Goal: Task Accomplishment & Management: Manage account settings

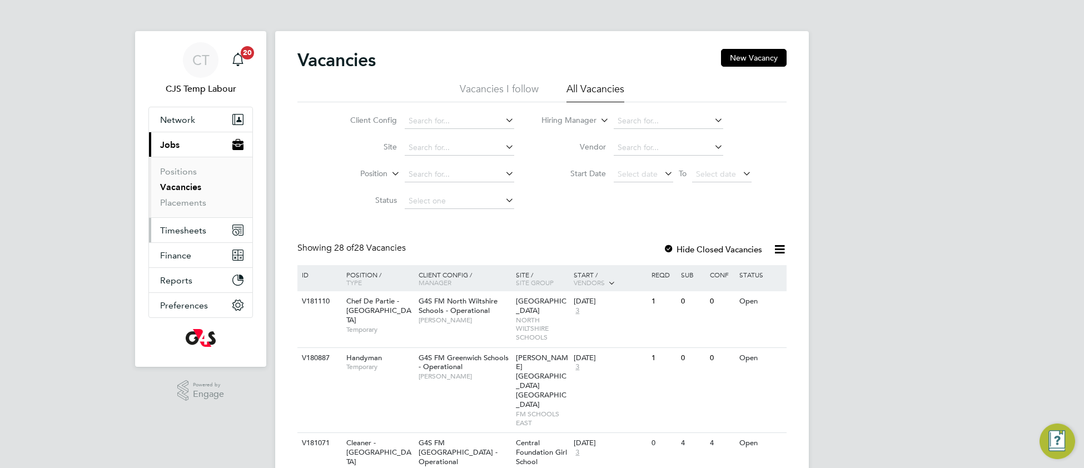
click at [186, 233] on span "Timesheets" at bounding box center [183, 230] width 46 height 11
click at [174, 233] on span "Timesheets" at bounding box center [183, 230] width 46 height 11
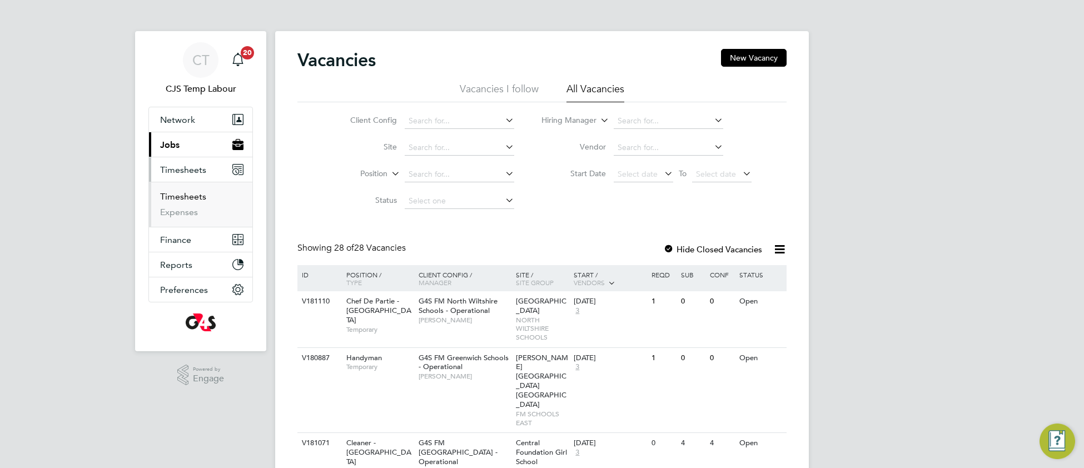
click at [186, 200] on link "Timesheets" at bounding box center [183, 196] width 46 height 11
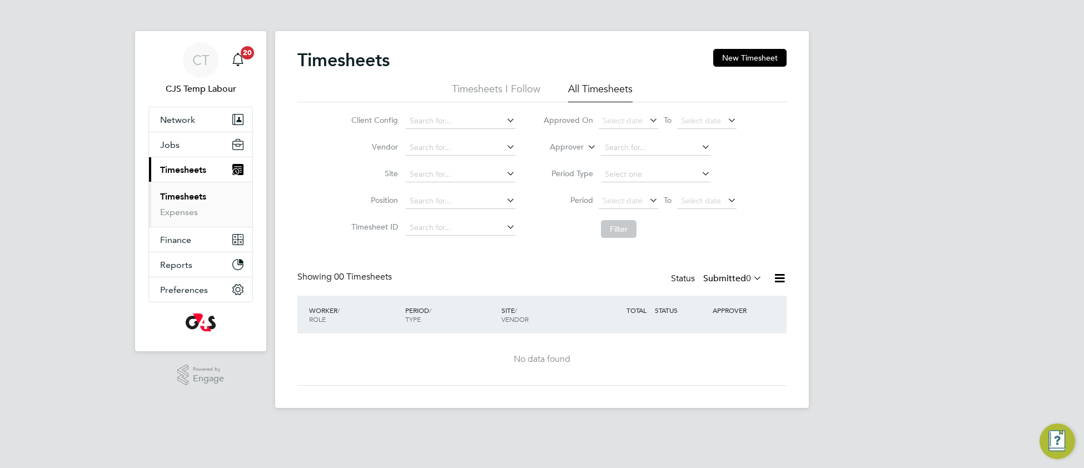
click at [751, 282] on icon at bounding box center [751, 278] width 0 height 16
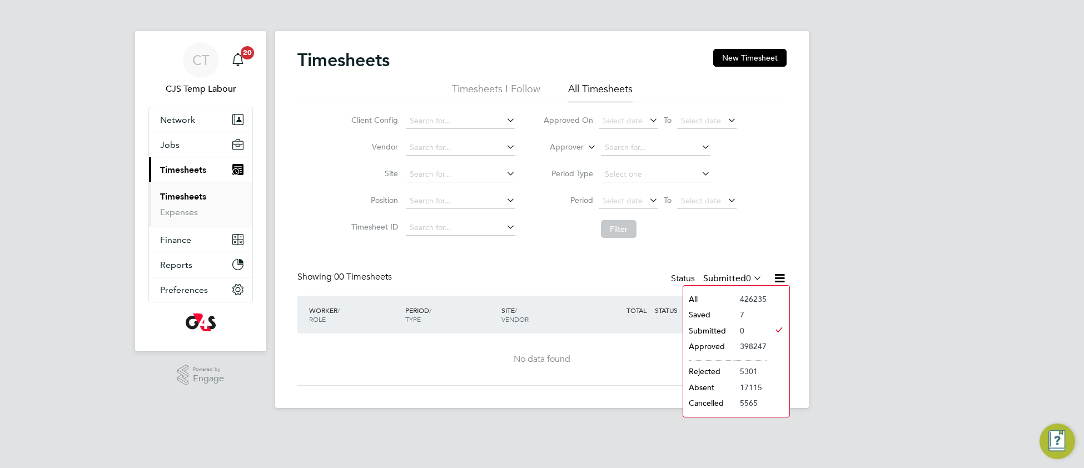
click at [730, 297] on li "All" at bounding box center [708, 299] width 51 height 16
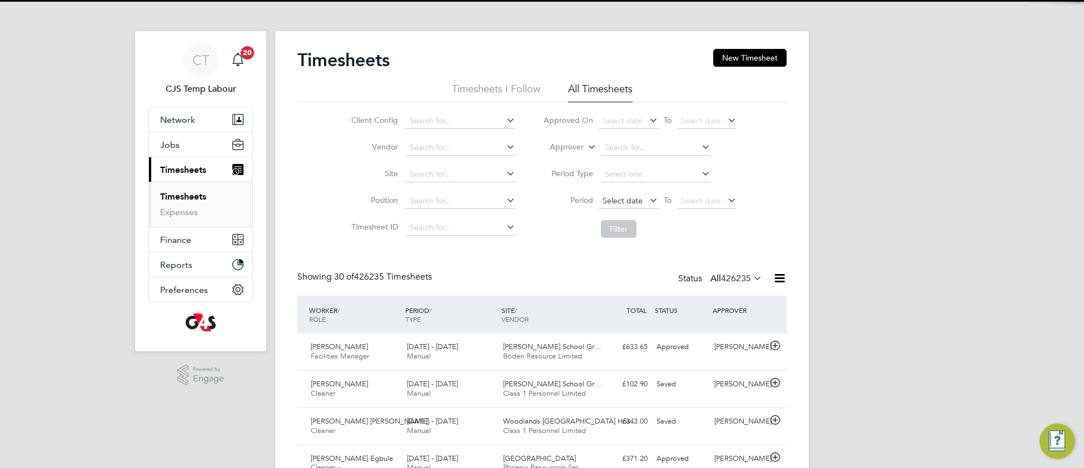
click at [621, 198] on span "Select date" at bounding box center [622, 201] width 40 height 10
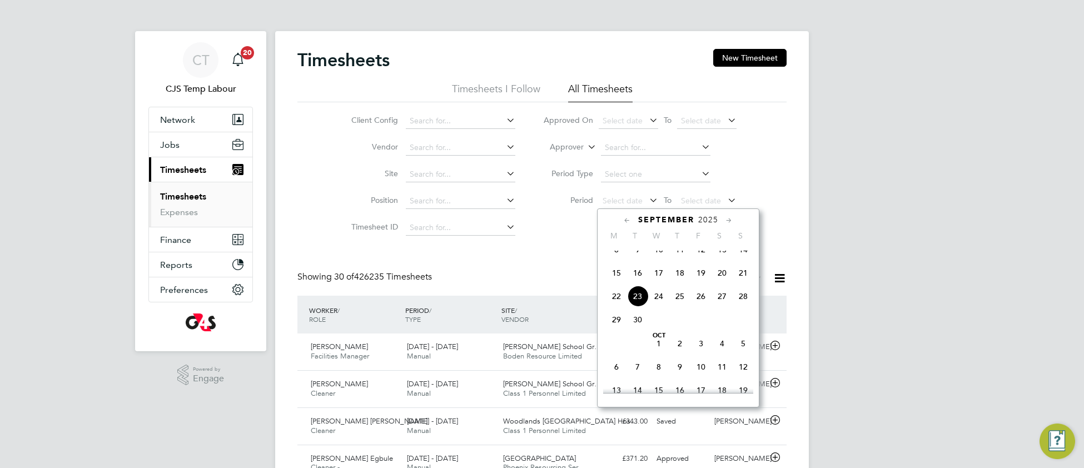
click at [615, 282] on span "15" at bounding box center [616, 272] width 21 height 21
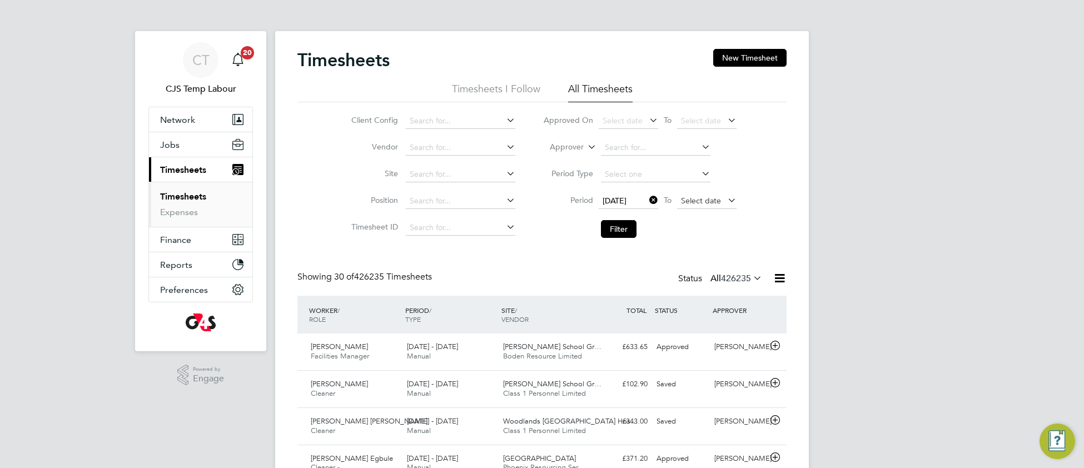
click at [689, 201] on span "Select date" at bounding box center [701, 201] width 40 height 10
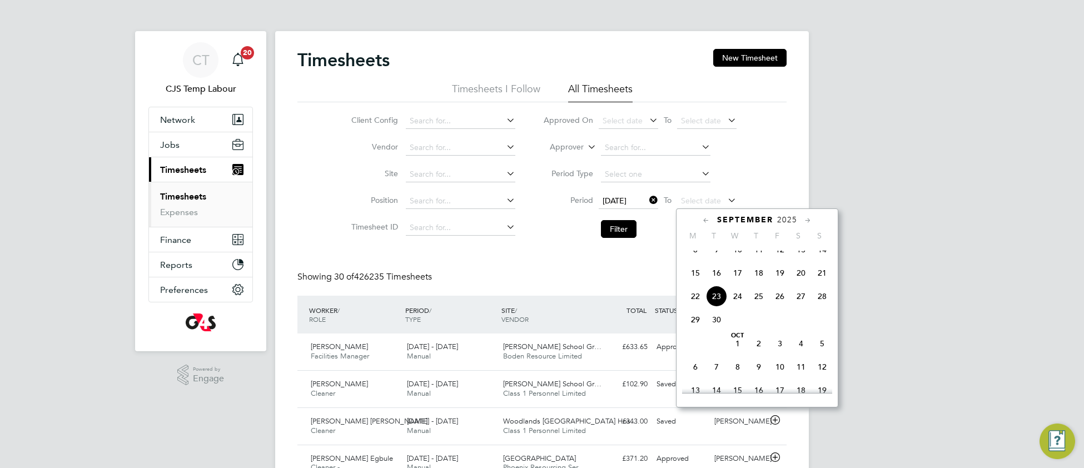
drag, startPoint x: 822, startPoint y: 287, endPoint x: 722, endPoint y: 275, distance: 100.7
click at [817, 283] on span "21" at bounding box center [821, 272] width 21 height 21
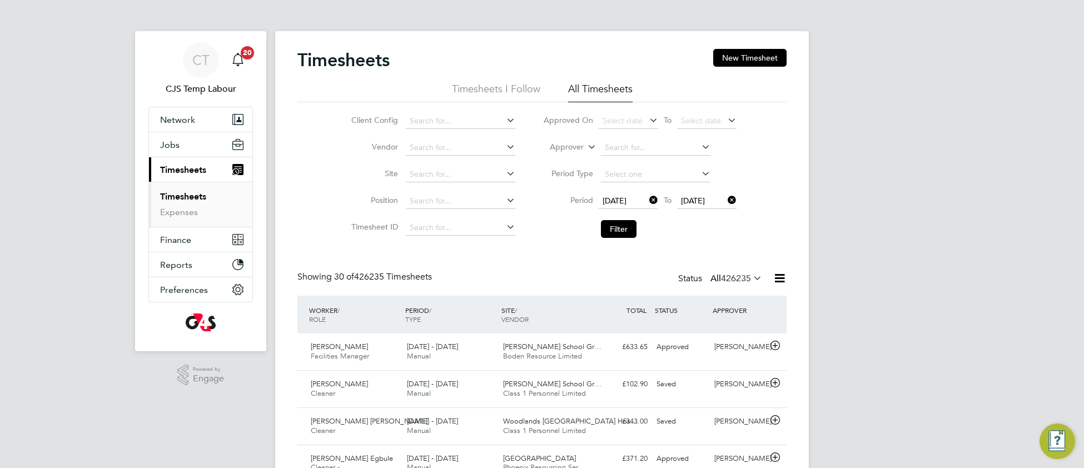
drag, startPoint x: 619, startPoint y: 231, endPoint x: 639, endPoint y: 242, distance: 22.1
click at [620, 233] on button "Filter" at bounding box center [619, 229] width 36 height 18
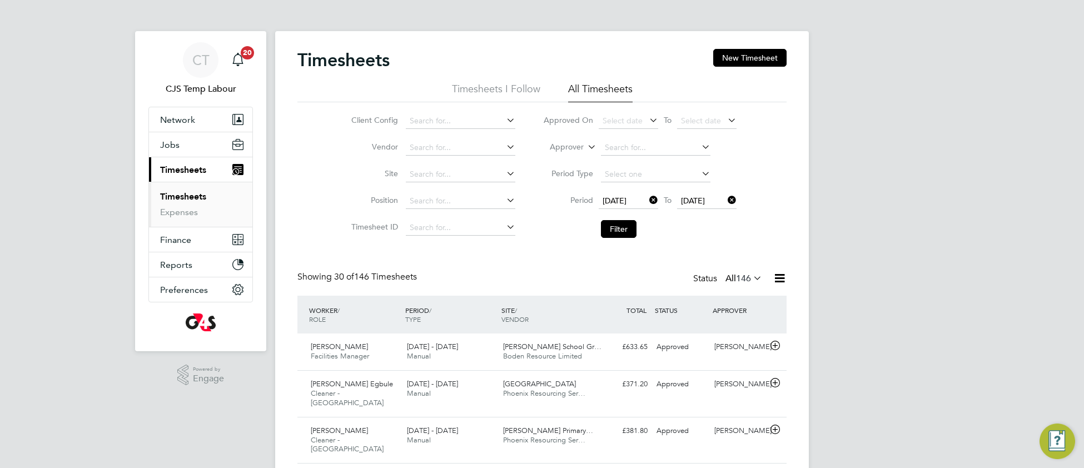
drag, startPoint x: 781, startPoint y: 282, endPoint x: 773, endPoint y: 299, distance: 18.4
click at [780, 282] on icon at bounding box center [779, 278] width 14 height 14
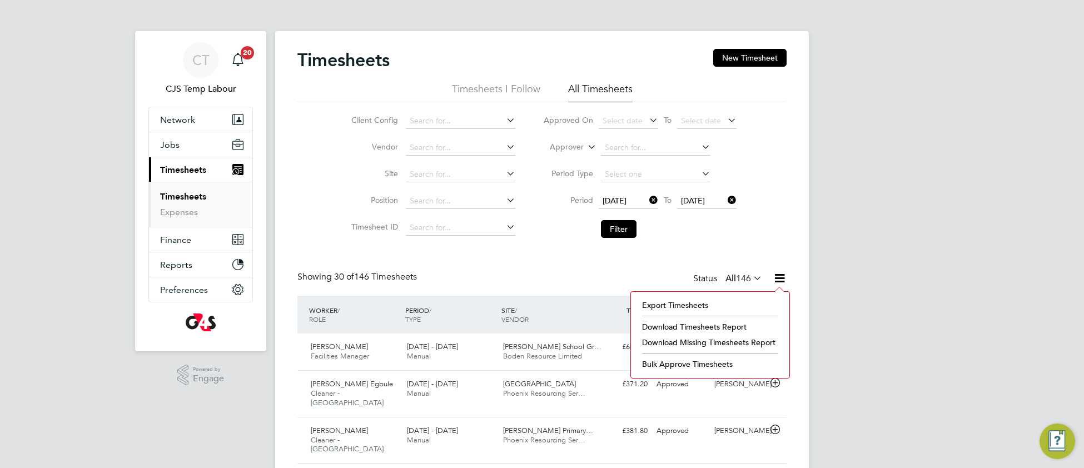
click at [724, 345] on li "Download Missing Timesheets Report" at bounding box center [709, 343] width 147 height 16
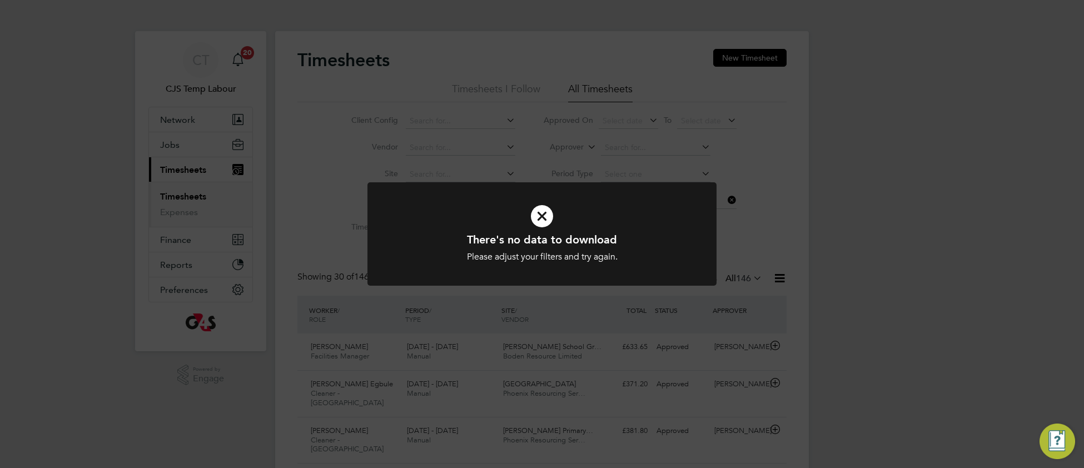
click at [676, 226] on icon at bounding box center [541, 216] width 289 height 43
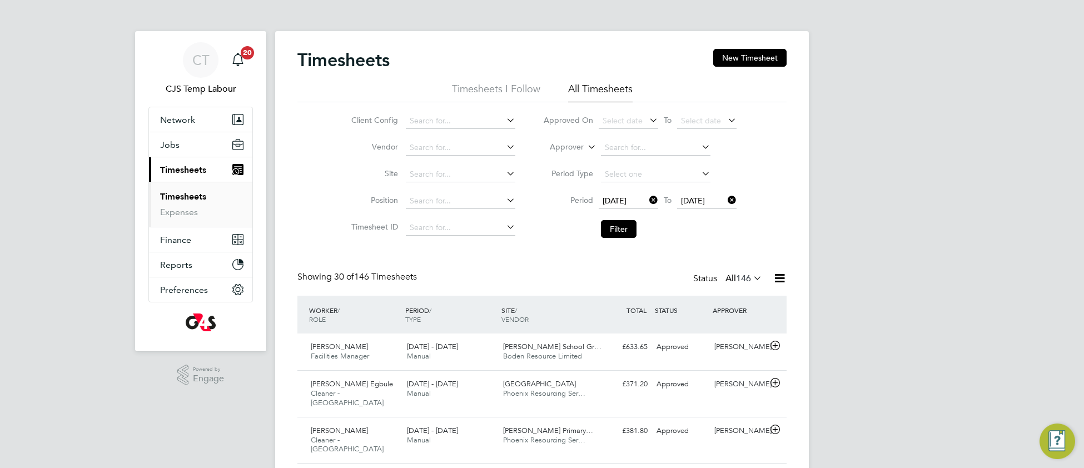
drag, startPoint x: 776, startPoint y: 282, endPoint x: 766, endPoint y: 291, distance: 13.0
click at [776, 283] on icon at bounding box center [779, 278] width 14 height 14
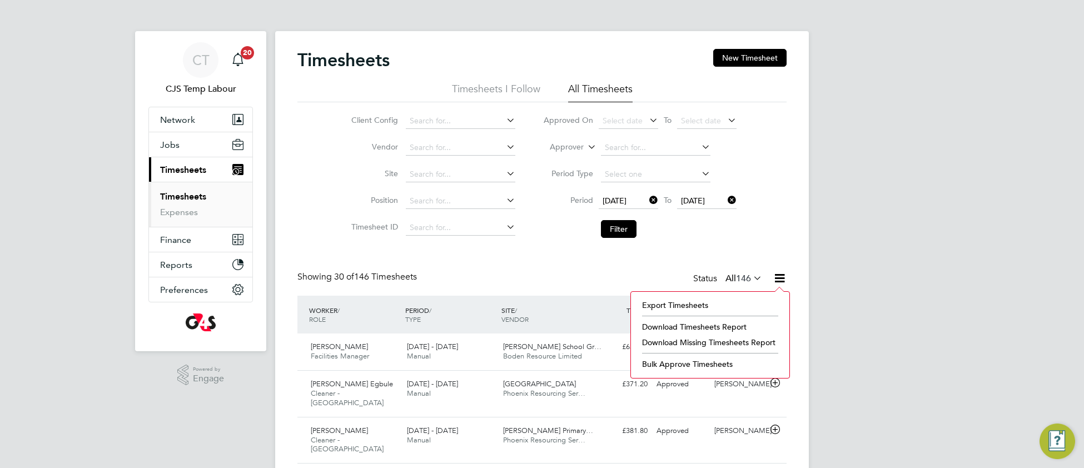
click at [685, 330] on li "Download Timesheets Report" at bounding box center [709, 327] width 147 height 16
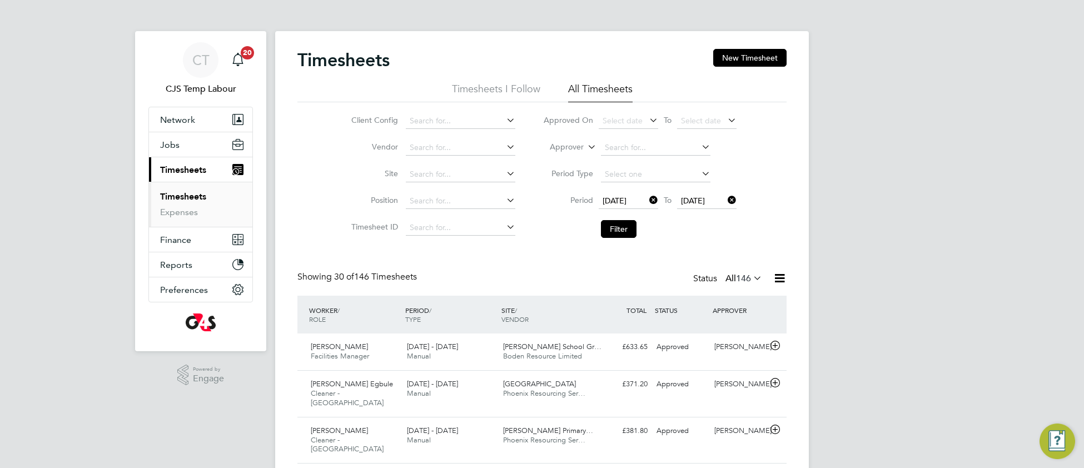
click at [624, 198] on span "15 Sep 2025" at bounding box center [614, 201] width 24 height 10
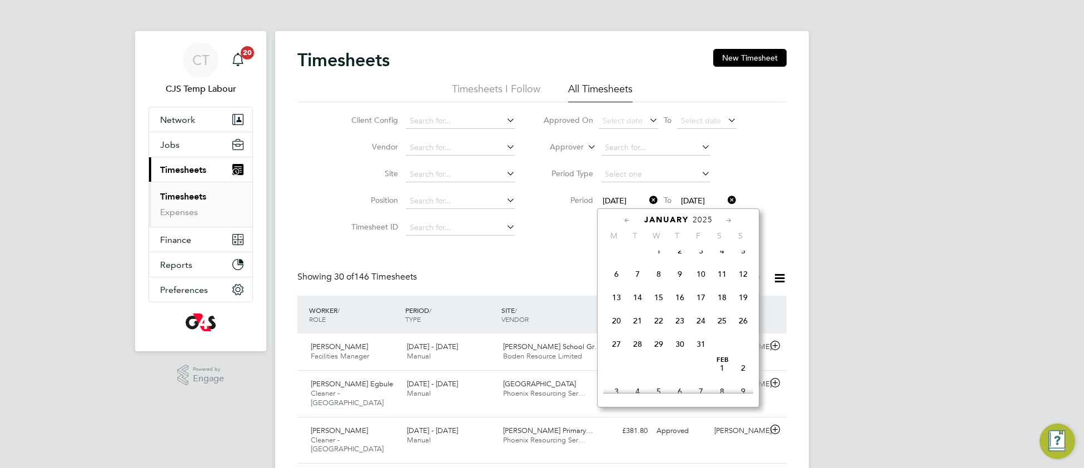
scroll to position [131, 0]
click at [657, 275] on span "Jan 1" at bounding box center [658, 270] width 21 height 21
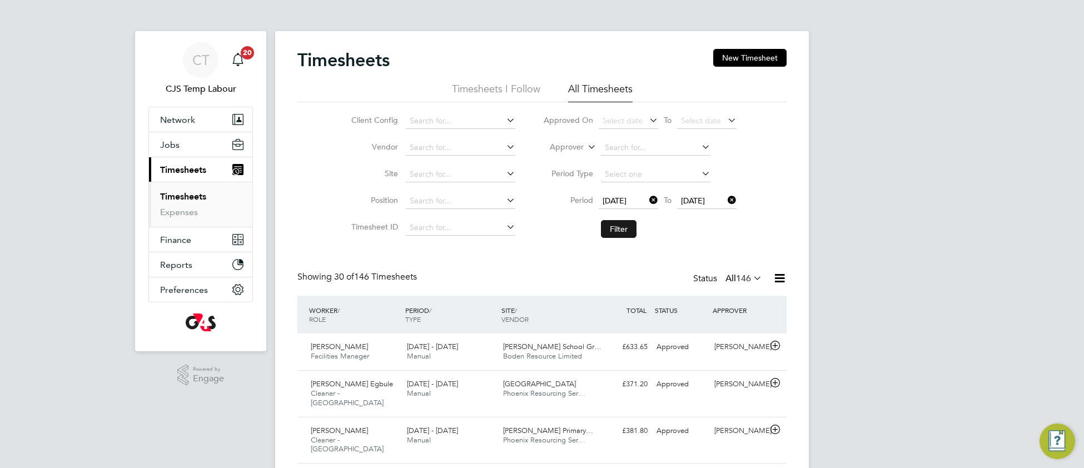
click at [625, 227] on button "Filter" at bounding box center [619, 229] width 36 height 18
click at [784, 281] on icon at bounding box center [779, 278] width 14 height 14
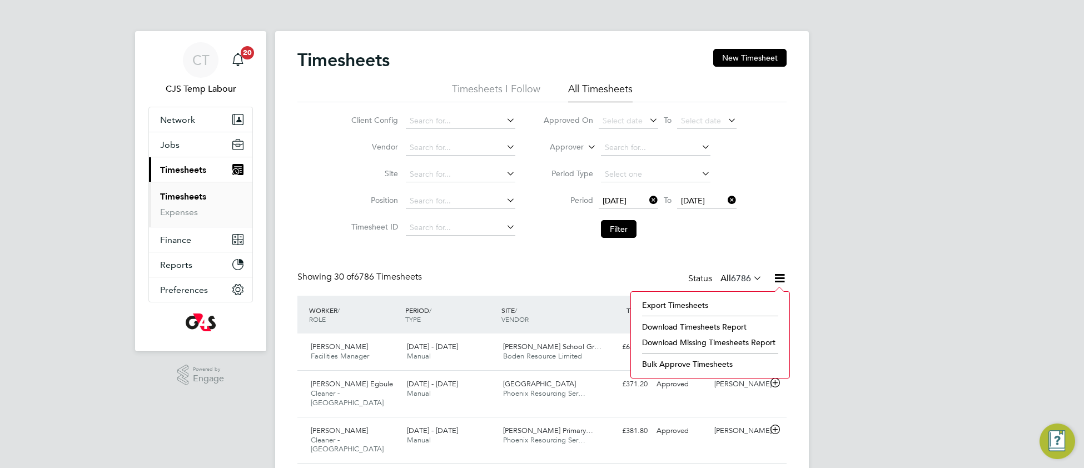
click at [702, 328] on li "Download Timesheets Report" at bounding box center [709, 327] width 147 height 16
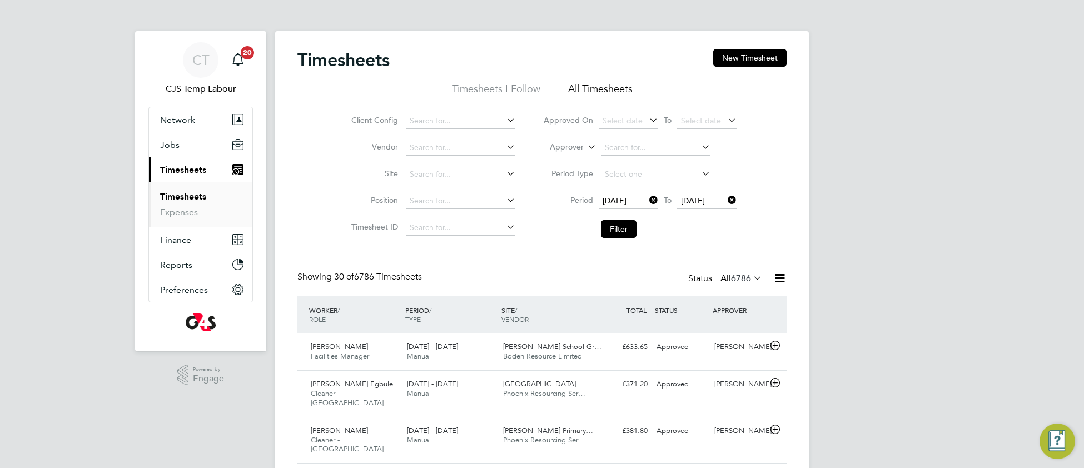
click at [183, 198] on link "Timesheets" at bounding box center [183, 196] width 46 height 11
click at [585, 147] on icon at bounding box center [585, 144] width 0 height 10
click at [563, 159] on li "Worker" at bounding box center [555, 160] width 55 height 14
click at [616, 147] on input at bounding box center [655, 148] width 109 height 16
click at [635, 163] on b "Christopher" at bounding box center [636, 162] width 64 height 9
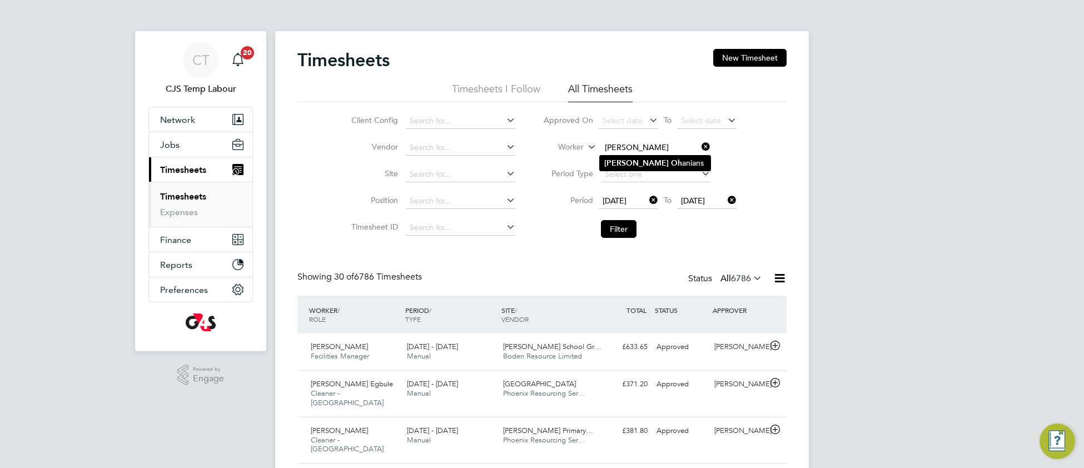
type input "Christopher Ohanians"
click at [619, 233] on button "Filter" at bounding box center [619, 229] width 36 height 18
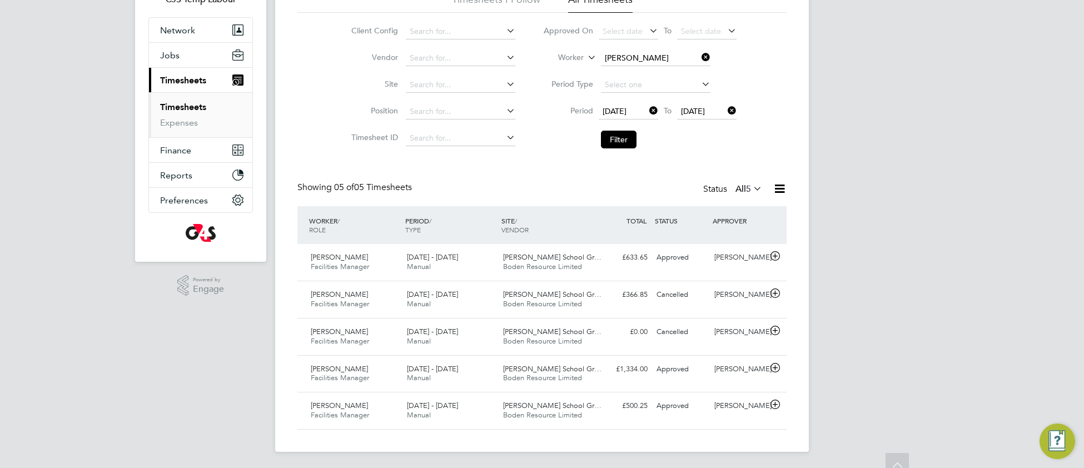
scroll to position [92, 0]
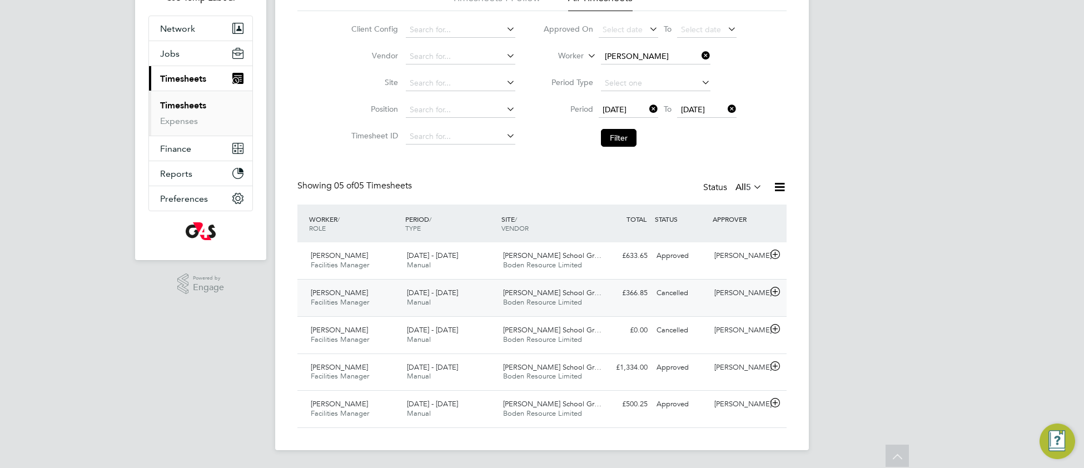
click at [558, 291] on span "Thomas Tallis School Gr…" at bounding box center [552, 292] width 98 height 9
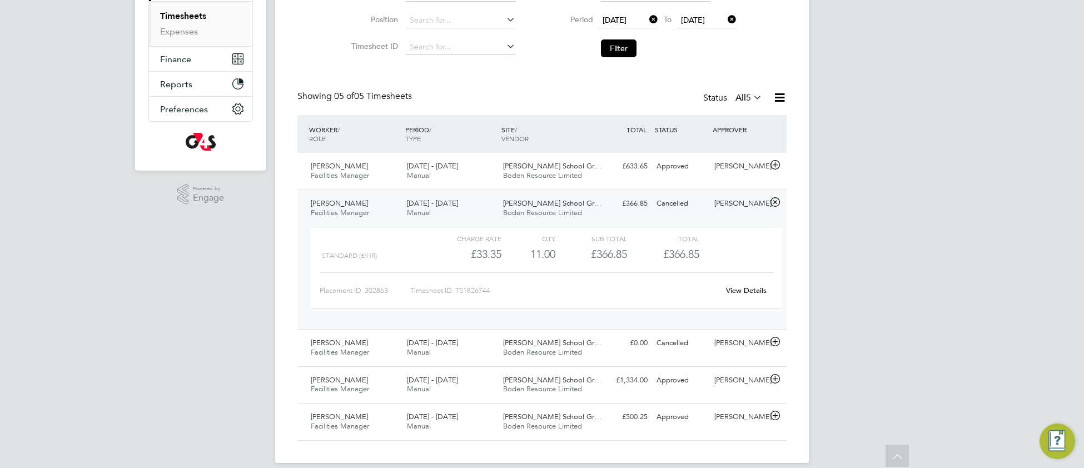
scroll to position [158, 0]
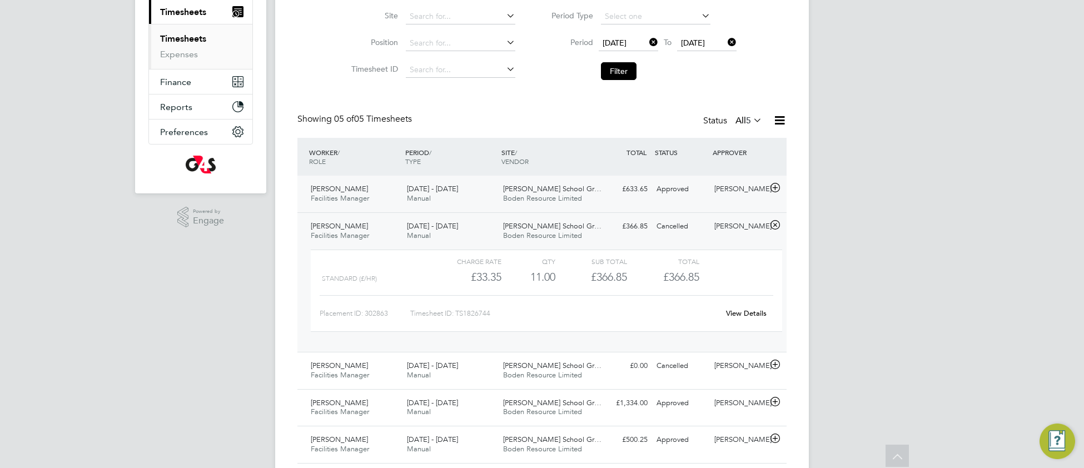
click at [554, 195] on span "Boden Resource Limited" at bounding box center [542, 197] width 79 height 9
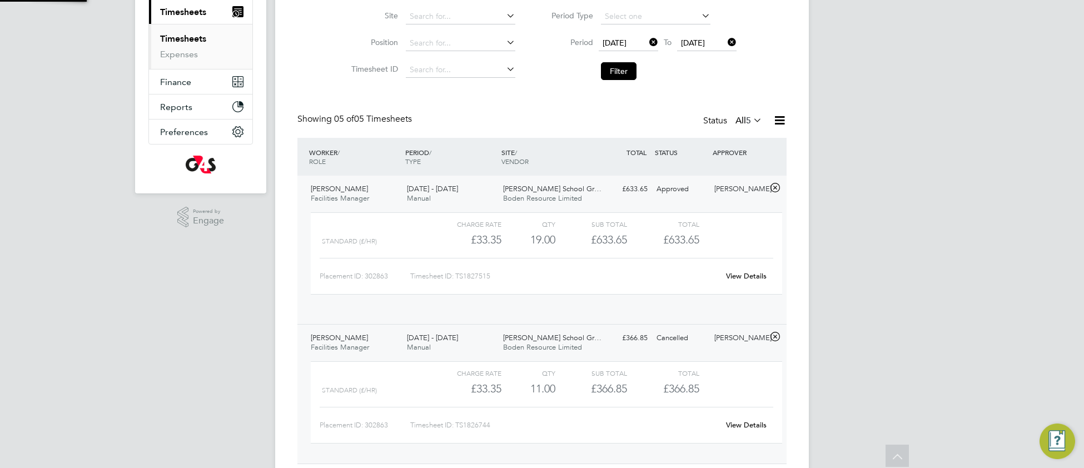
scroll to position [19, 108]
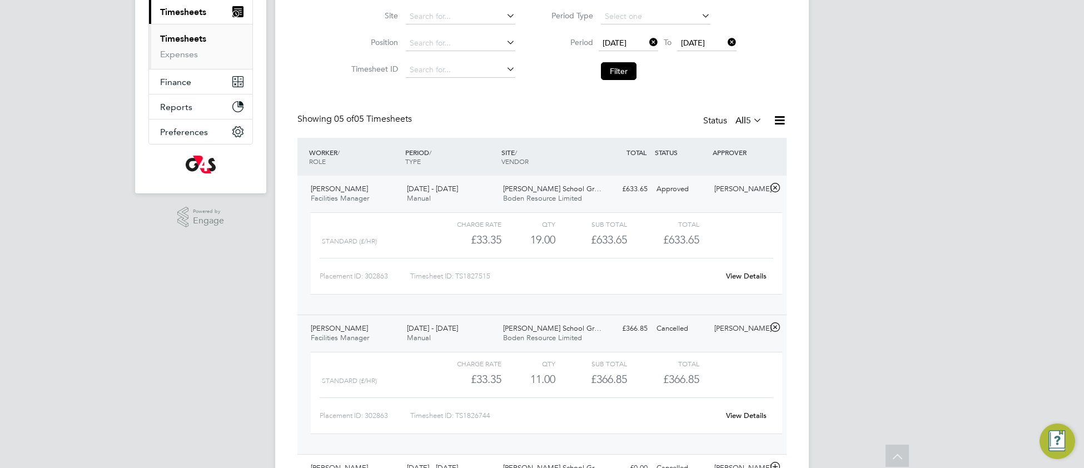
click at [744, 277] on link "View Details" at bounding box center [746, 275] width 41 height 9
click at [751, 417] on link "View Details" at bounding box center [746, 415] width 41 height 9
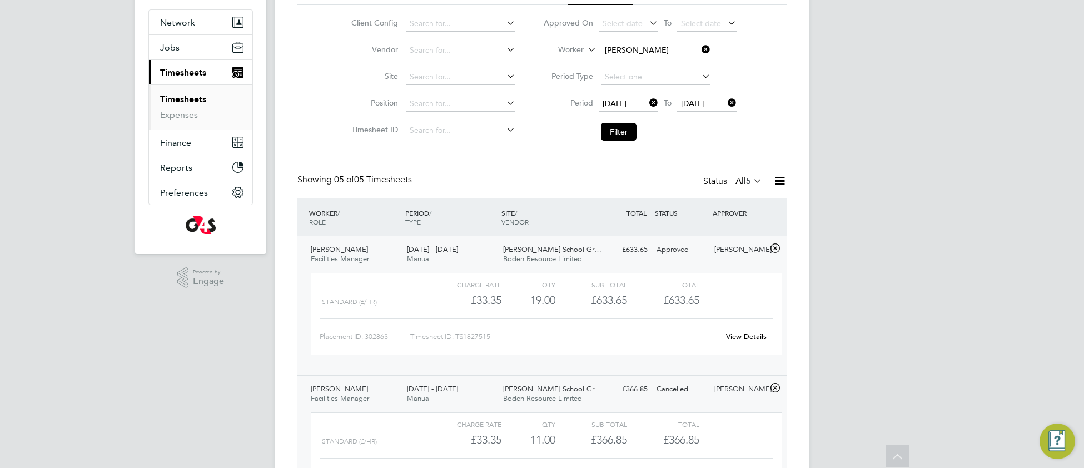
scroll to position [0, 0]
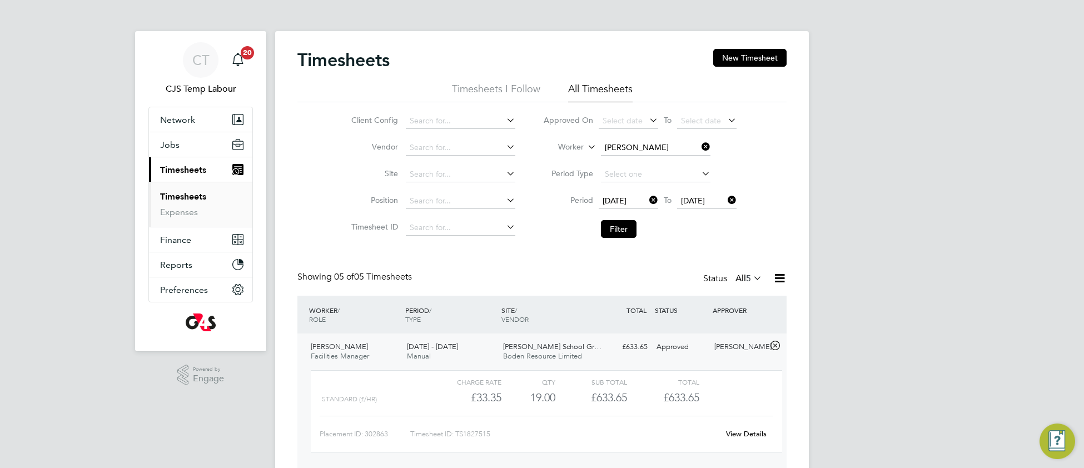
drag, startPoint x: 706, startPoint y: 145, endPoint x: 670, endPoint y: 200, distance: 66.1
click at [699, 145] on icon at bounding box center [699, 147] width 0 height 16
click at [616, 233] on button "Filter" at bounding box center [619, 229] width 36 height 18
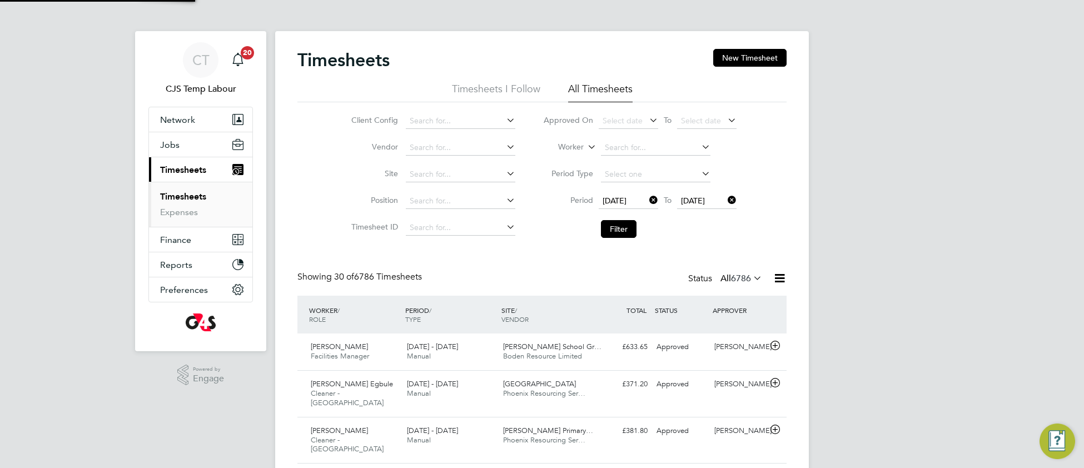
scroll to position [27, 96]
click at [587, 361] on div "Thomas Tallis School Gr… Boden Resource Limited" at bounding box center [546, 352] width 96 height 28
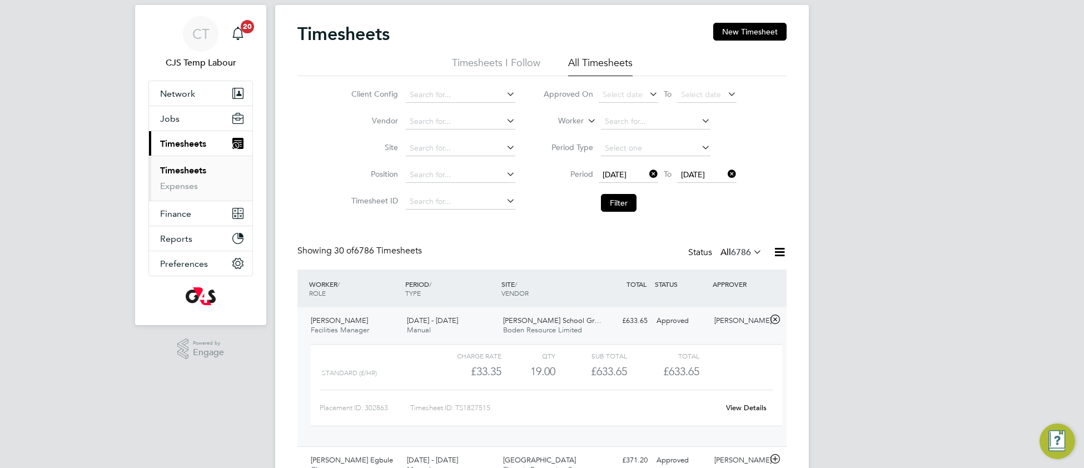
click at [745, 408] on link "View Details" at bounding box center [746, 407] width 41 height 9
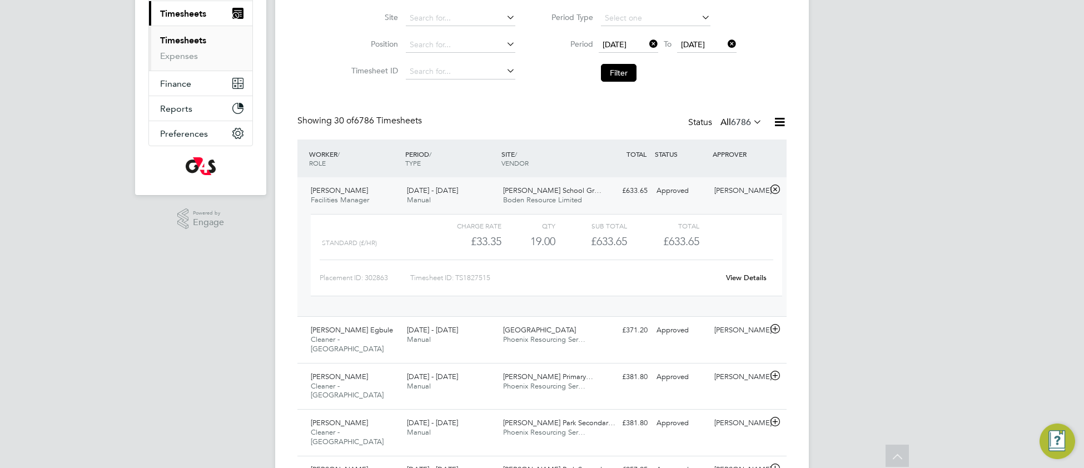
scroll to position [138, 0]
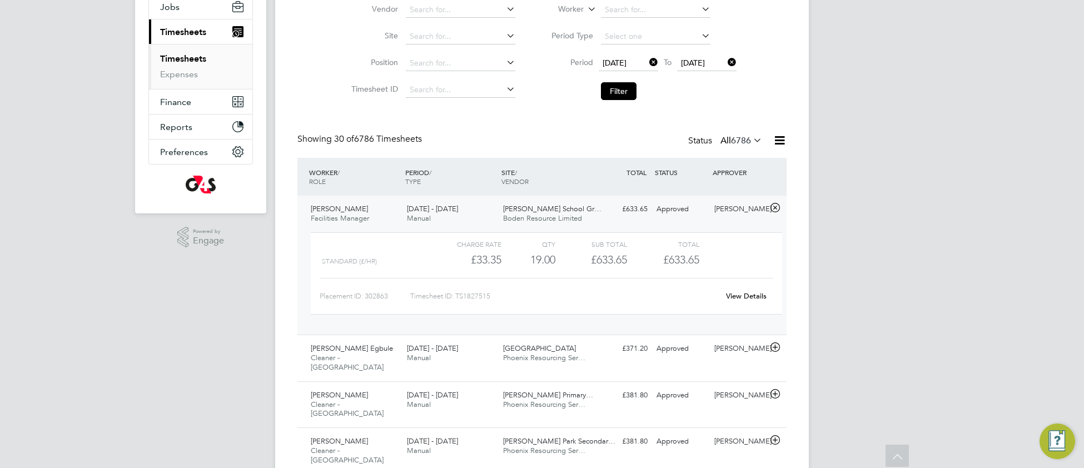
click at [647, 62] on icon at bounding box center [647, 62] width 0 height 16
click at [627, 63] on span "Select date" at bounding box center [622, 63] width 40 height 10
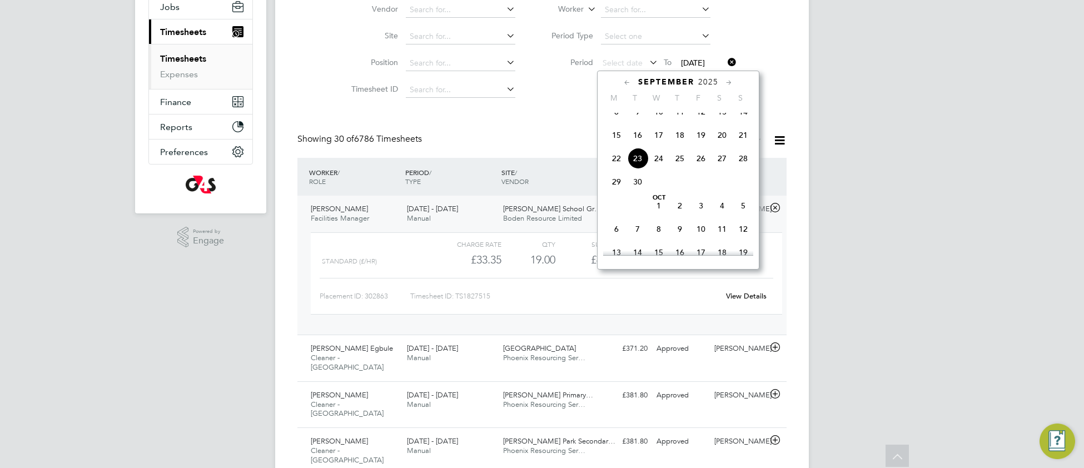
click at [616, 146] on span "15" at bounding box center [616, 134] width 21 height 21
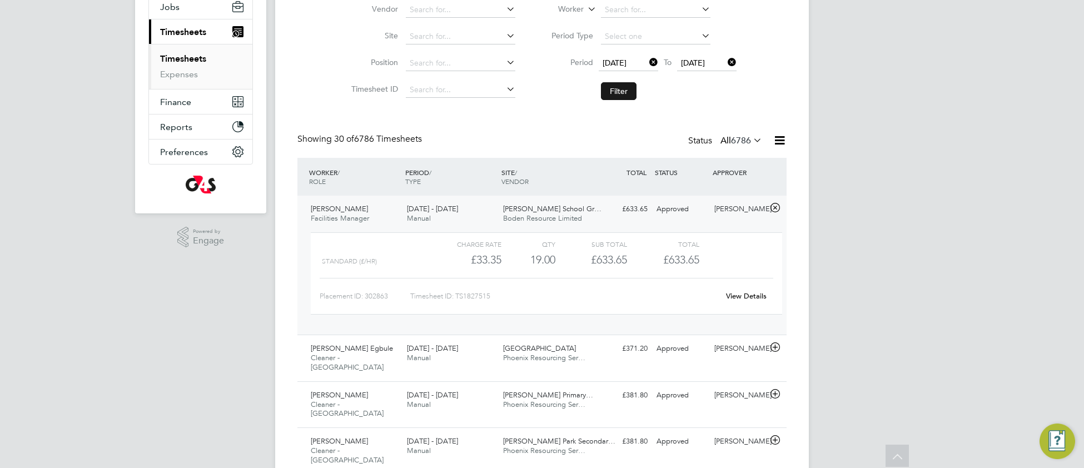
click at [623, 91] on button "Filter" at bounding box center [619, 91] width 36 height 18
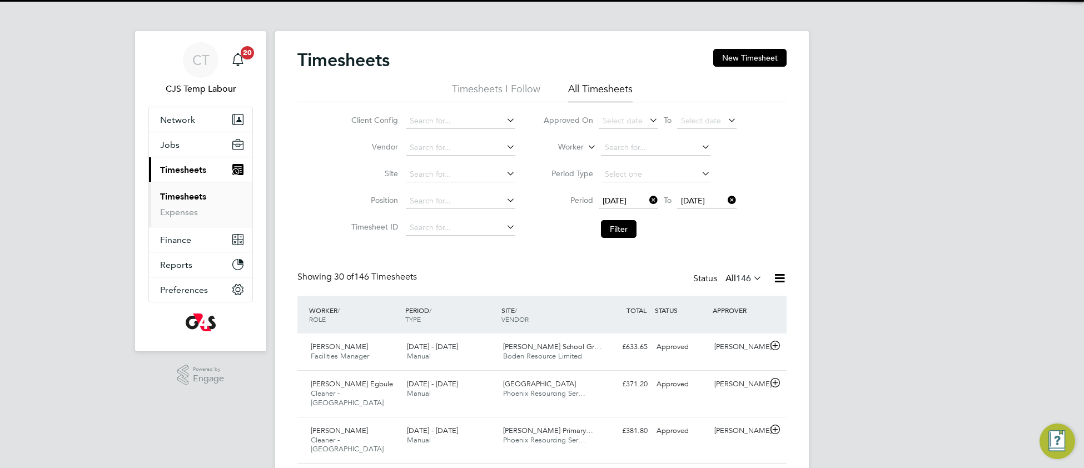
scroll to position [27, 96]
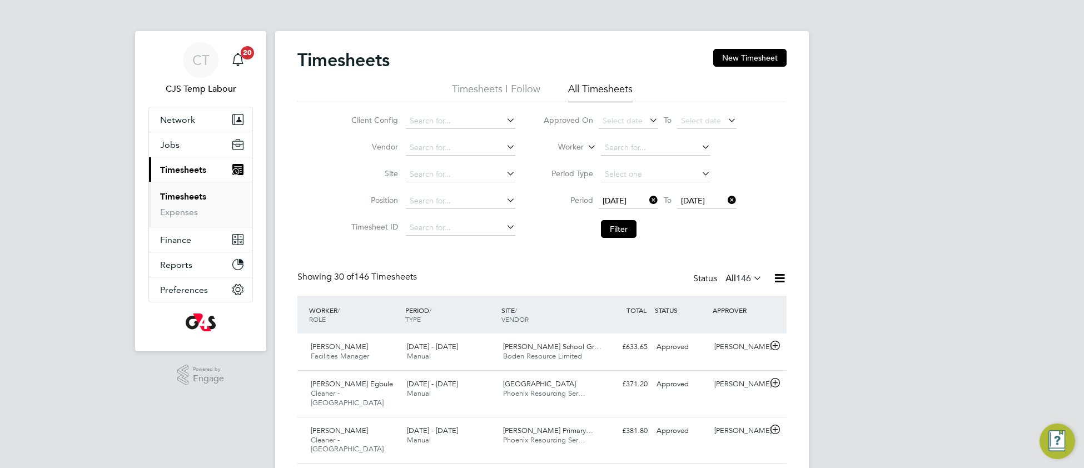
click at [777, 282] on icon at bounding box center [779, 278] width 14 height 14
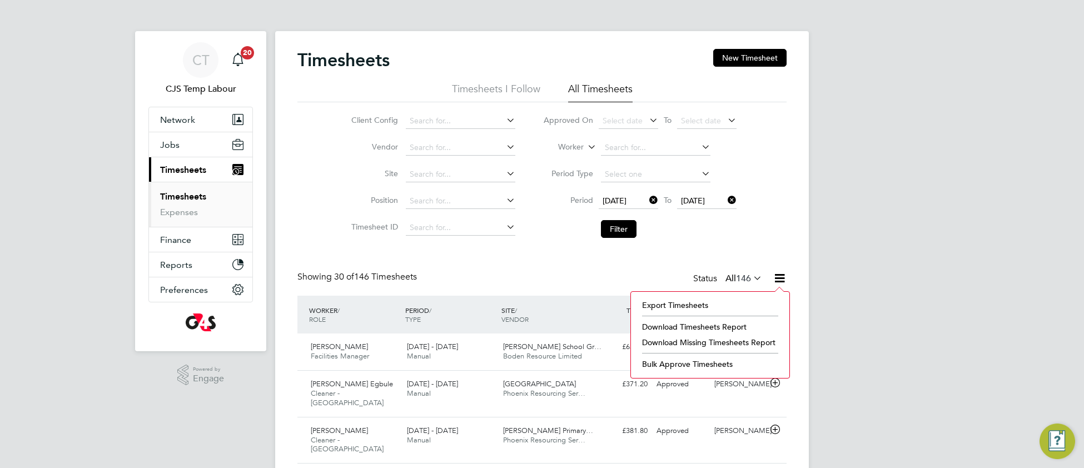
click at [664, 323] on li "Download Timesheets Report" at bounding box center [709, 327] width 147 height 16
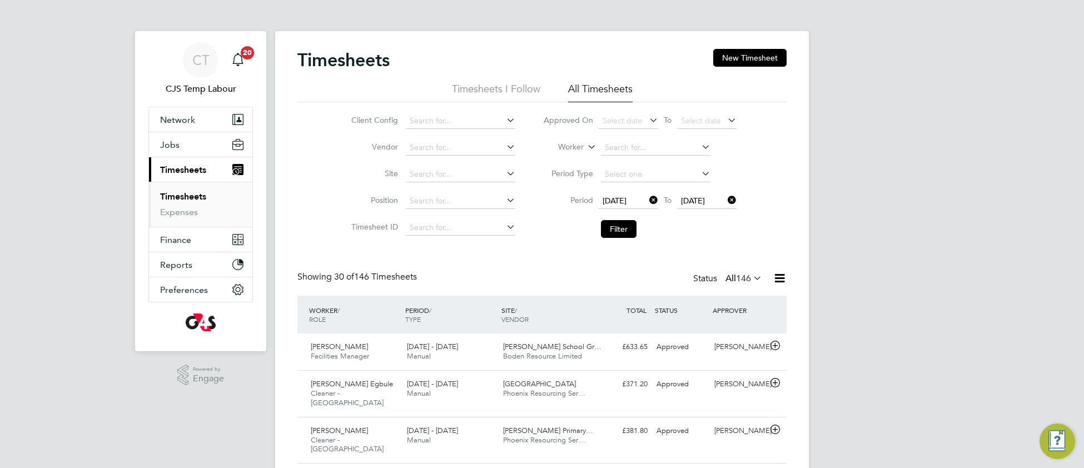
click at [647, 201] on icon at bounding box center [647, 200] width 0 height 16
drag, startPoint x: 726, startPoint y: 202, endPoint x: 630, endPoint y: 223, distance: 98.6
click at [724, 202] on div "Select date To 21 Sep 2025" at bounding box center [668, 201] width 138 height 16
click at [182, 214] on link "Expenses" at bounding box center [179, 212] width 38 height 11
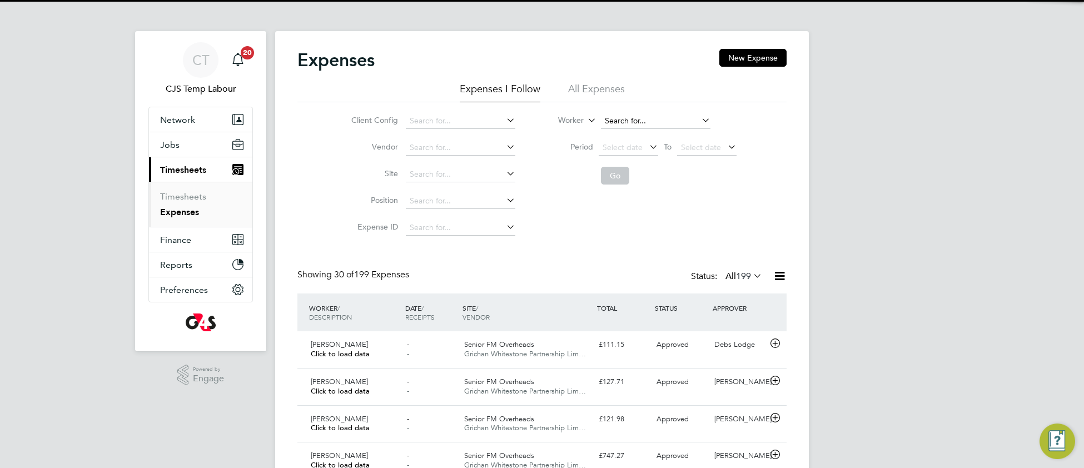
scroll to position [27, 96]
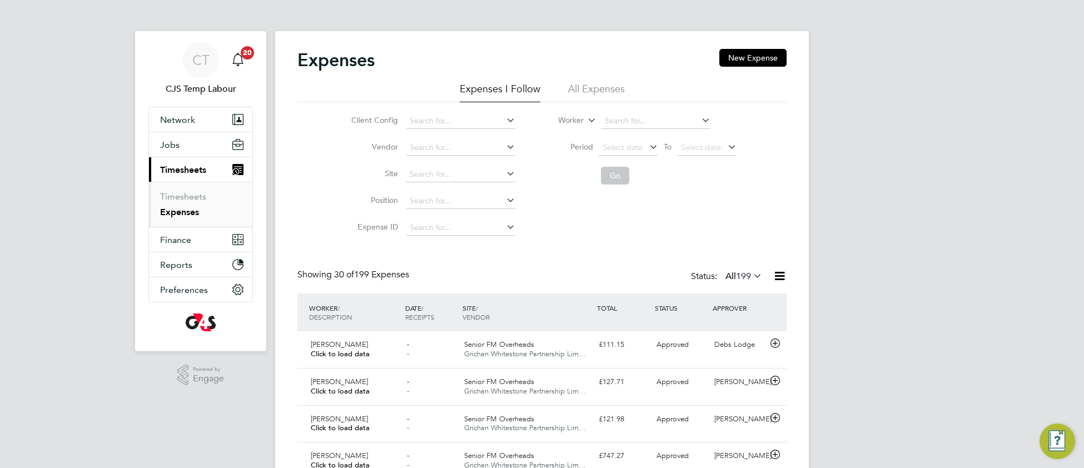
click at [592, 94] on li "All Expenses" at bounding box center [596, 92] width 57 height 20
click at [620, 147] on span "Select date" at bounding box center [622, 147] width 40 height 10
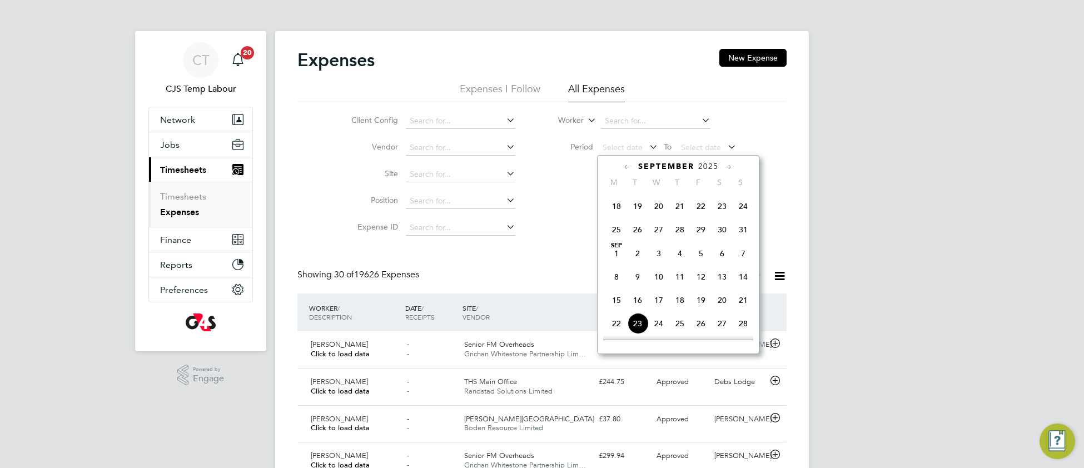
click at [616, 264] on span "Sep 1" at bounding box center [616, 253] width 21 height 21
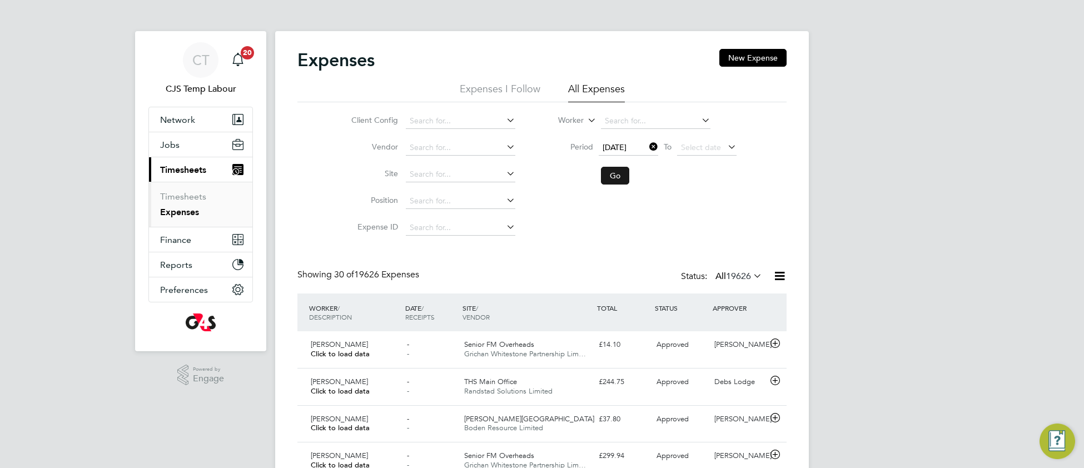
click at [617, 176] on button "Go" at bounding box center [615, 176] width 28 height 18
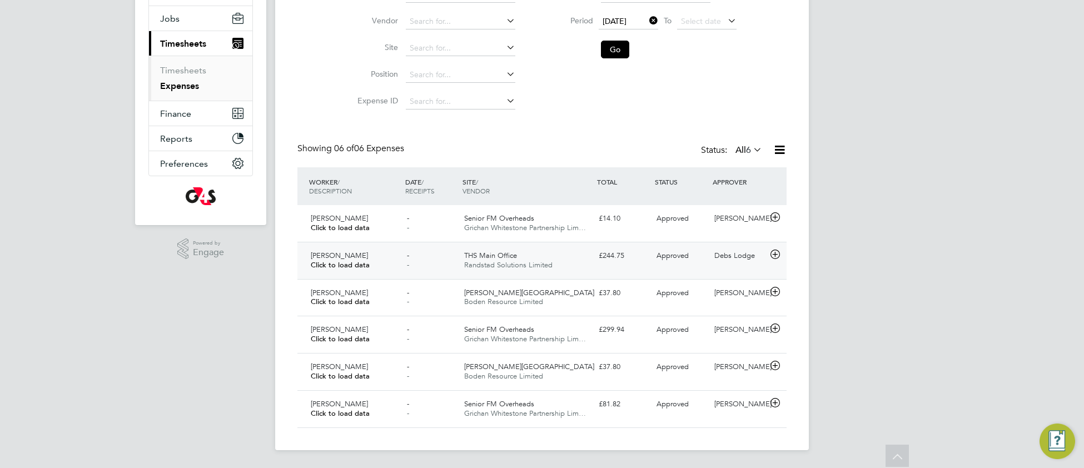
click at [589, 270] on div "THS Main Office Randstad Solutions Limited" at bounding box center [527, 261] width 134 height 28
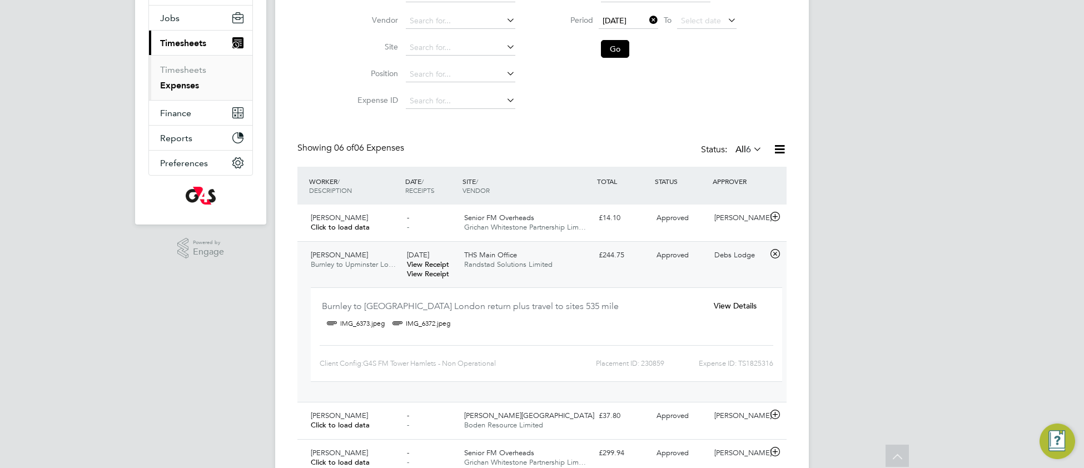
click at [779, 150] on icon at bounding box center [779, 149] width 14 height 14
click at [740, 171] on li "Download Expenses Report" at bounding box center [728, 176] width 112 height 16
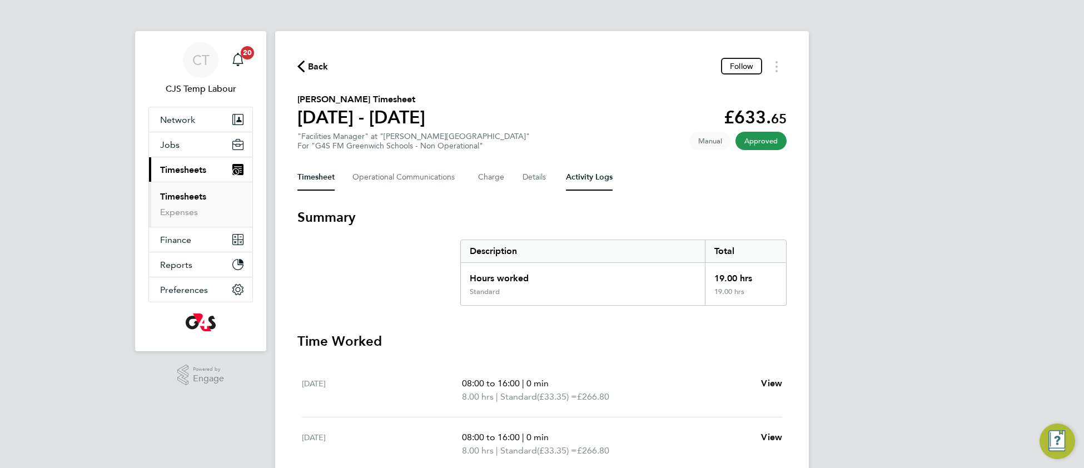
click at [579, 164] on Logs-tab "Activity Logs" at bounding box center [589, 177] width 47 height 27
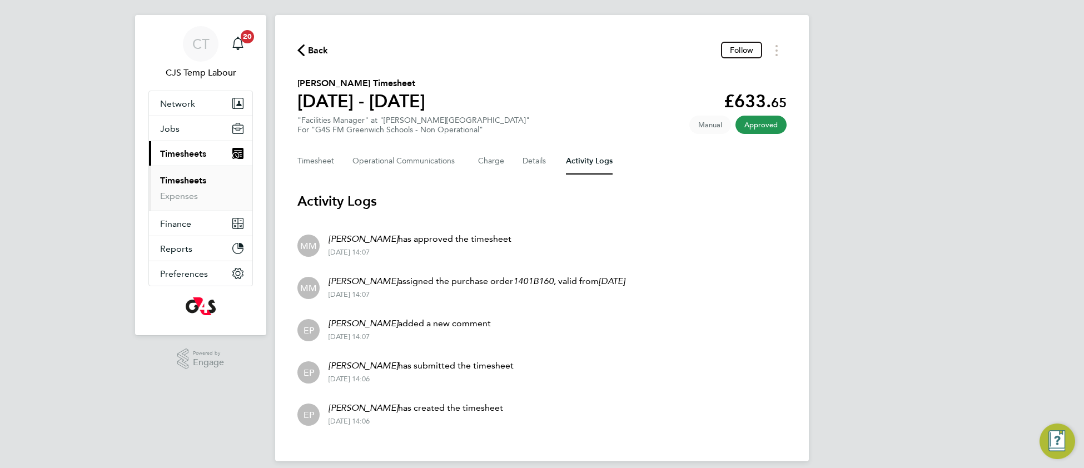
scroll to position [8, 0]
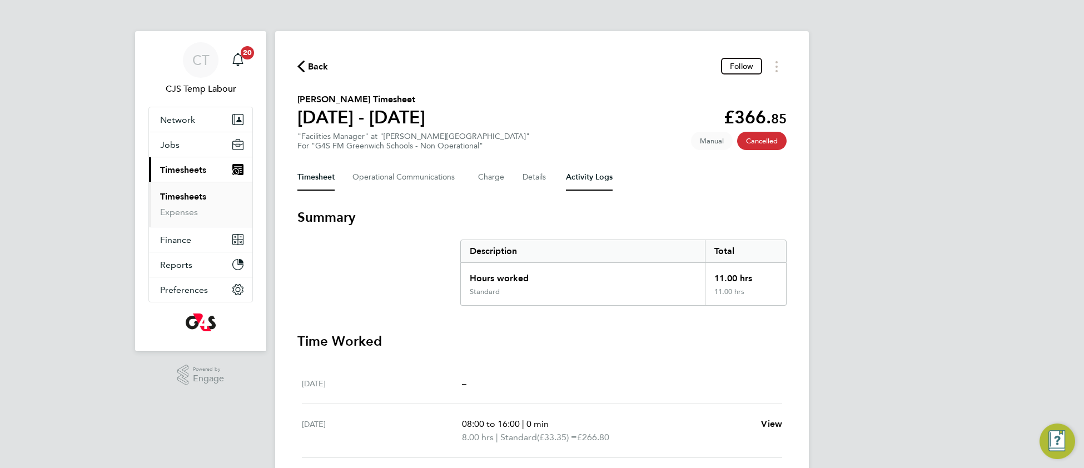
click at [574, 173] on Logs-tab "Activity Logs" at bounding box center [589, 177] width 47 height 27
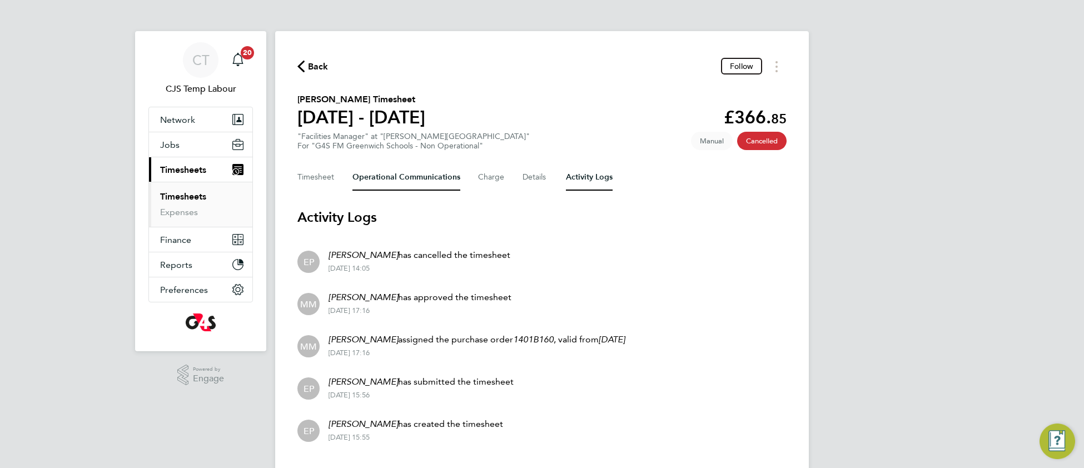
drag, startPoint x: 376, startPoint y: 174, endPoint x: 387, endPoint y: 188, distance: 18.2
click at [376, 174] on Communications-tab "Operational Communications" at bounding box center [406, 177] width 108 height 27
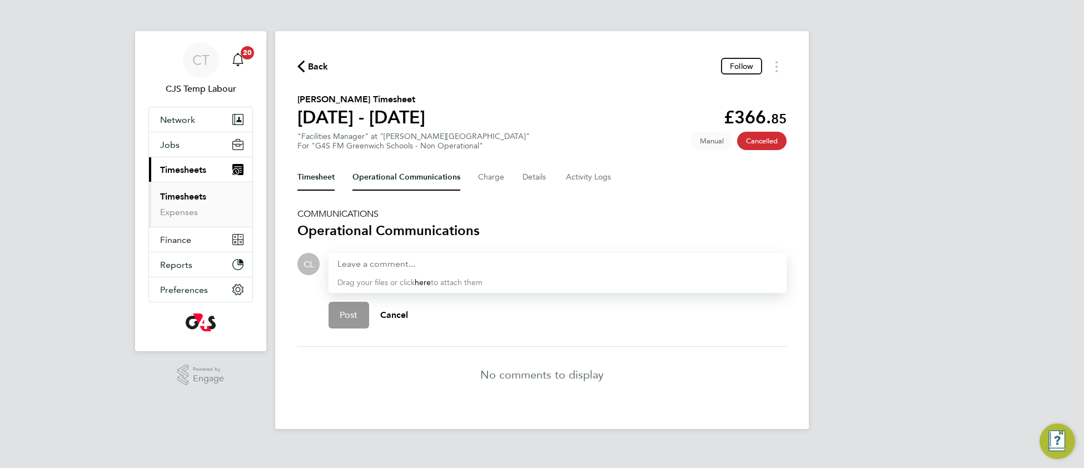
click at [310, 173] on button "Timesheet" at bounding box center [315, 177] width 37 height 27
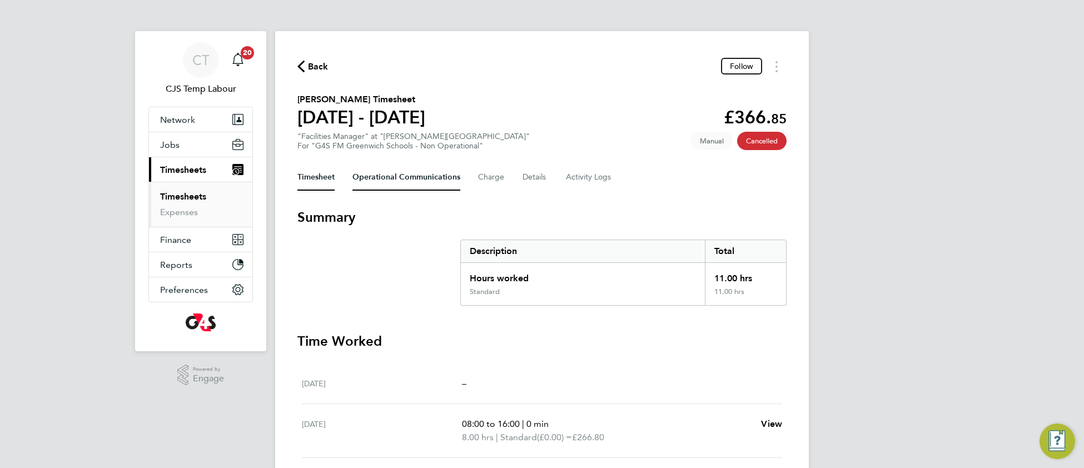
click at [383, 177] on Communications-tab "Operational Communications" at bounding box center [406, 177] width 108 height 27
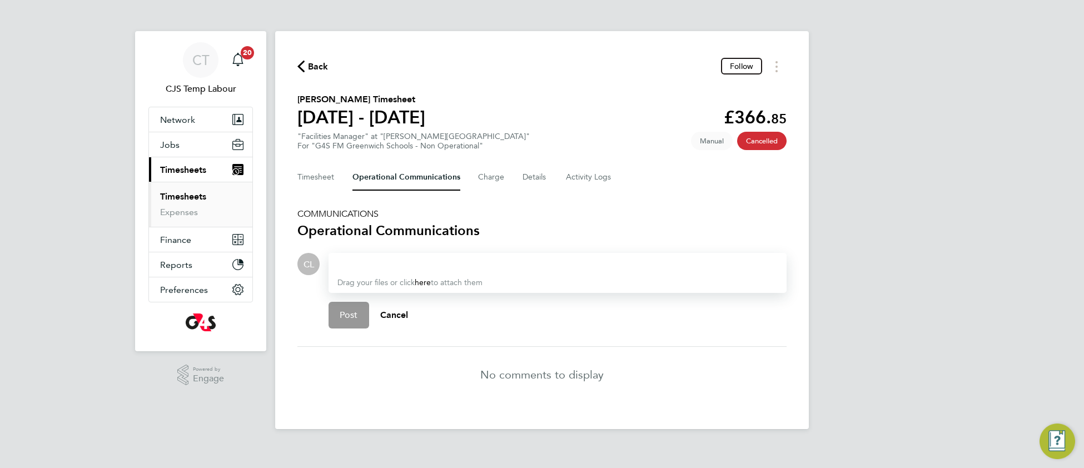
click at [358, 260] on div at bounding box center [557, 263] width 440 height 13
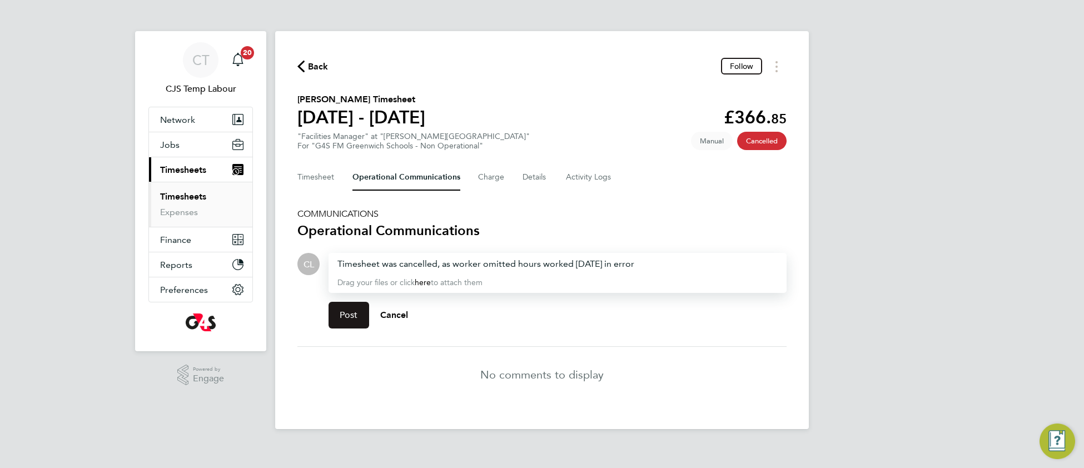
click at [352, 310] on span "Post" at bounding box center [349, 315] width 18 height 11
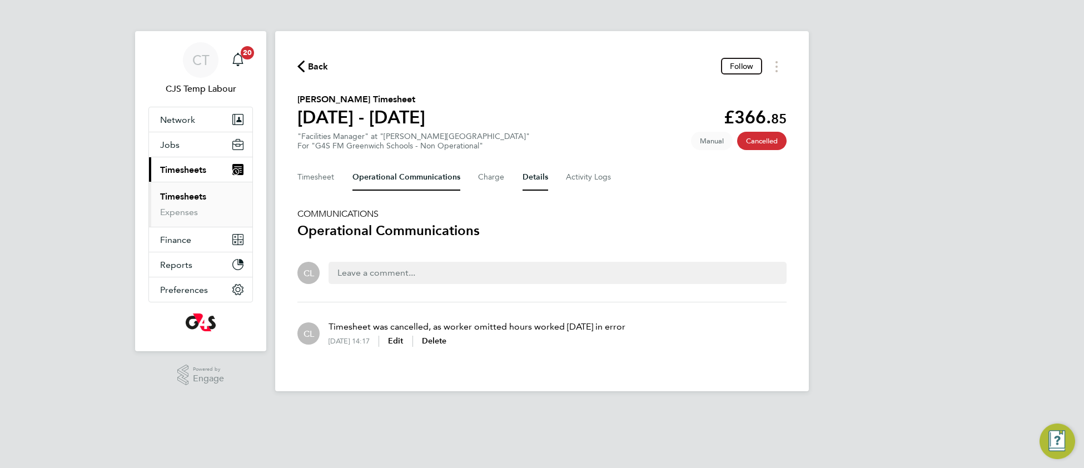
click at [533, 178] on button "Details" at bounding box center [535, 177] width 26 height 27
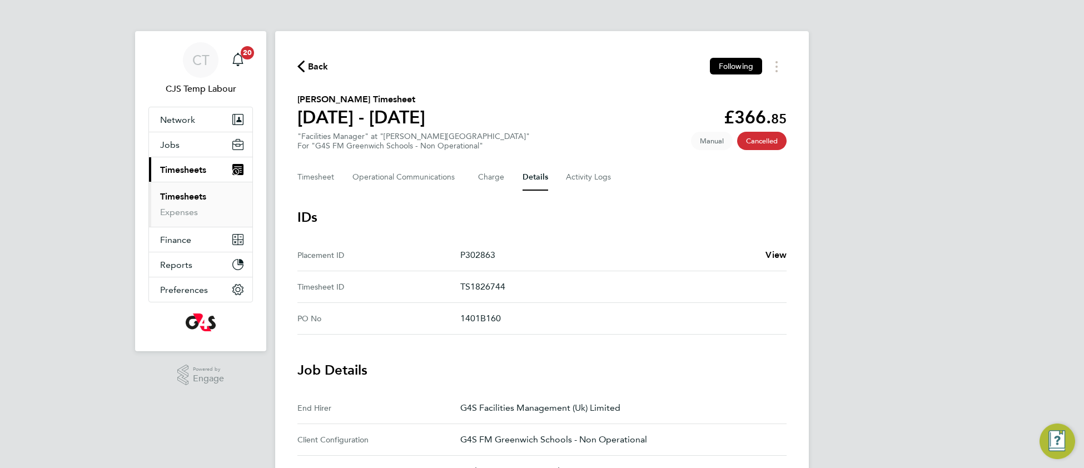
click at [492, 281] on p "TS1826744" at bounding box center [618, 286] width 317 height 13
copy p "TS1826744"
click at [321, 73] on span "Back" at bounding box center [318, 66] width 21 height 13
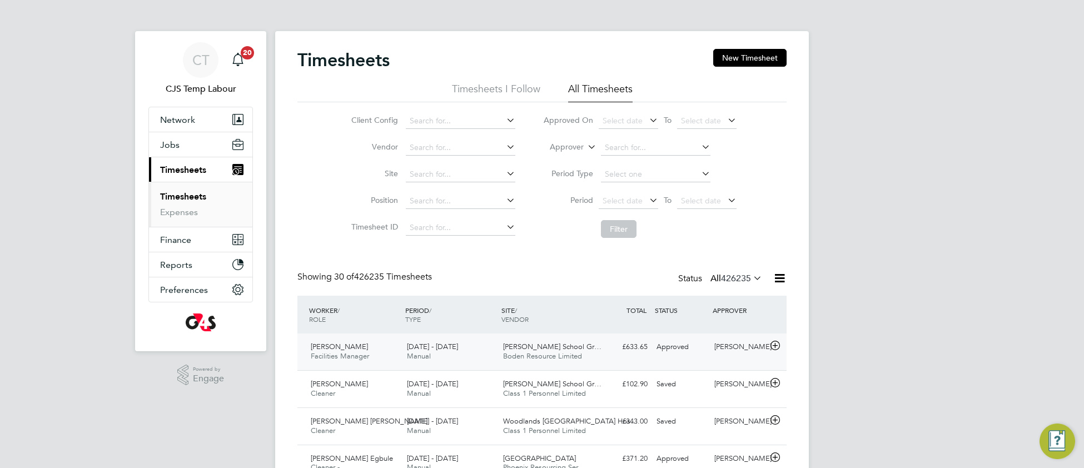
click at [464, 347] on div "15 - 21 Sep 2025 Manual" at bounding box center [450, 352] width 96 height 28
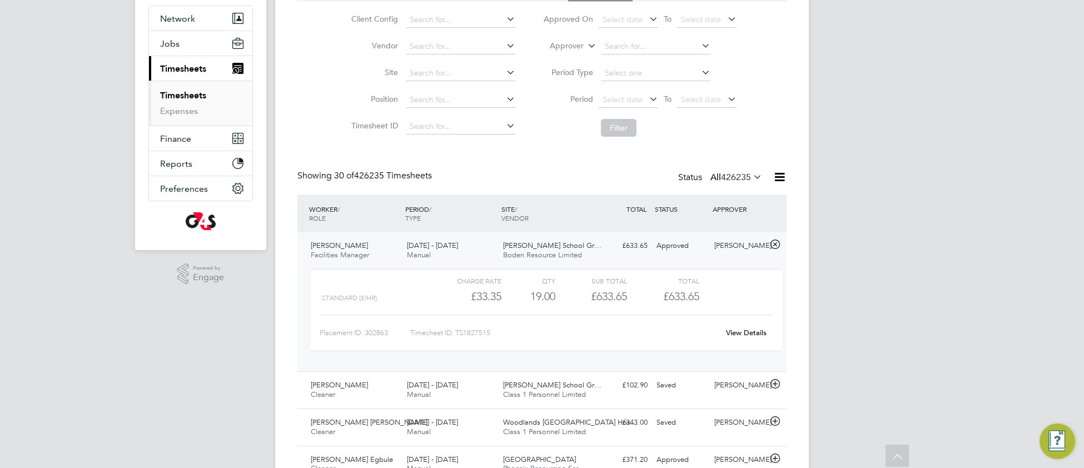
click at [759, 331] on link "View Details" at bounding box center [746, 332] width 41 height 9
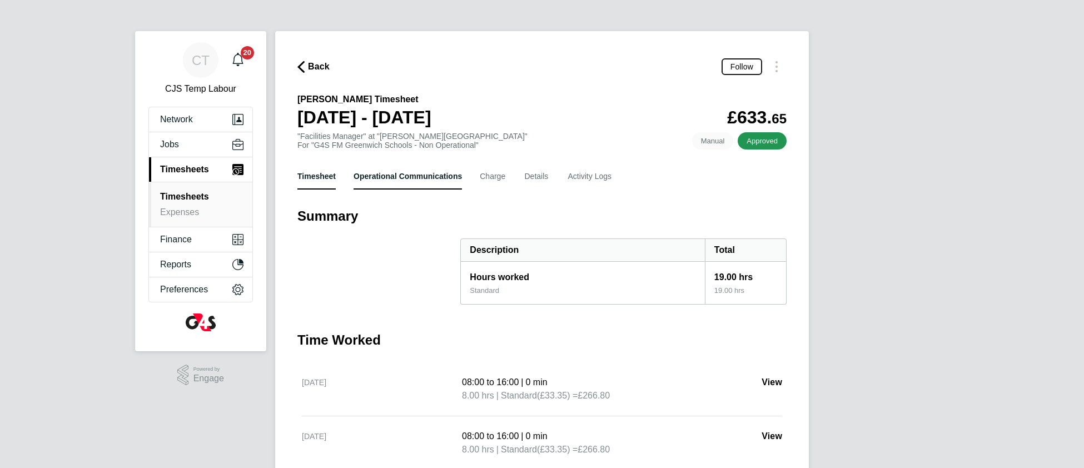
drag, startPoint x: 405, startPoint y: 177, endPoint x: 403, endPoint y: 196, distance: 19.0
click at [406, 179] on Communications-tab "Operational Communications" at bounding box center [407, 176] width 108 height 27
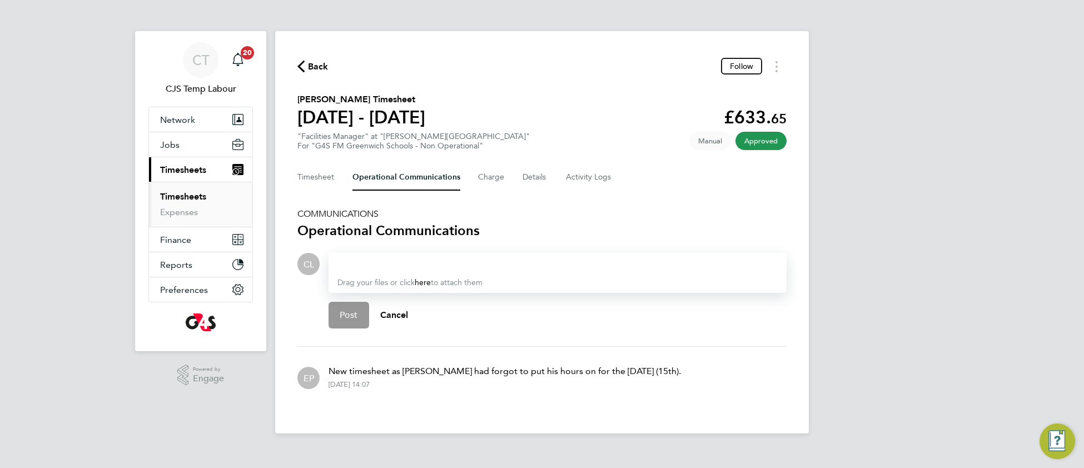
click at [381, 265] on div at bounding box center [557, 263] width 440 height 13
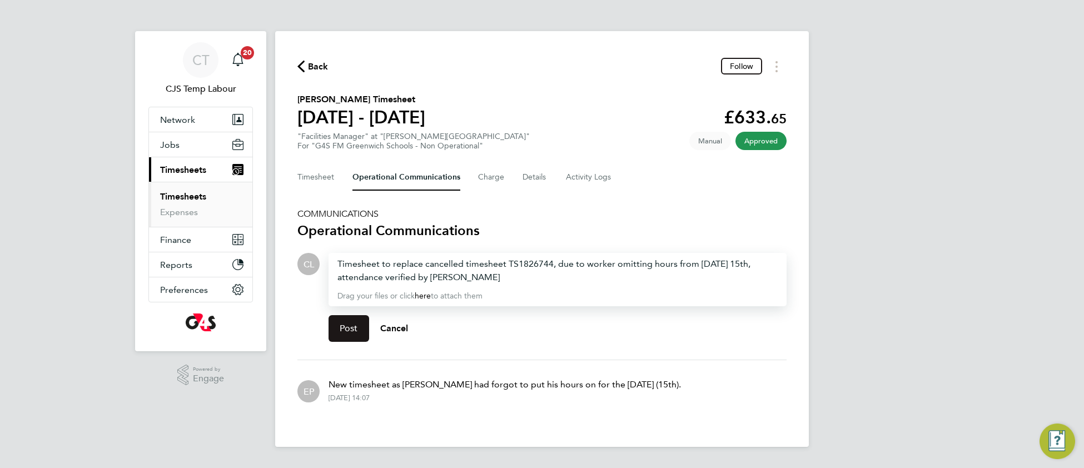
click at [336, 333] on button "Post" at bounding box center [348, 328] width 41 height 27
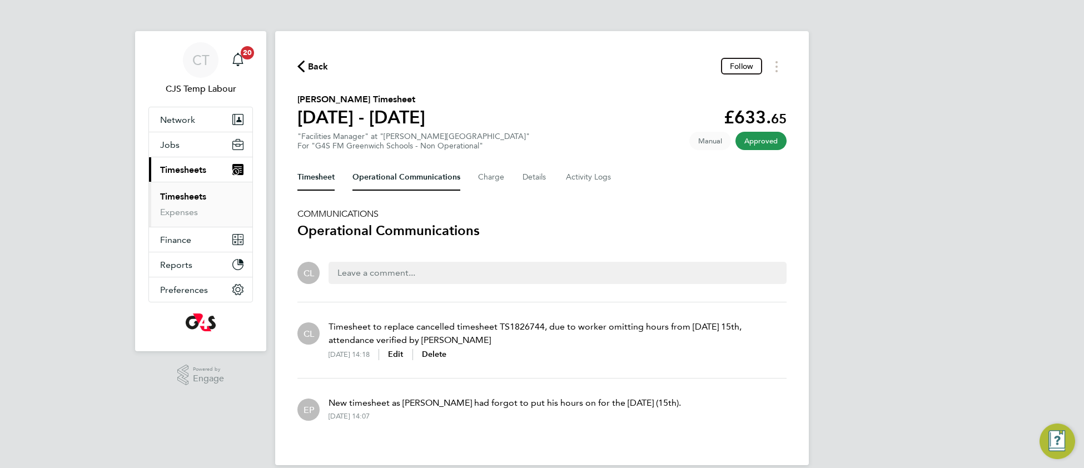
click at [313, 176] on button "Timesheet" at bounding box center [315, 177] width 37 height 27
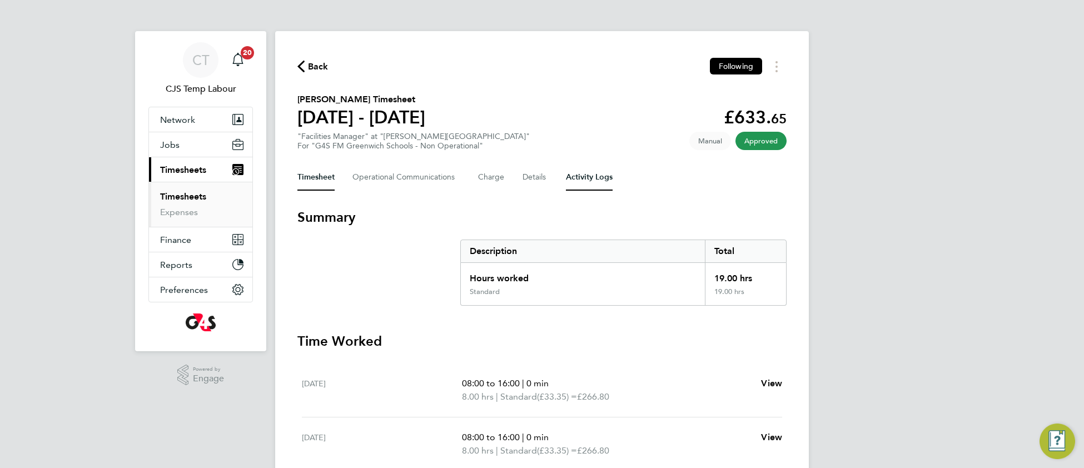
drag, startPoint x: 590, startPoint y: 171, endPoint x: 591, endPoint y: 177, distance: 5.7
click at [589, 173] on Logs-tab "Activity Logs" at bounding box center [589, 177] width 47 height 27
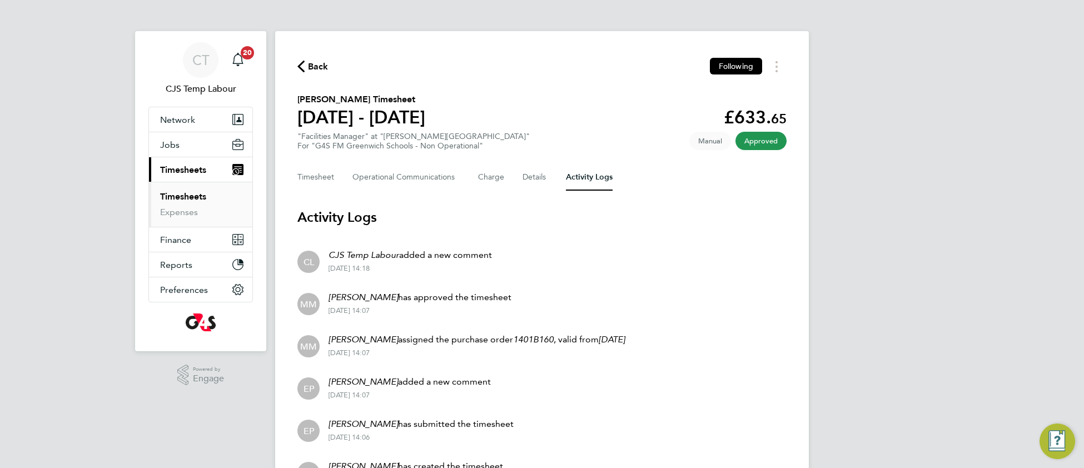
click at [186, 198] on link "Timesheets" at bounding box center [183, 196] width 46 height 11
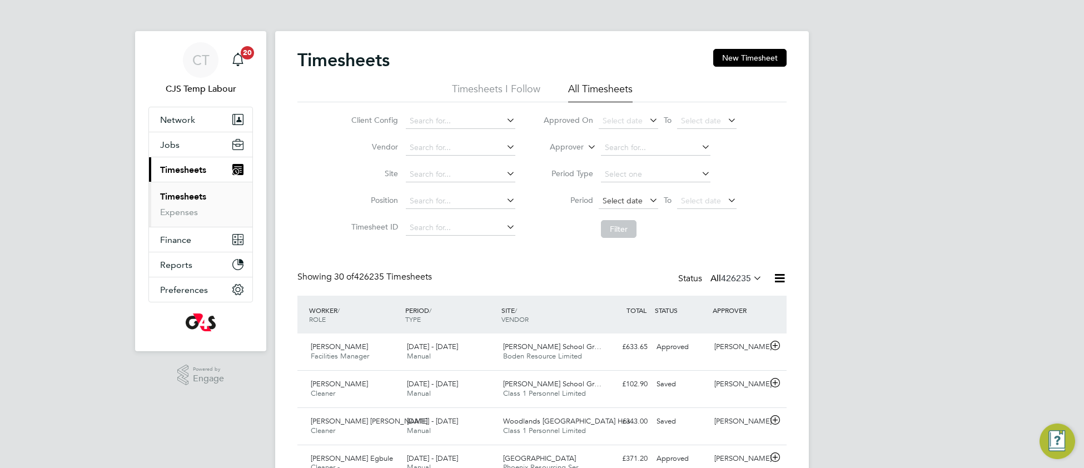
click at [631, 197] on span "Select date" at bounding box center [622, 201] width 40 height 10
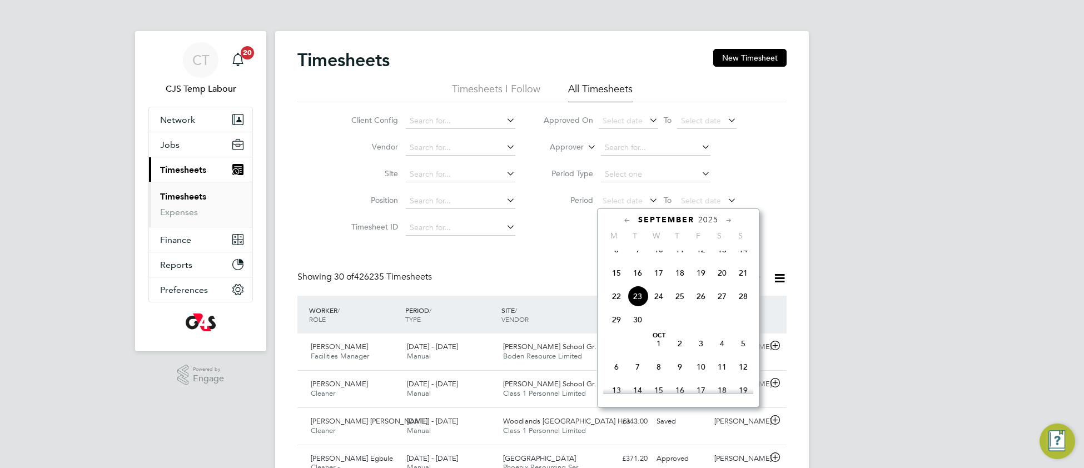
click at [614, 283] on span "15" at bounding box center [616, 272] width 21 height 21
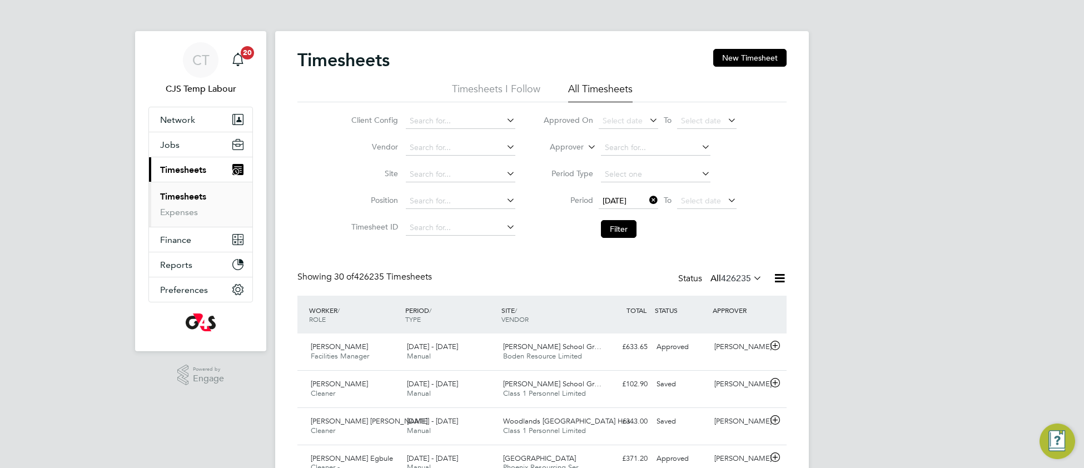
click at [647, 201] on icon at bounding box center [647, 200] width 0 height 16
click at [607, 201] on span "Select date" at bounding box center [622, 201] width 40 height 10
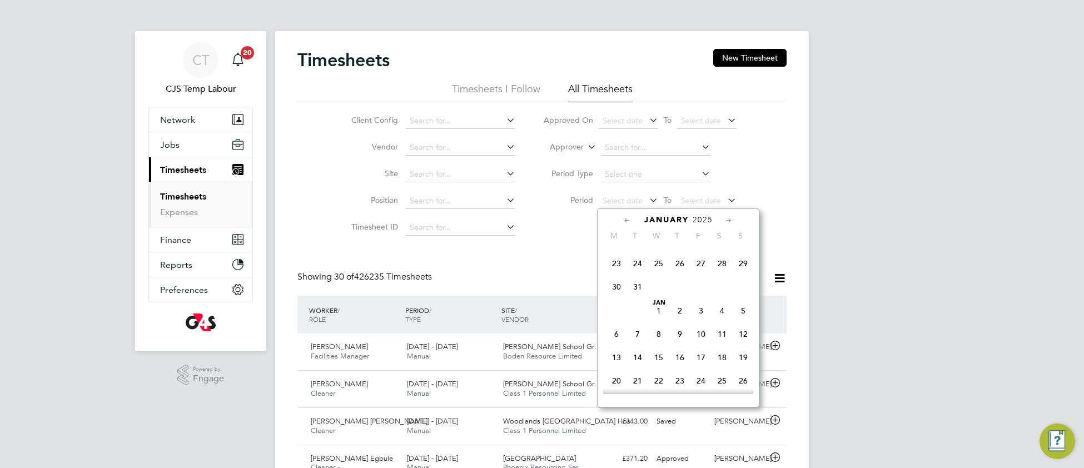
click at [616, 297] on span "30" at bounding box center [616, 286] width 21 height 21
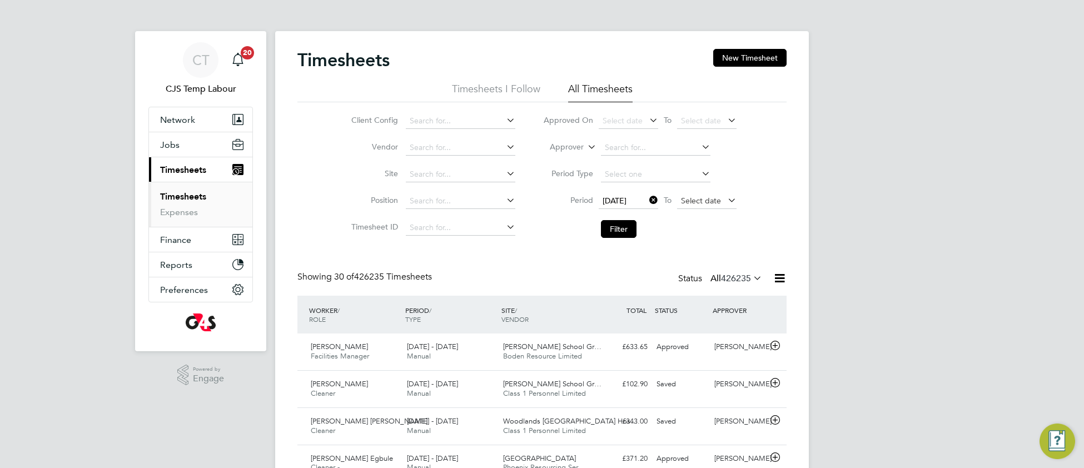
click at [695, 202] on span "Select date" at bounding box center [701, 201] width 40 height 10
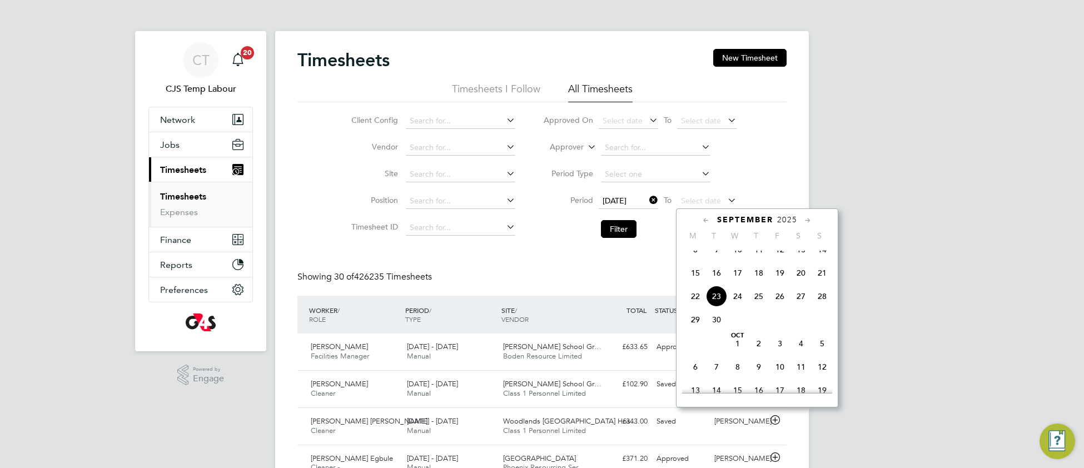
click at [823, 283] on span "21" at bounding box center [821, 272] width 21 height 21
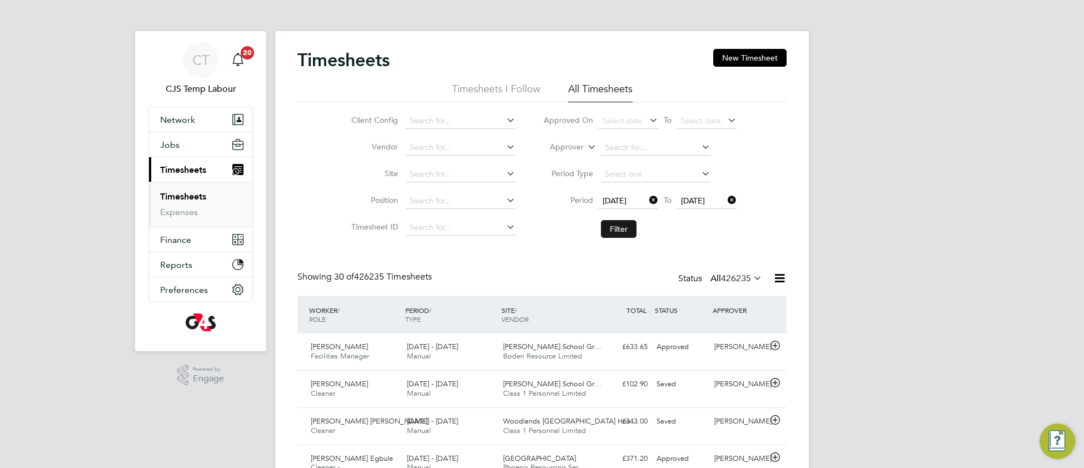
click at [619, 230] on button "Filter" at bounding box center [619, 229] width 36 height 18
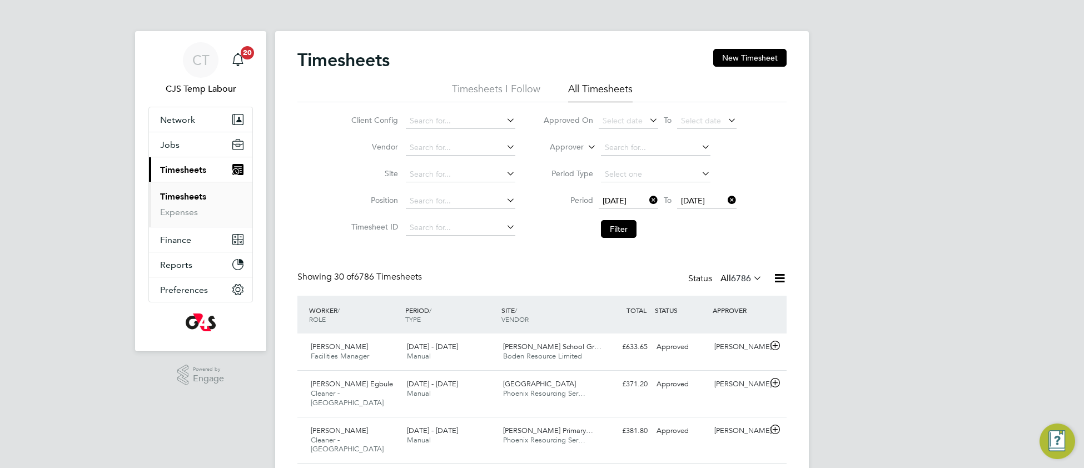
click at [751, 280] on icon at bounding box center [751, 278] width 0 height 16
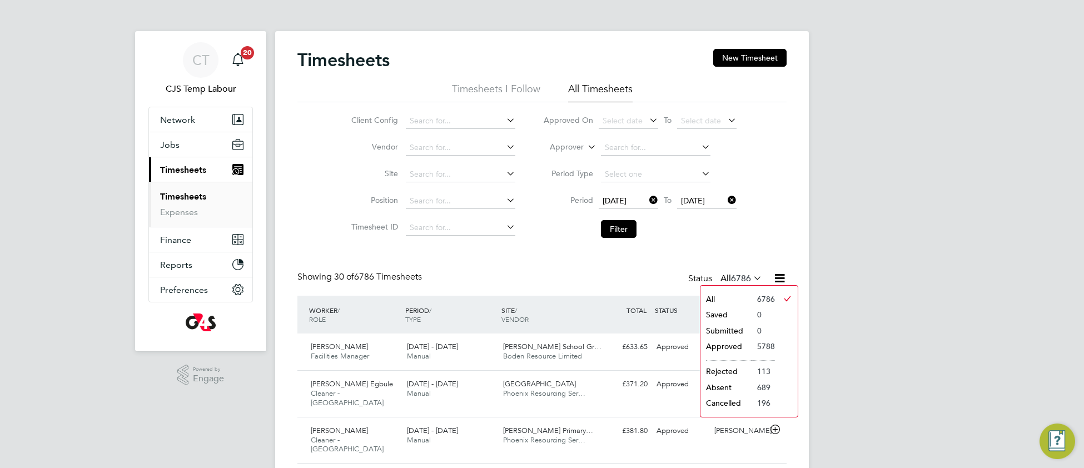
click at [725, 345] on li "Approved" at bounding box center [725, 346] width 51 height 16
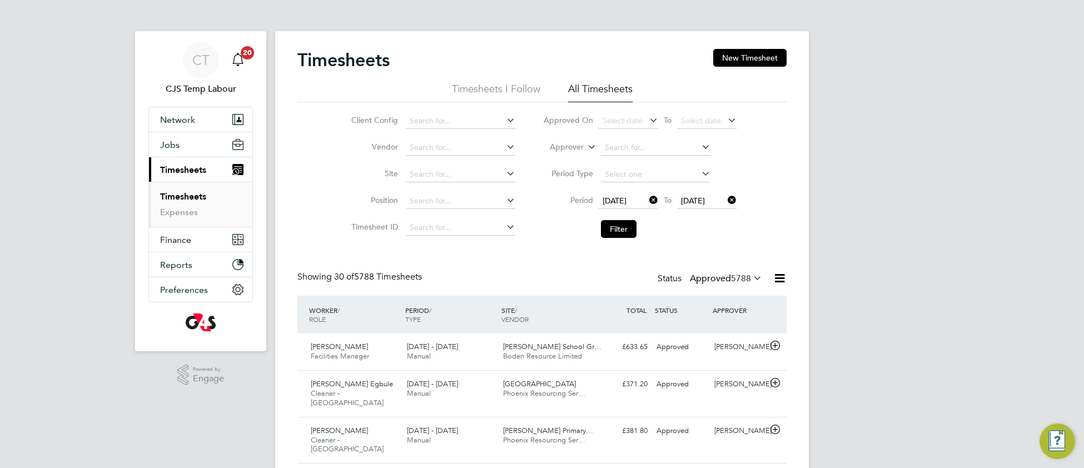
click at [779, 280] on icon at bounding box center [779, 278] width 14 height 14
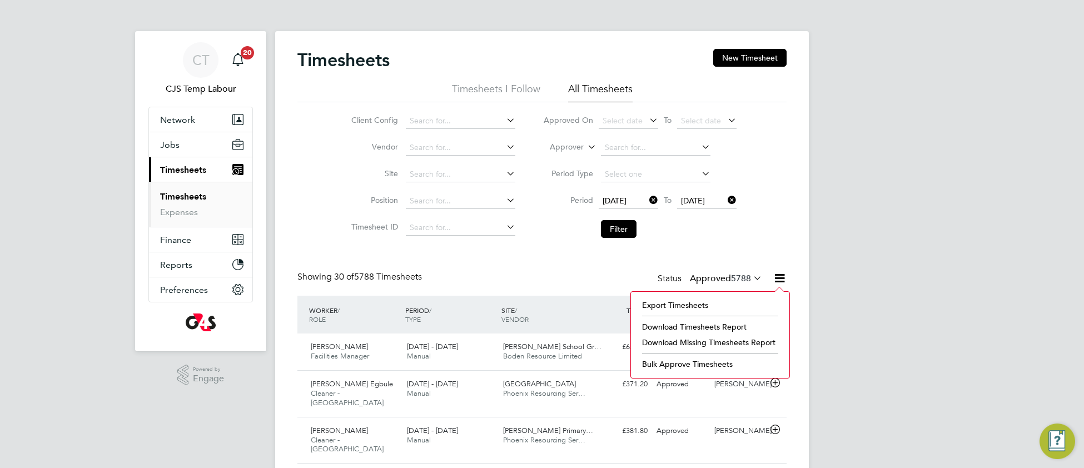
click at [704, 330] on li "Download Timesheets Report" at bounding box center [709, 327] width 147 height 16
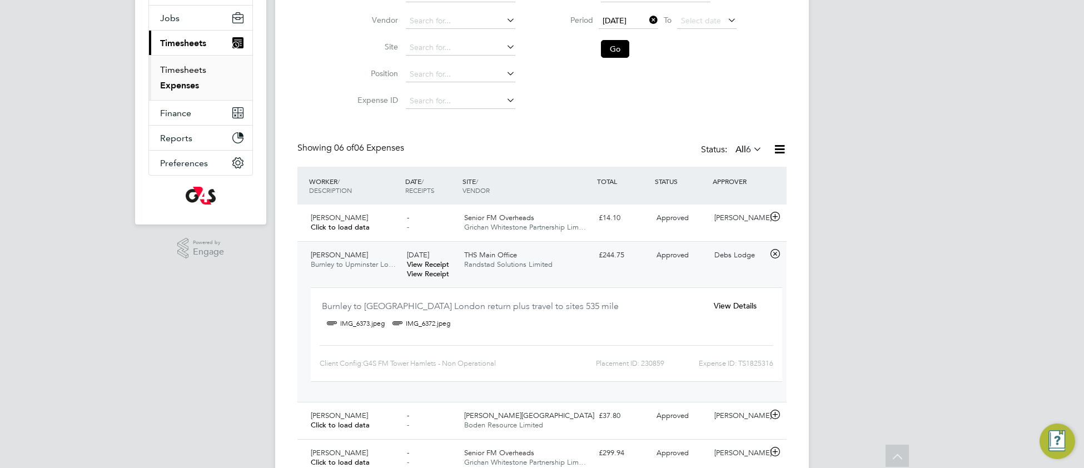
click at [192, 71] on link "Timesheets" at bounding box center [183, 69] width 46 height 11
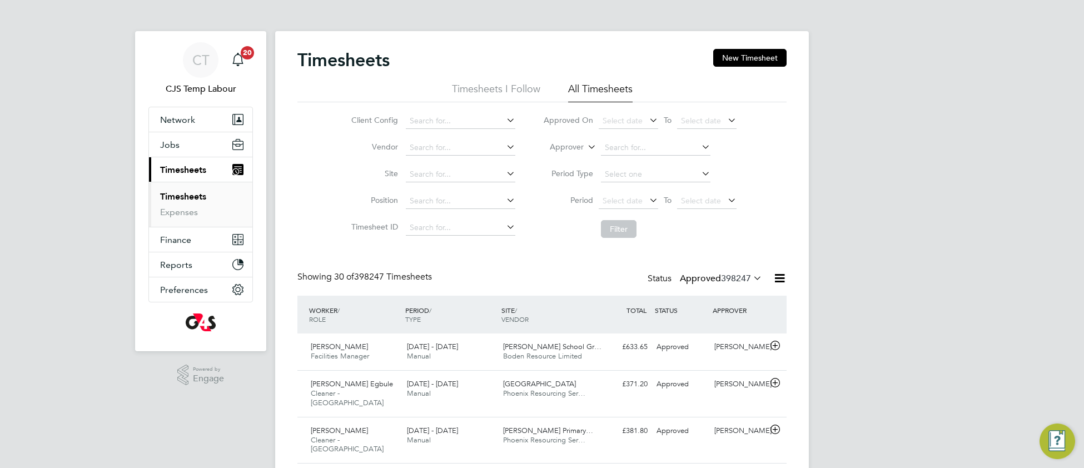
scroll to position [27, 96]
click at [751, 280] on icon at bounding box center [751, 278] width 0 height 16
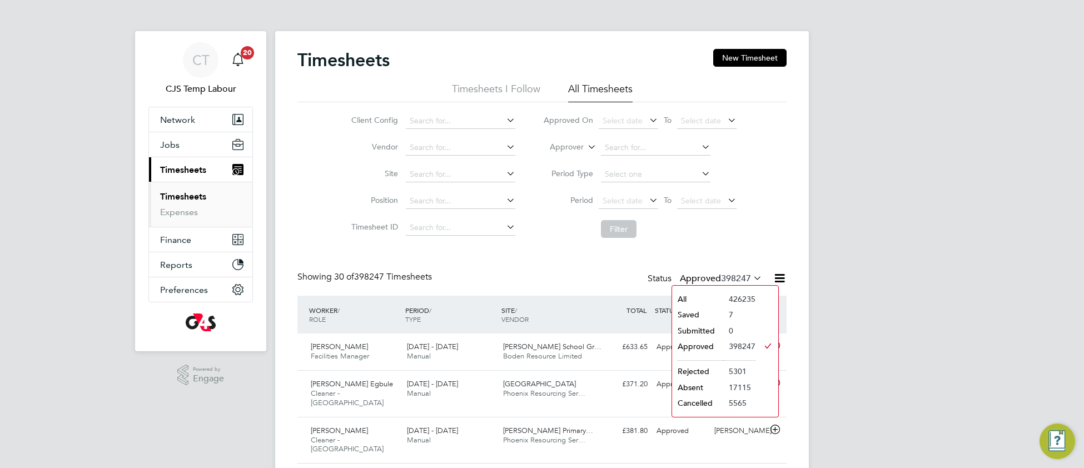
click at [729, 298] on li "426235" at bounding box center [739, 299] width 32 height 16
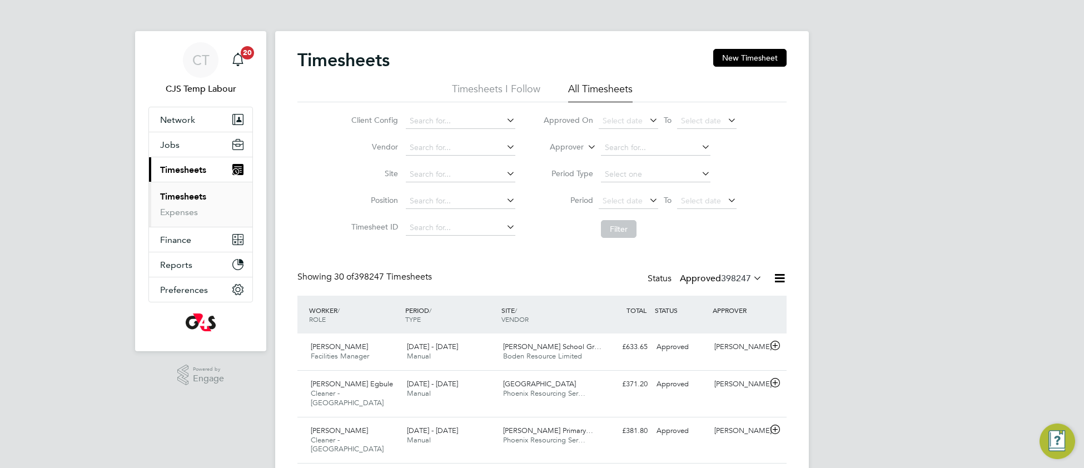
click at [659, 281] on div "Status Approved 398247" at bounding box center [705, 279] width 117 height 16
click at [751, 278] on icon at bounding box center [751, 278] width 0 height 16
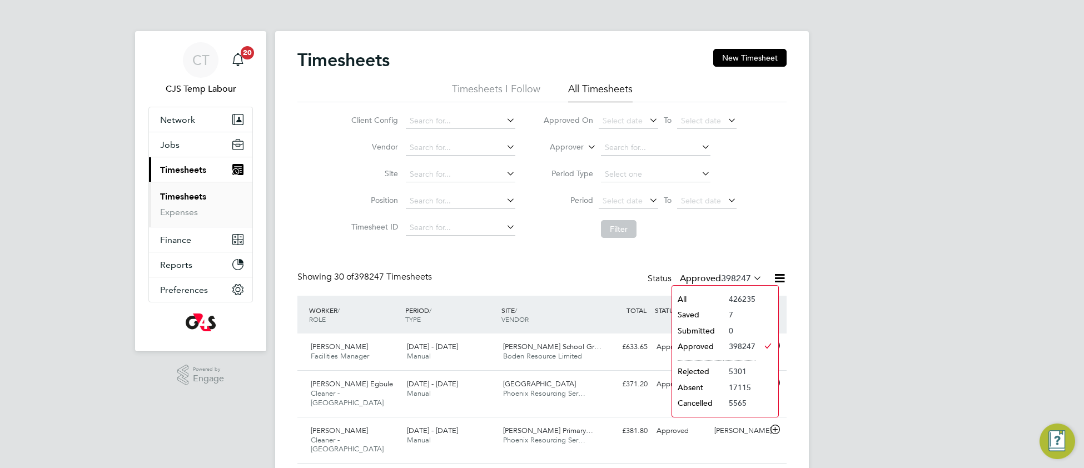
click at [712, 292] on li "All" at bounding box center [697, 299] width 51 height 16
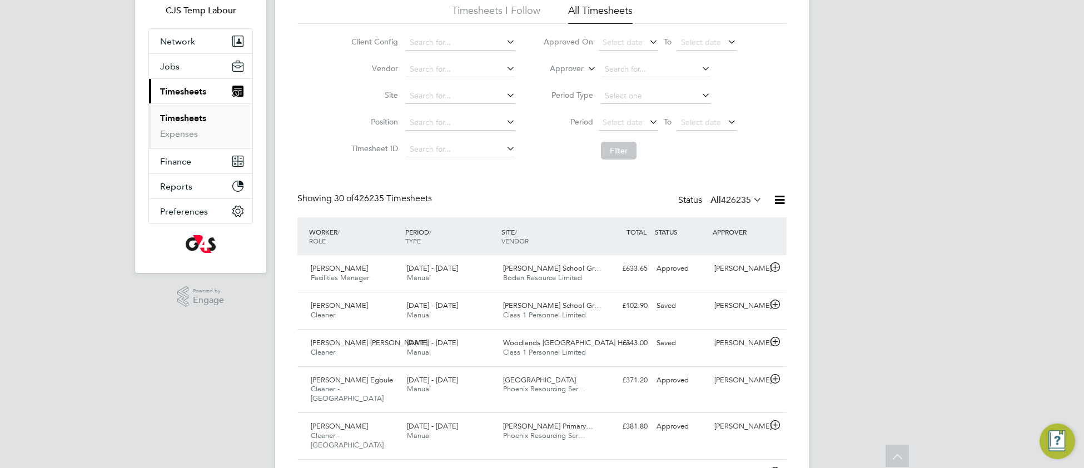
click at [751, 199] on icon at bounding box center [751, 200] width 0 height 16
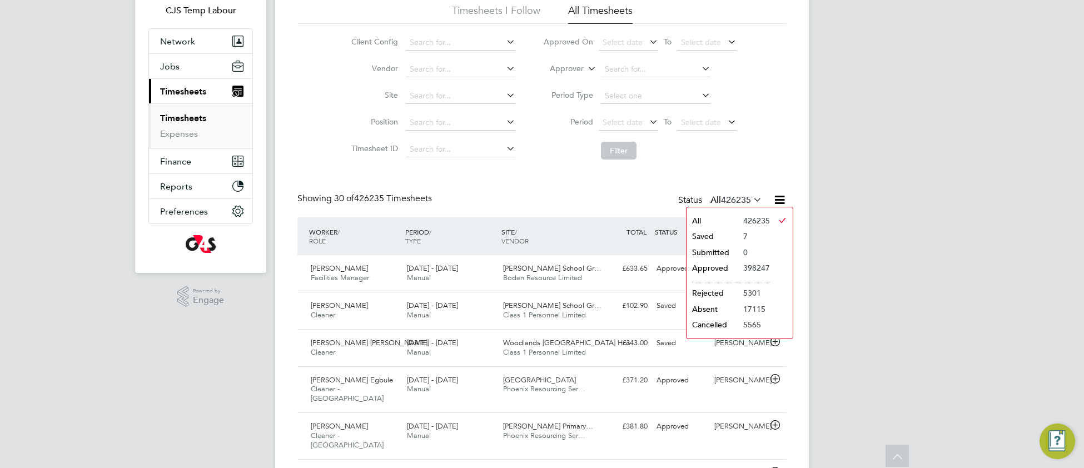
click at [728, 231] on li "Saved" at bounding box center [711, 236] width 51 height 16
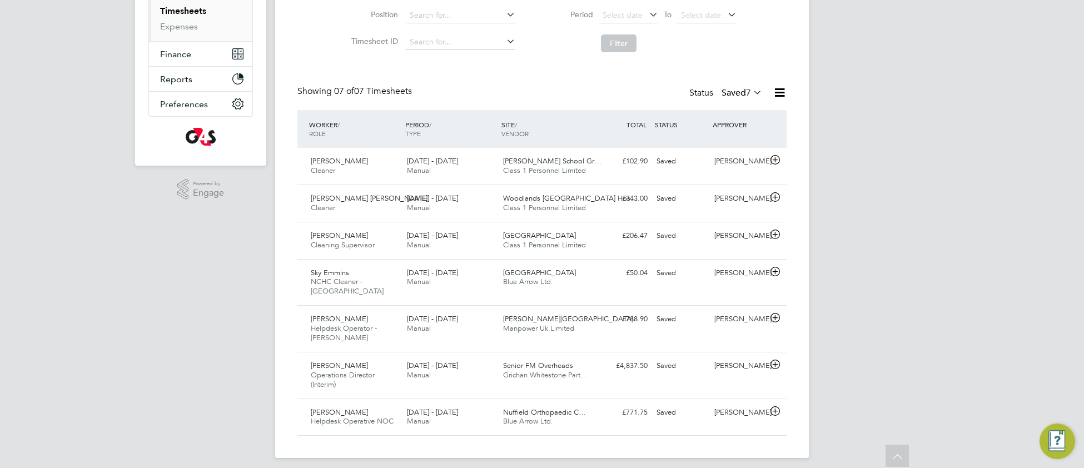
click at [751, 91] on icon at bounding box center [751, 92] width 0 height 16
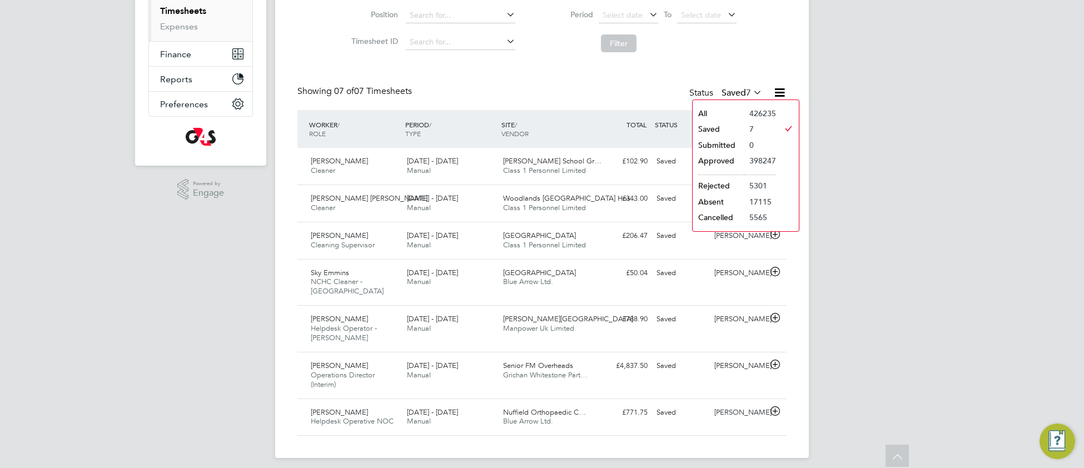
click at [737, 114] on li "All" at bounding box center [717, 114] width 51 height 16
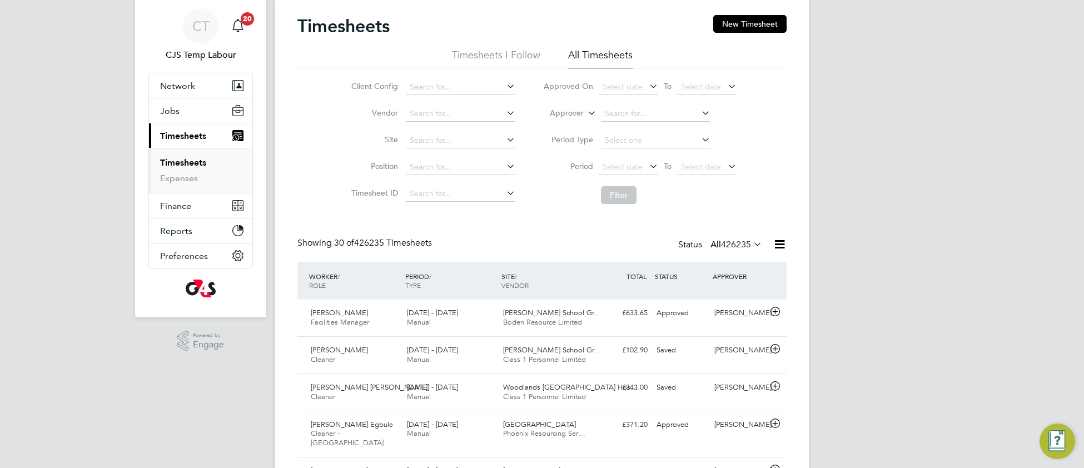
scroll to position [0, 0]
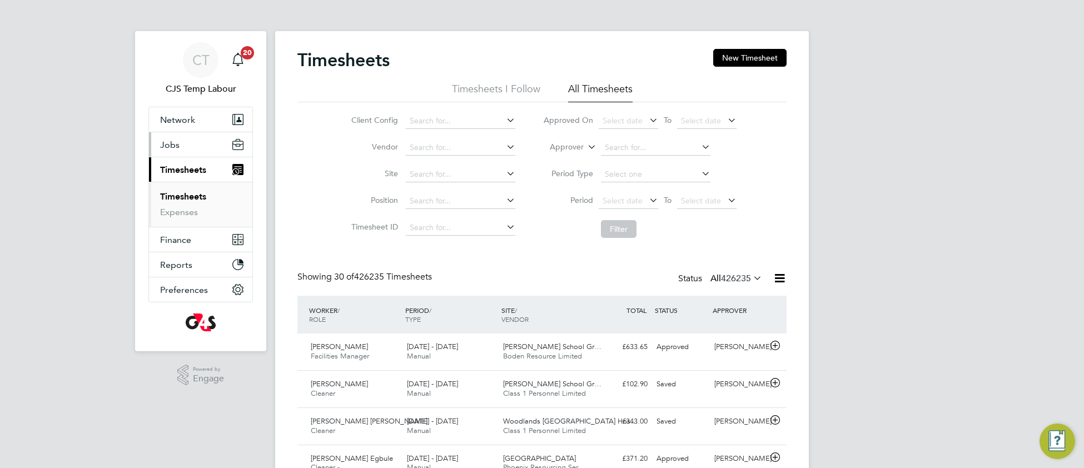
click at [171, 149] on span "Jobs" at bounding box center [169, 144] width 19 height 11
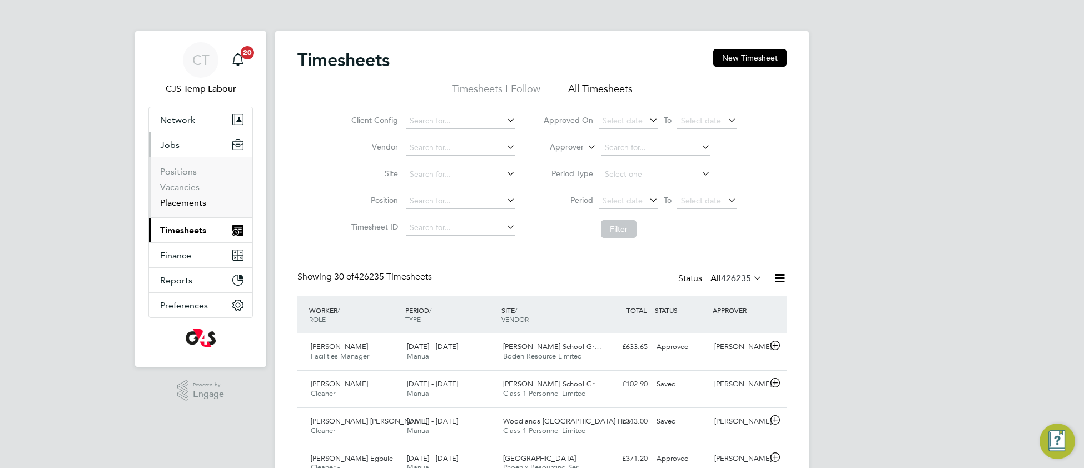
drag, startPoint x: 175, startPoint y: 206, endPoint x: 182, endPoint y: 208, distance: 7.6
click at [176, 205] on link "Placements" at bounding box center [183, 202] width 46 height 11
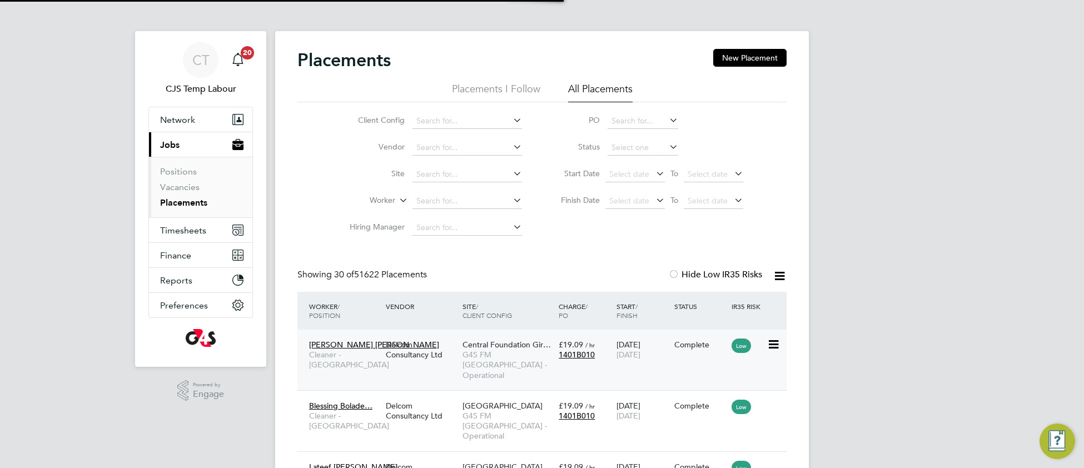
scroll to position [42, 96]
click at [487, 352] on span "G4S FM [GEOGRAPHIC_DATA] - Operational" at bounding box center [507, 365] width 91 height 31
click at [181, 116] on span "Network" at bounding box center [177, 119] width 35 height 11
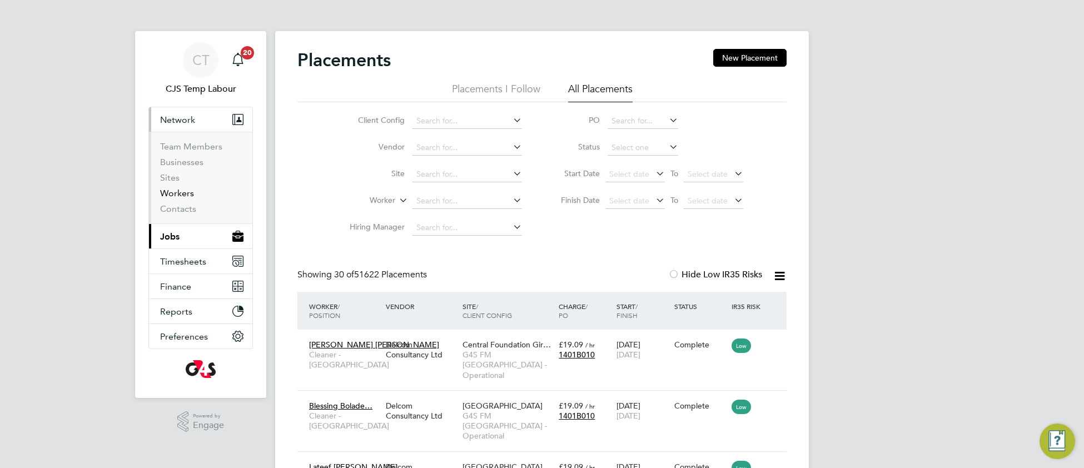
click at [185, 195] on link "Workers" at bounding box center [177, 193] width 34 height 11
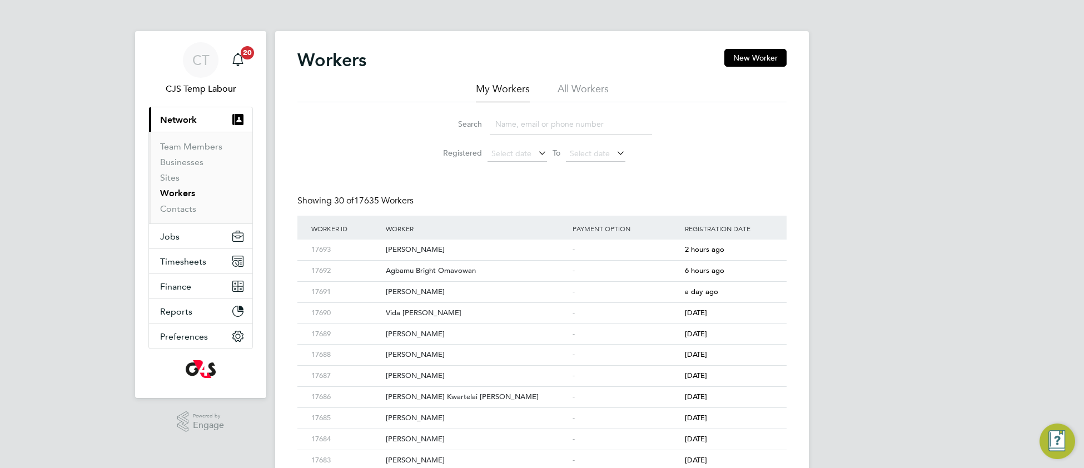
drag, startPoint x: 577, startPoint y: 91, endPoint x: 573, endPoint y: 97, distance: 7.6
click at [577, 92] on li "All Workers" at bounding box center [582, 92] width 51 height 20
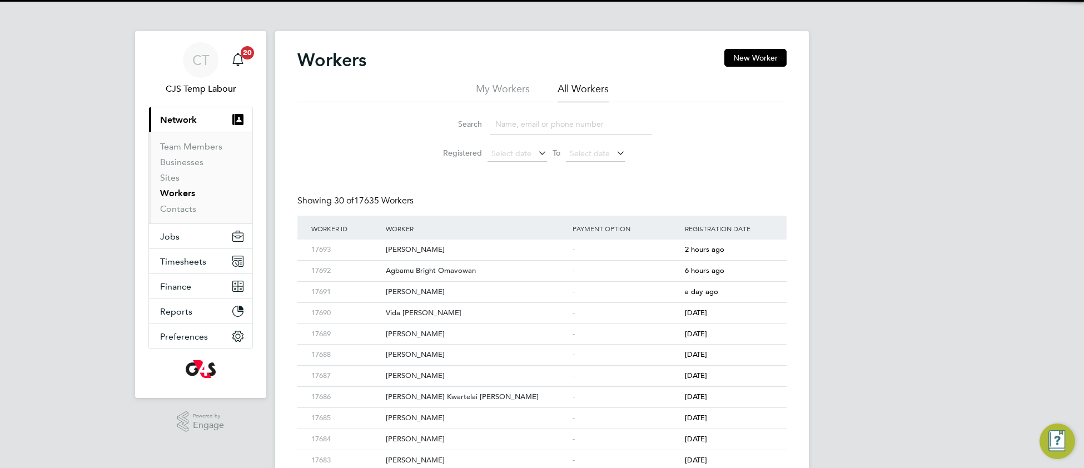
click at [549, 126] on input at bounding box center [571, 124] width 162 height 22
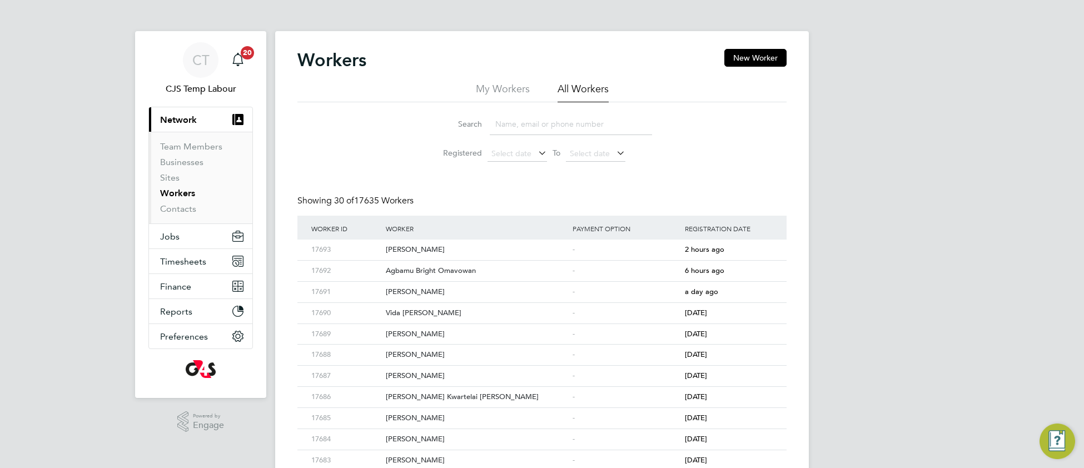
paste input "Karidja Soumahoro"
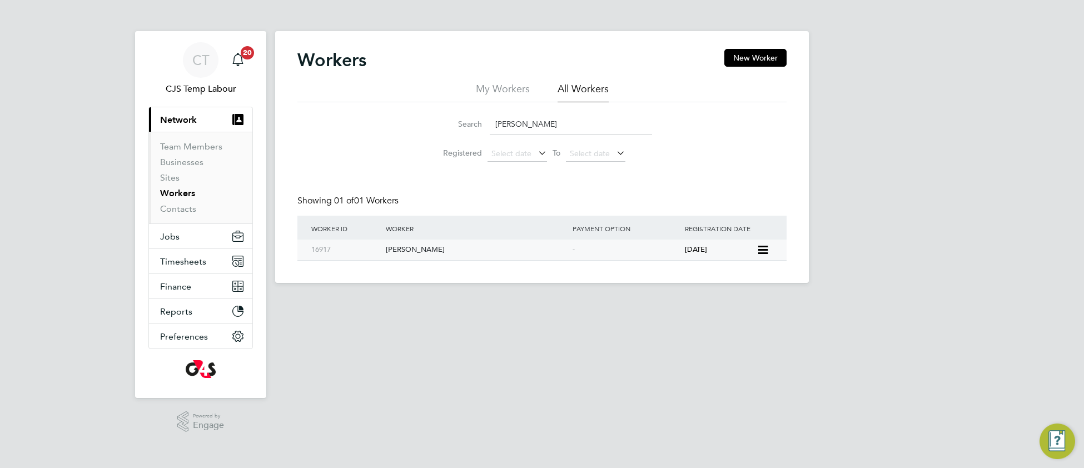
click at [443, 252] on div "Karidja Soumahoro" at bounding box center [476, 250] width 187 height 21
drag, startPoint x: 589, startPoint y: 121, endPoint x: 491, endPoint y: 126, distance: 97.9
click at [491, 126] on input "[PERSON_NAME]" at bounding box center [571, 124] width 162 height 22
paste input "Obinna Kingsley Okafor"
click at [438, 252] on div "Obinna Kingsley Okafor" at bounding box center [476, 250] width 187 height 21
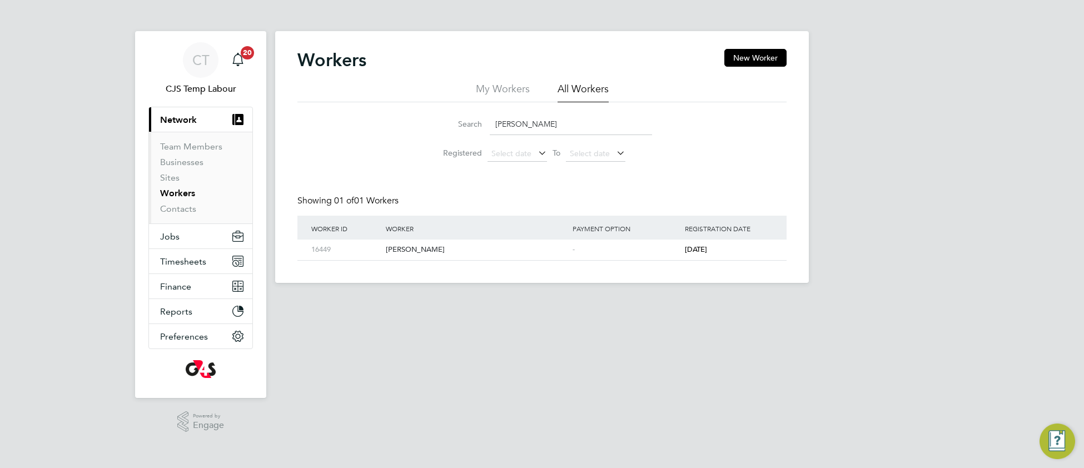
click at [603, 118] on input "Obinna Kingsley Okafor" at bounding box center [571, 124] width 162 height 22
drag, startPoint x: 595, startPoint y: 121, endPoint x: 493, endPoint y: 126, distance: 101.8
click at [493, 126] on input "Obinna Kingsley Okafor" at bounding box center [571, 124] width 162 height 22
type input "nurat"
click at [420, 250] on div "Nurat Alabi" at bounding box center [476, 250] width 187 height 21
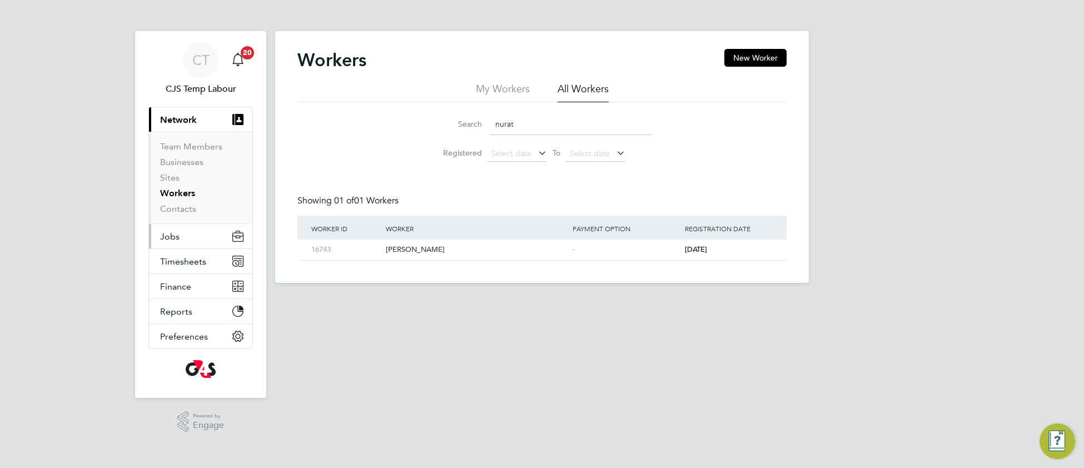
drag, startPoint x: 171, startPoint y: 235, endPoint x: 172, endPoint y: 246, distance: 10.6
click at [171, 235] on span "Jobs" at bounding box center [169, 236] width 19 height 11
drag, startPoint x: 524, startPoint y: 126, endPoint x: 491, endPoint y: 131, distance: 33.1
click at [491, 131] on input "nurat" at bounding box center [571, 124] width 162 height 22
drag, startPoint x: 171, startPoint y: 235, endPoint x: 171, endPoint y: 259, distance: 23.9
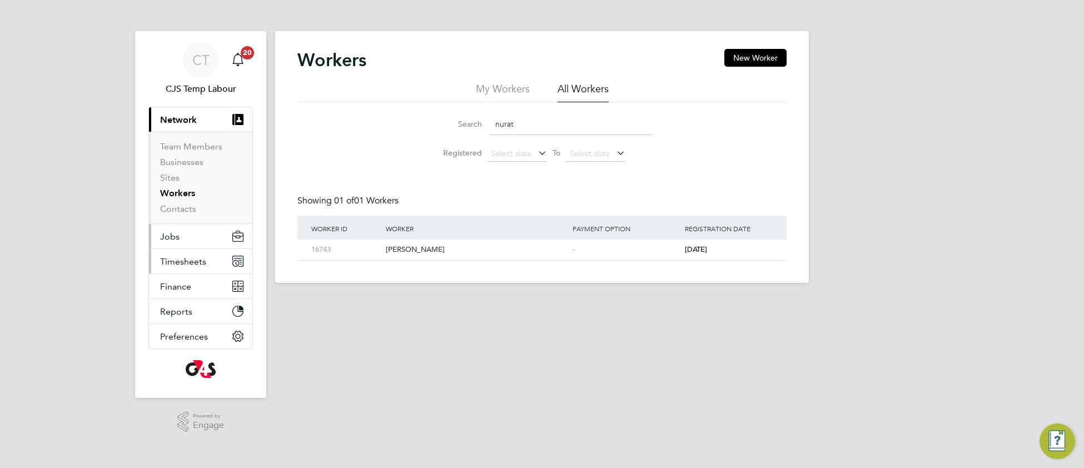
click at [171, 236] on span "Jobs" at bounding box center [169, 236] width 19 height 11
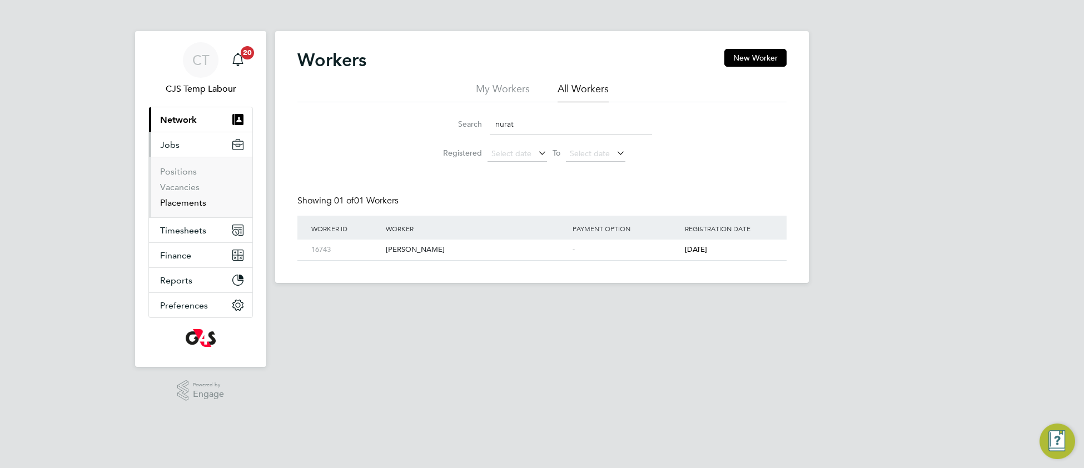
drag, startPoint x: 191, startPoint y: 207, endPoint x: 248, endPoint y: 212, distance: 56.9
click at [193, 206] on link "Placements" at bounding box center [183, 202] width 46 height 11
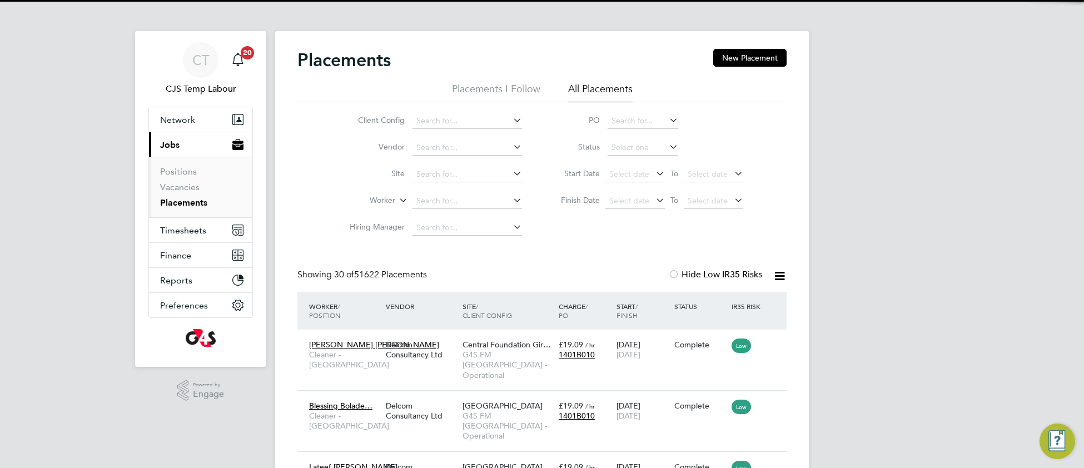
scroll to position [42, 96]
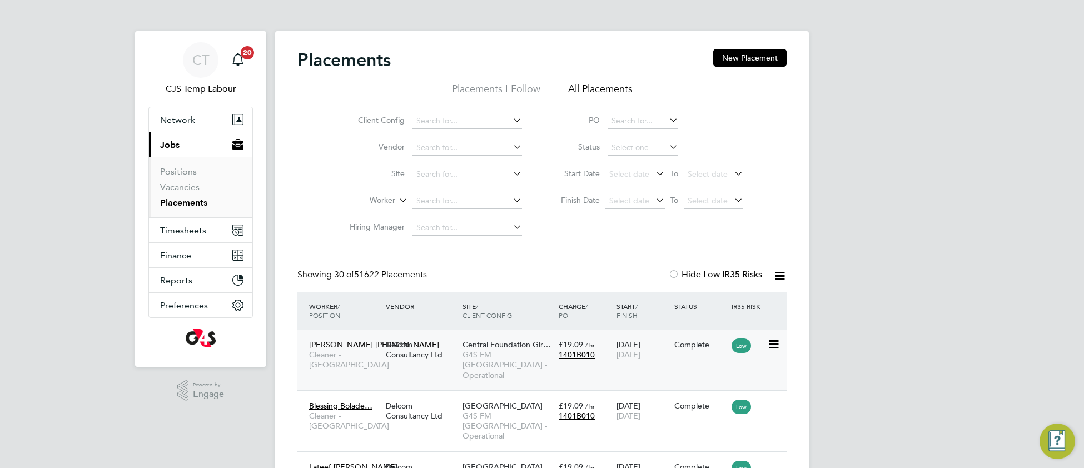
click at [504, 361] on span "G4S FM Tower Hamlets - Operational" at bounding box center [507, 365] width 91 height 31
click at [443, 196] on input at bounding box center [466, 201] width 109 height 16
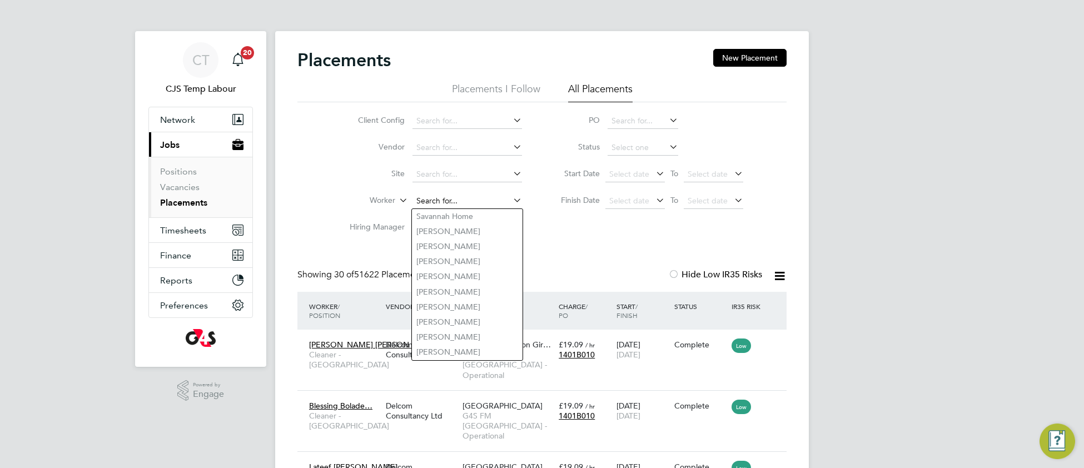
paste input "Oluwabusayo Abayomi"
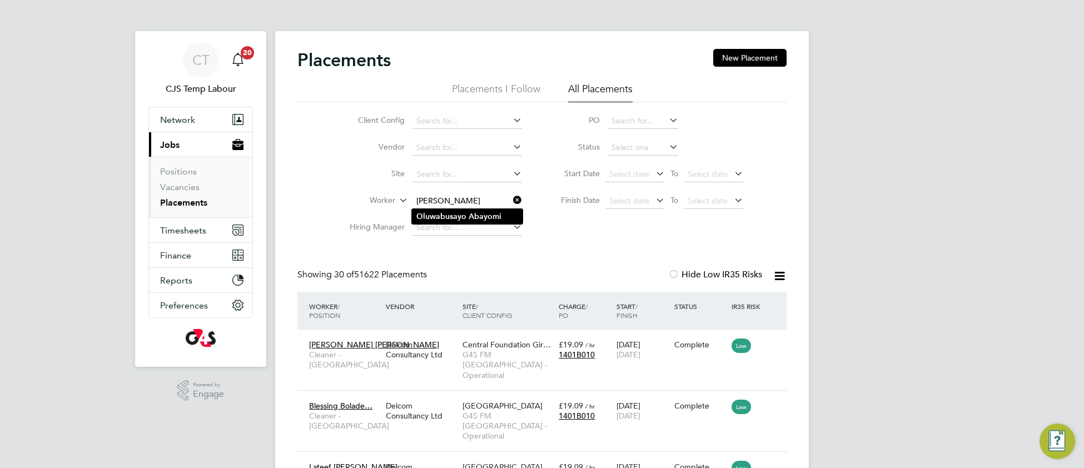
type input "Oluwabusayo Abayomi"
click at [452, 222] on li "Oluwabusayo Abayomi" at bounding box center [467, 216] width 111 height 15
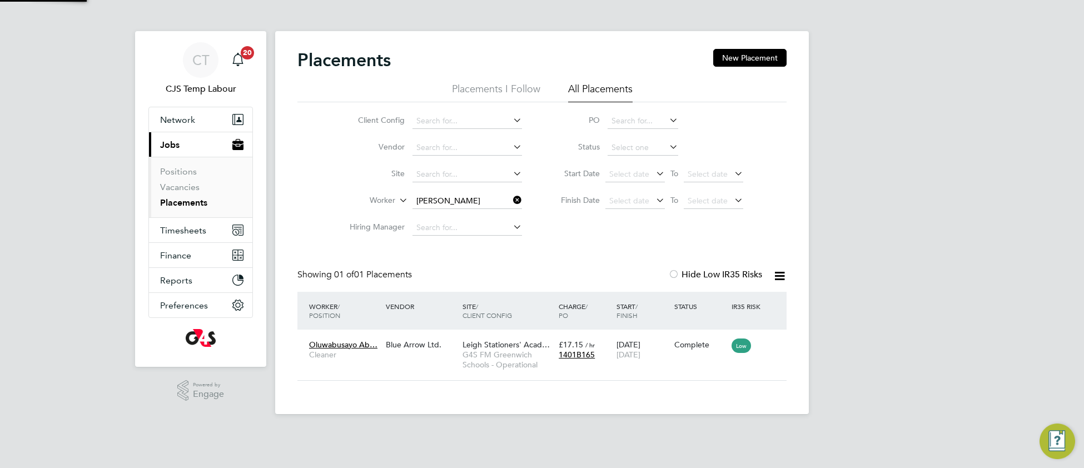
scroll to position [11, 53]
click at [408, 344] on div "Blue Arrow Ltd." at bounding box center [421, 344] width 77 height 21
click at [511, 201] on icon at bounding box center [511, 200] width 0 height 16
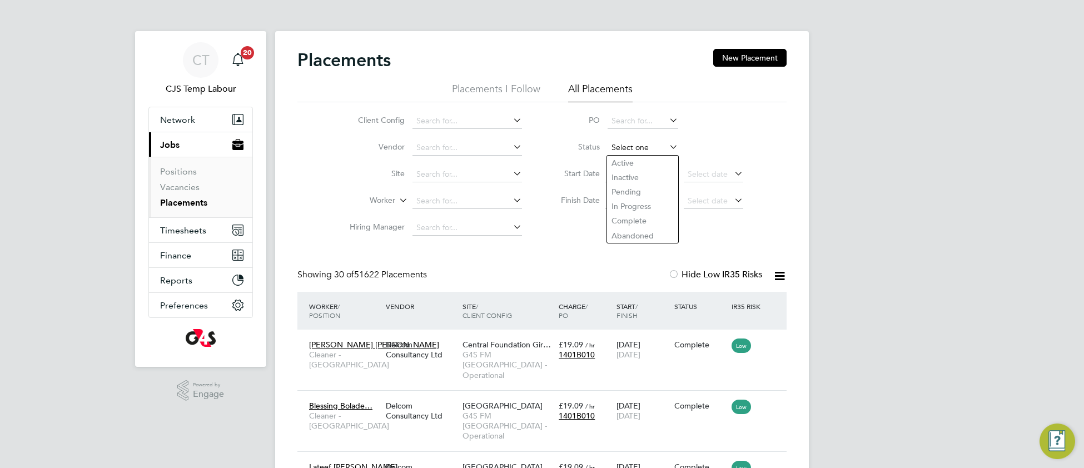
click at [626, 147] on input at bounding box center [642, 148] width 71 height 16
click at [628, 160] on li "Active" at bounding box center [643, 163] width 72 height 14
type input "Active"
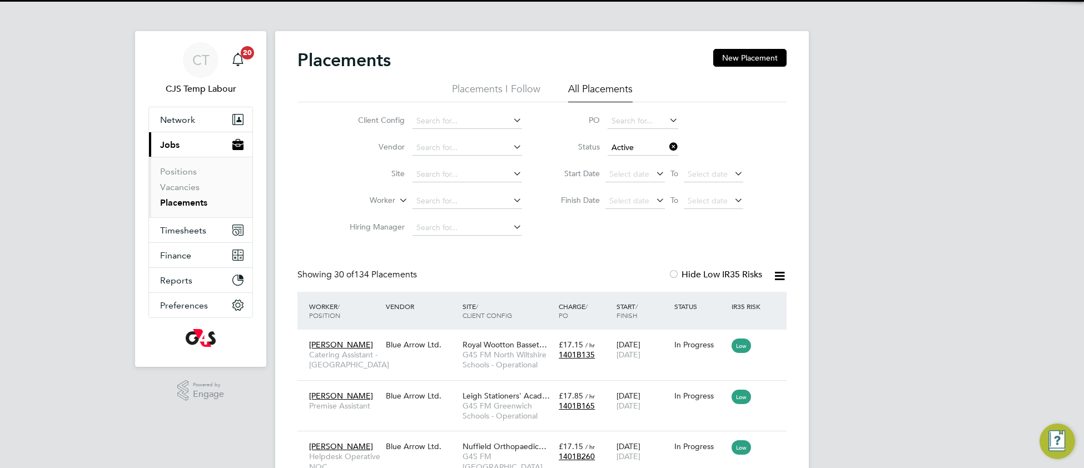
scroll to position [42, 96]
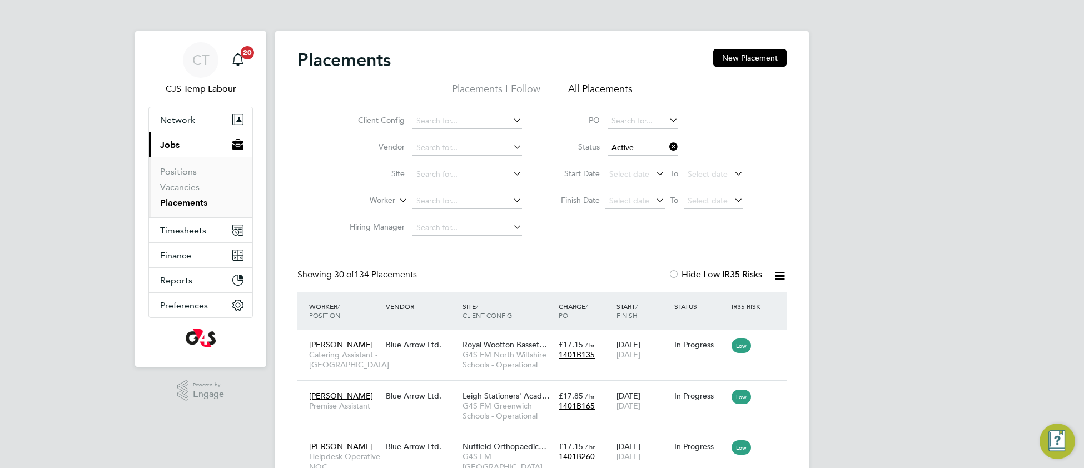
click at [777, 278] on icon at bounding box center [779, 276] width 14 height 14
click at [741, 302] on li "Download Placements Report" at bounding box center [724, 303] width 118 height 16
click at [179, 119] on span "Network" at bounding box center [177, 119] width 35 height 11
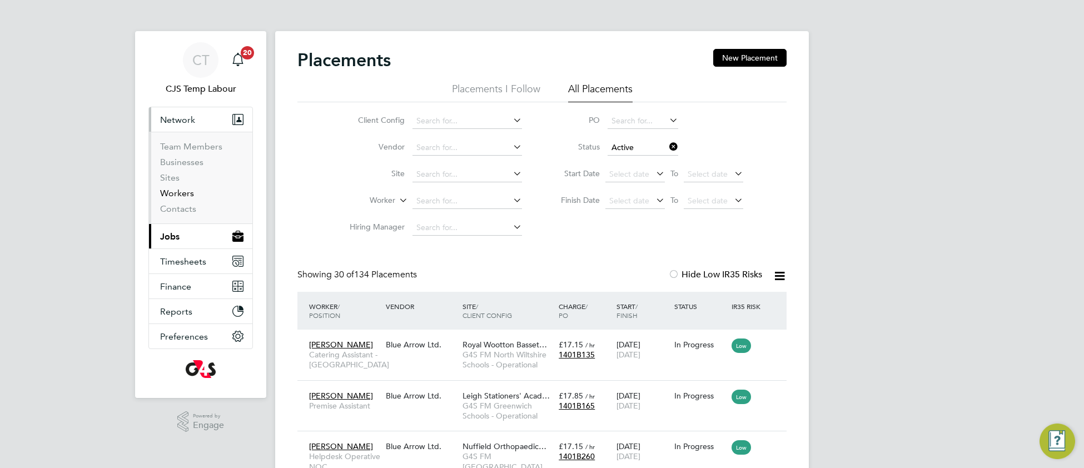
click at [177, 197] on link "Workers" at bounding box center [177, 193] width 34 height 11
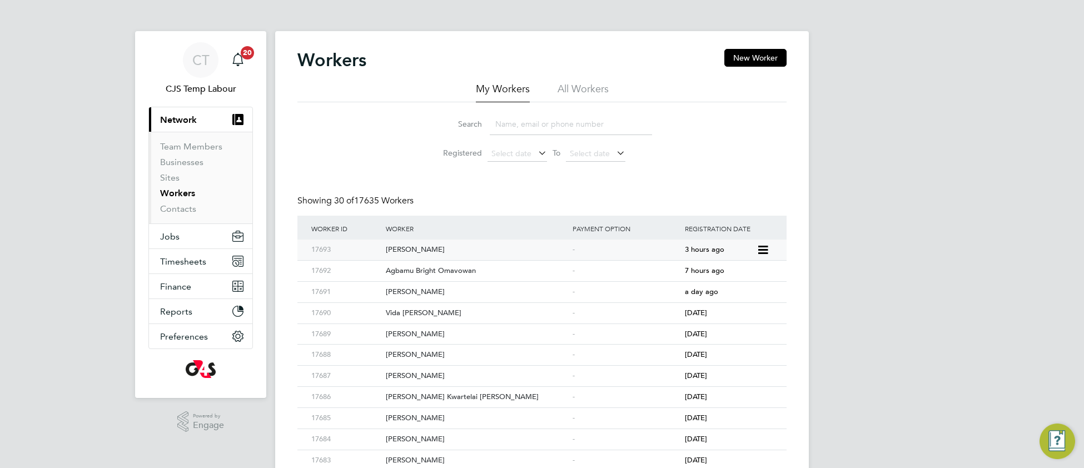
click at [473, 246] on div "[PERSON_NAME]" at bounding box center [476, 250] width 187 height 21
click at [571, 89] on li "All Workers" at bounding box center [582, 92] width 51 height 20
click at [182, 196] on link "Workers" at bounding box center [177, 193] width 35 height 11
click at [172, 236] on span "Jobs" at bounding box center [169, 236] width 19 height 11
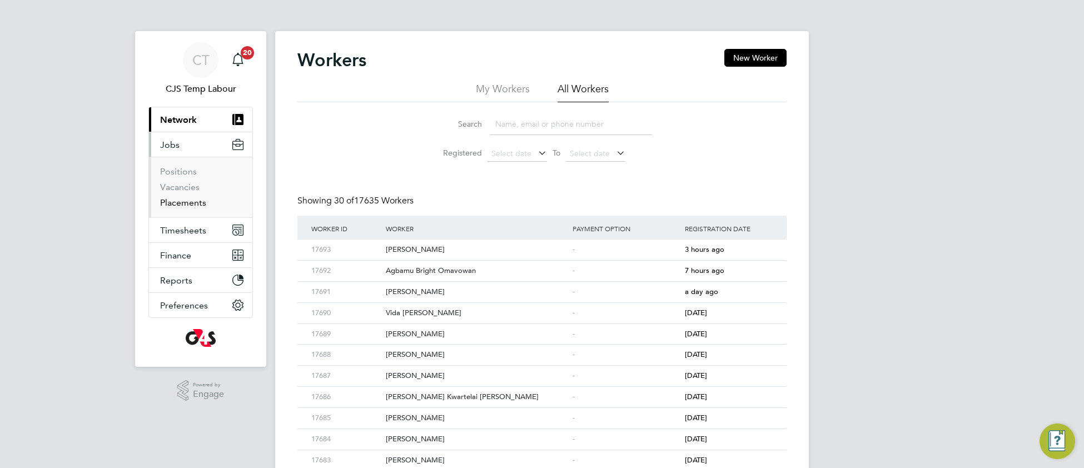
click at [191, 201] on link "Placements" at bounding box center [183, 202] width 46 height 11
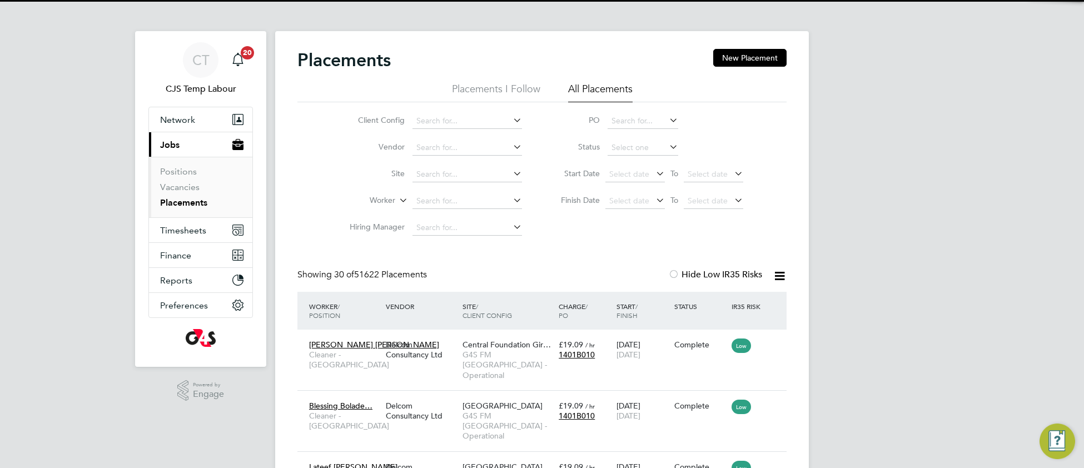
scroll to position [42, 96]
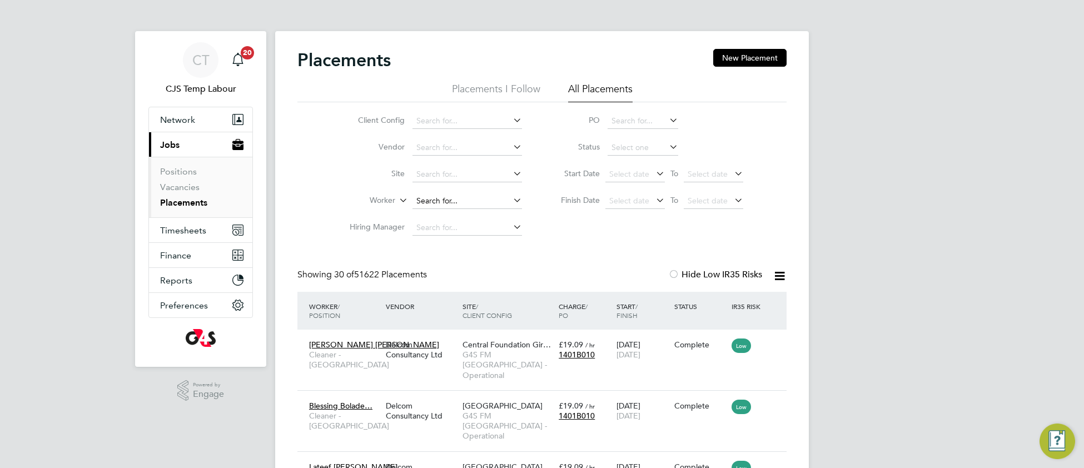
click at [451, 195] on input at bounding box center [466, 201] width 109 height 16
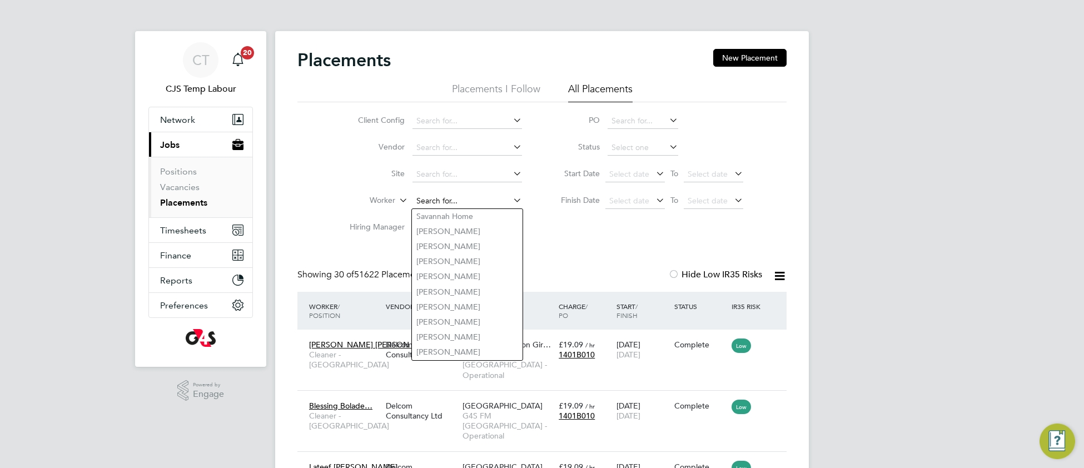
paste input "1901597989 Enhanced 21/11/2024 21/11/2027 Yes Yes RTW/ Residence Permit WE-LSSB…"
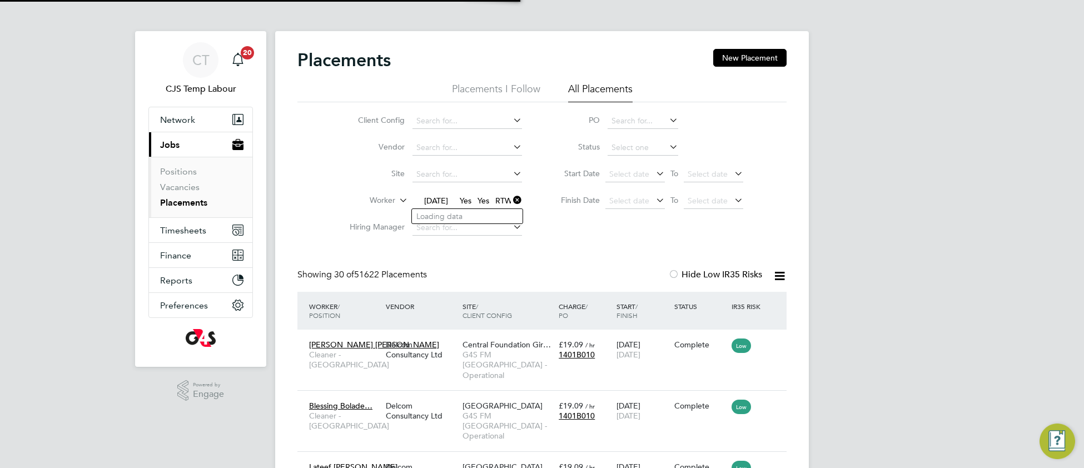
type input "1901597989 Enhanced 21/11/2024 21/11/2027 Yes Yes RTW/ R"
drag, startPoint x: 515, startPoint y: 199, endPoint x: 507, endPoint y: 195, distance: 9.0
click at [511, 198] on icon at bounding box center [511, 200] width 0 height 16
click at [496, 202] on input at bounding box center [466, 201] width 109 height 16
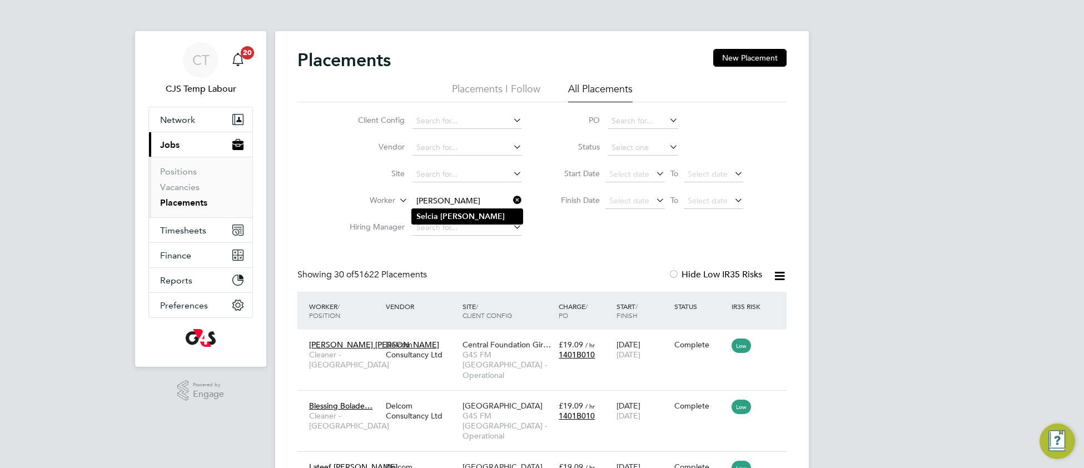
click at [481, 210] on li "Selcia Soares" at bounding box center [467, 216] width 111 height 15
type input "[PERSON_NAME]"
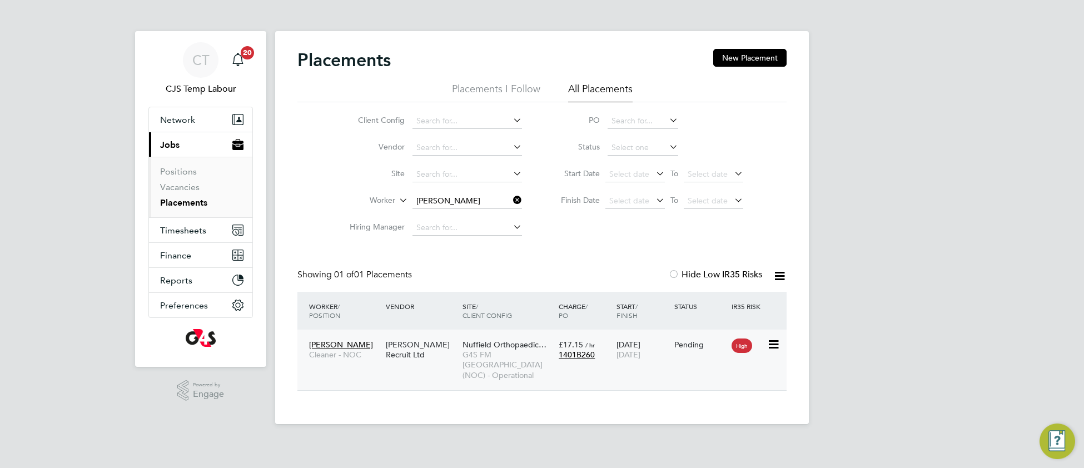
click at [488, 351] on span "G4S FM [GEOGRAPHIC_DATA] (NOC) - Operational" at bounding box center [507, 365] width 91 height 31
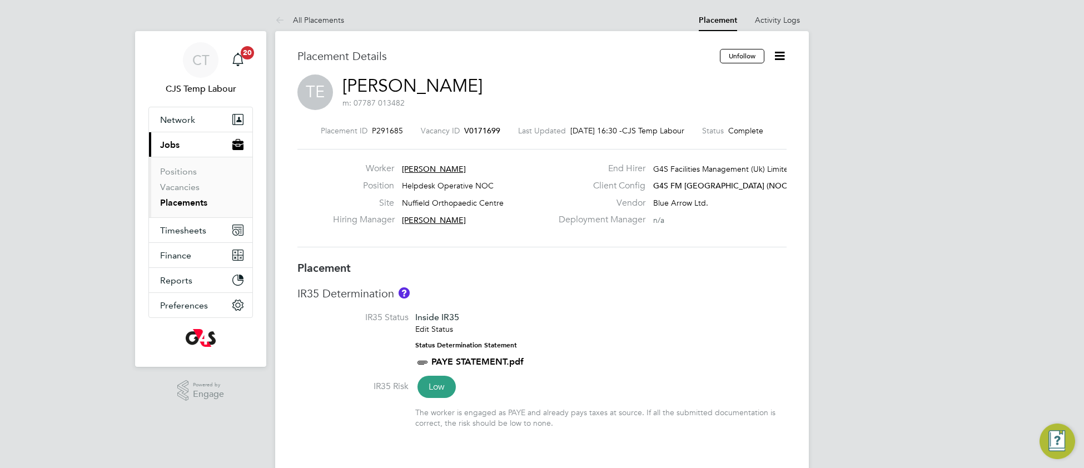
click at [190, 207] on link "Placements" at bounding box center [183, 202] width 47 height 11
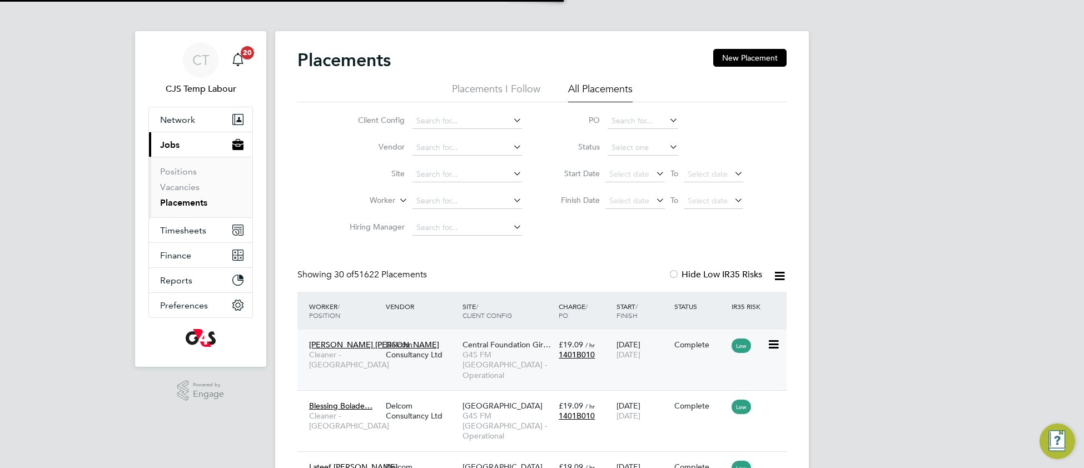
scroll to position [42, 96]
click at [484, 343] on span "Central Foundation Gir…" at bounding box center [506, 345] width 88 height 10
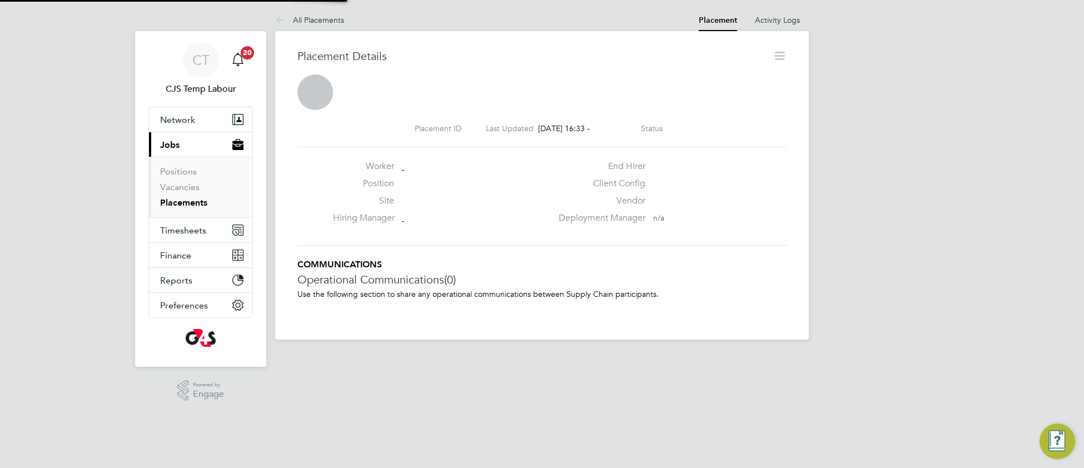
scroll to position [5, 5]
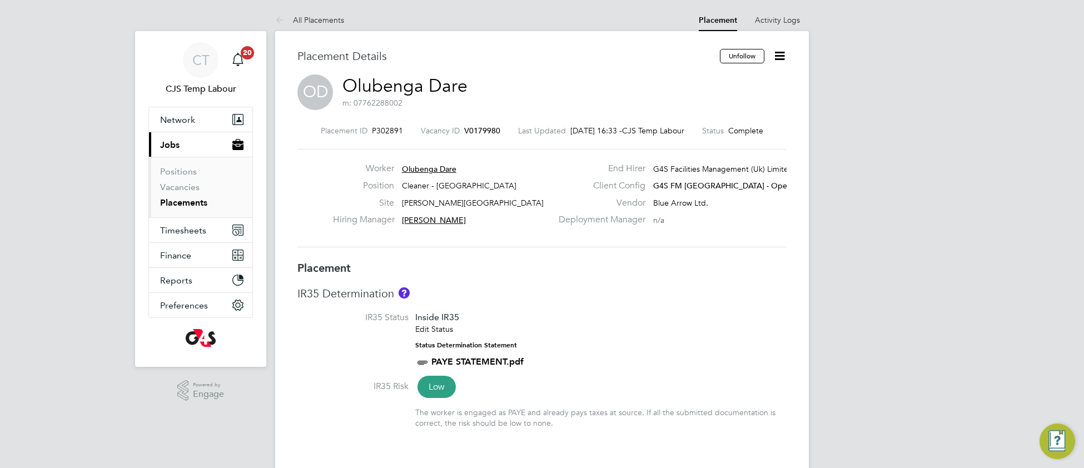
click at [413, 84] on link "Olubenga Dare" at bounding box center [404, 86] width 125 height 22
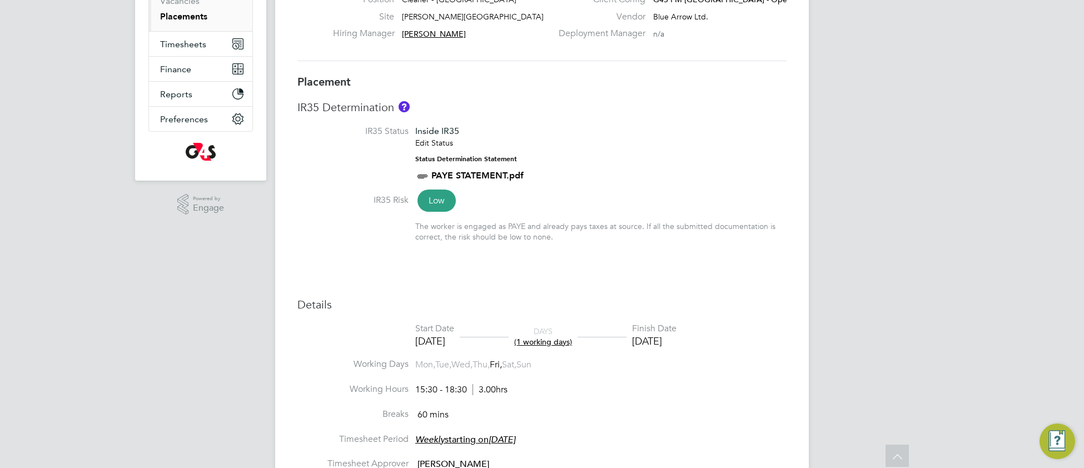
scroll to position [0, 0]
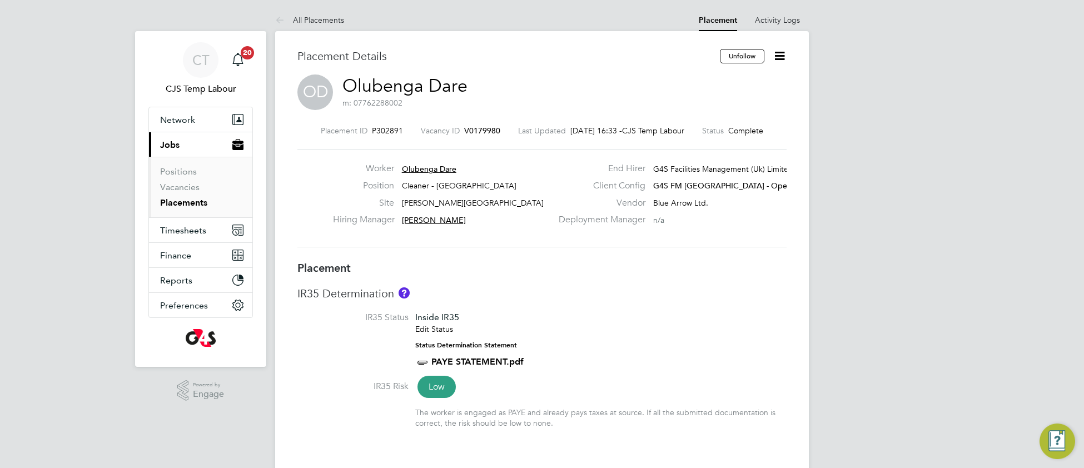
click at [430, 92] on link "Olubenga Dare" at bounding box center [404, 86] width 125 height 22
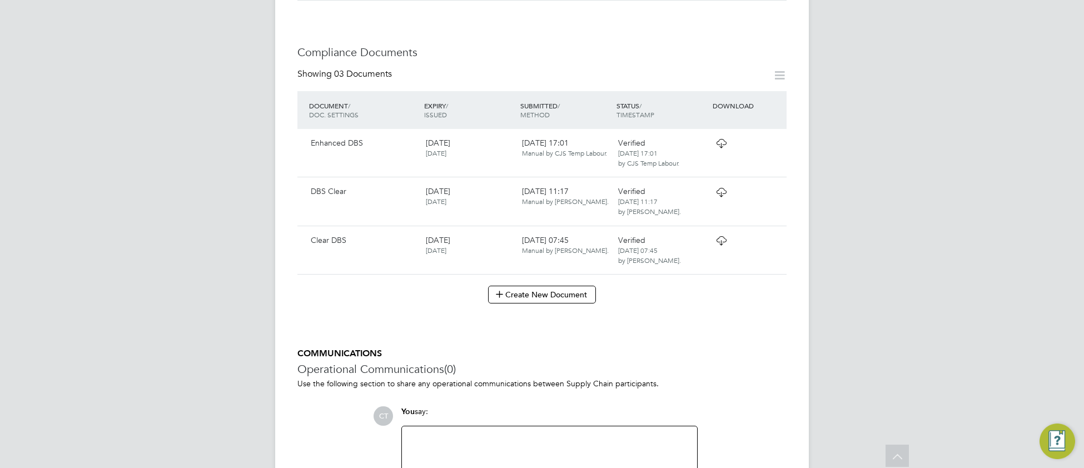
scroll to position [625, 0]
click at [719, 245] on icon at bounding box center [721, 240] width 14 height 9
click at [718, 147] on icon at bounding box center [721, 142] width 14 height 9
click at [723, 196] on icon at bounding box center [721, 191] width 14 height 9
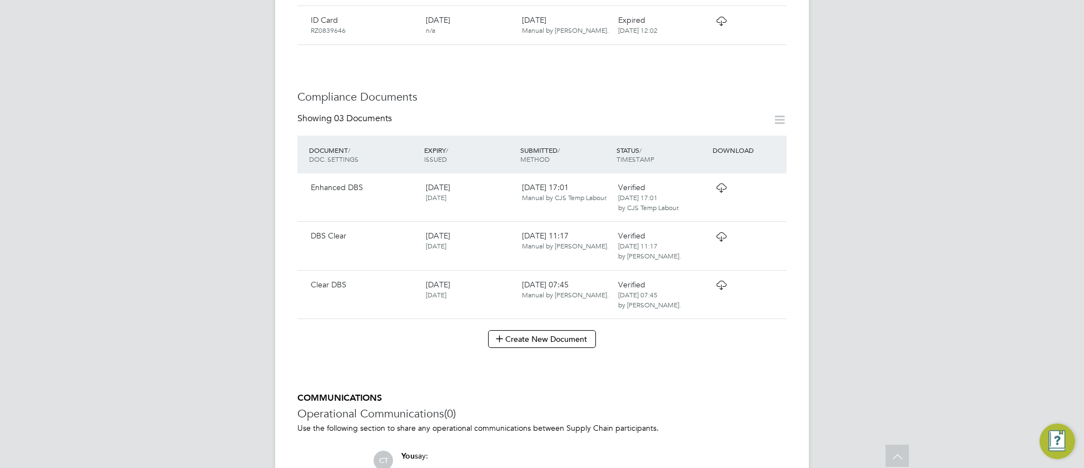
scroll to position [604, 0]
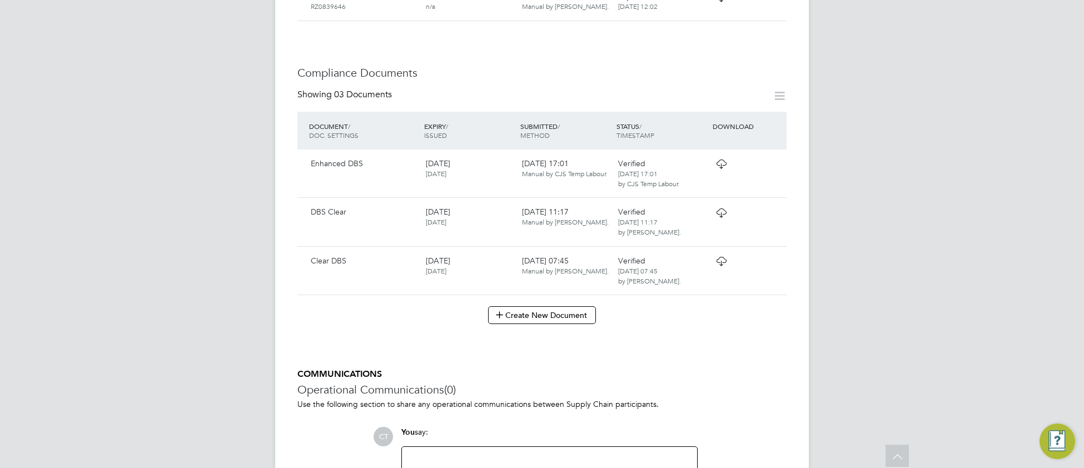
click at [721, 266] on icon at bounding box center [721, 261] width 14 height 9
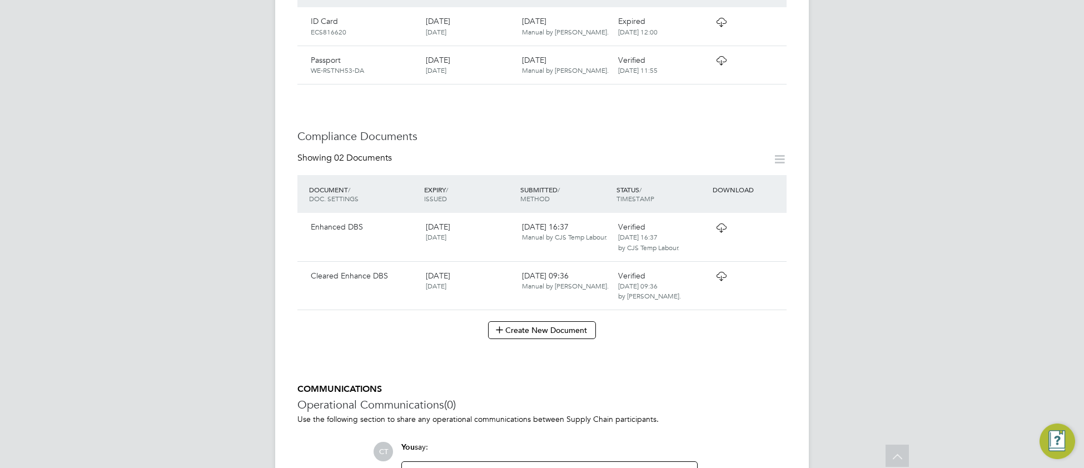
scroll to position [512, 0]
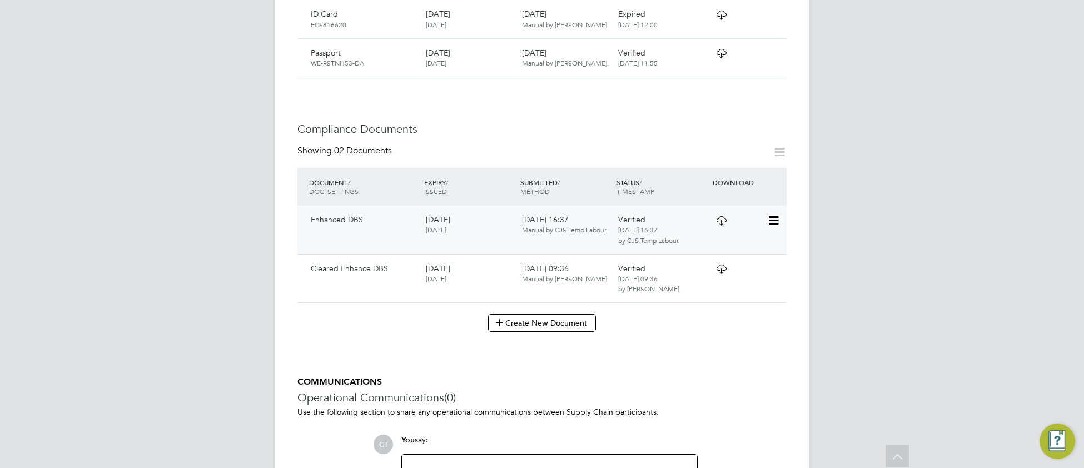
click at [722, 216] on icon at bounding box center [721, 220] width 14 height 9
click at [719, 265] on icon at bounding box center [721, 269] width 14 height 9
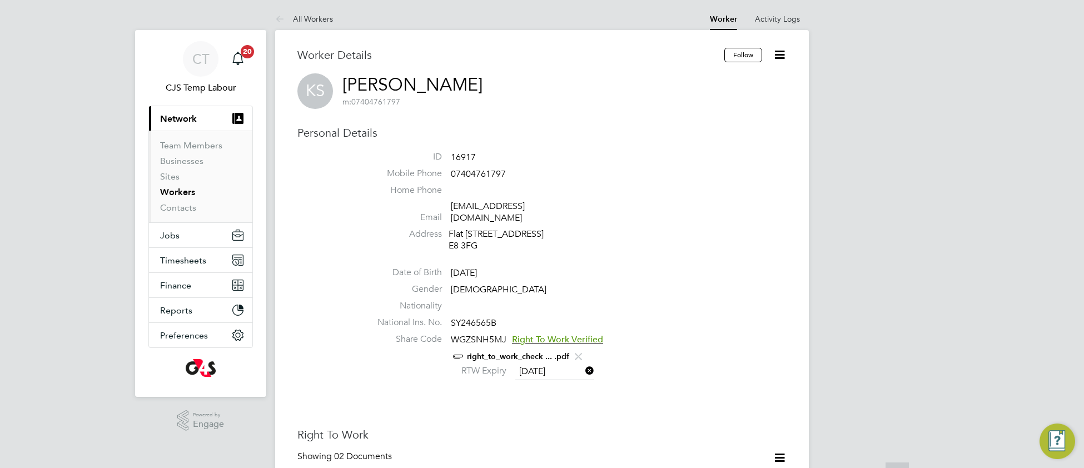
scroll to position [0, 0]
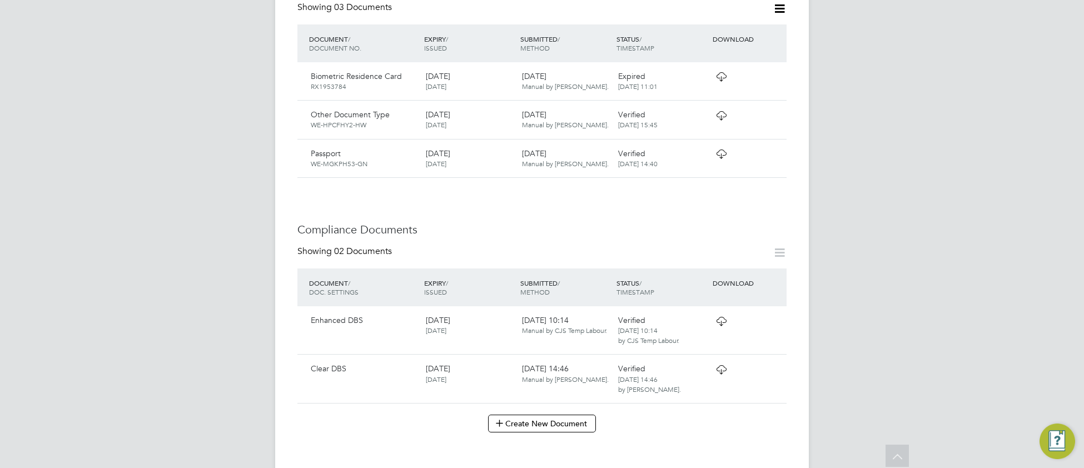
scroll to position [572, 0]
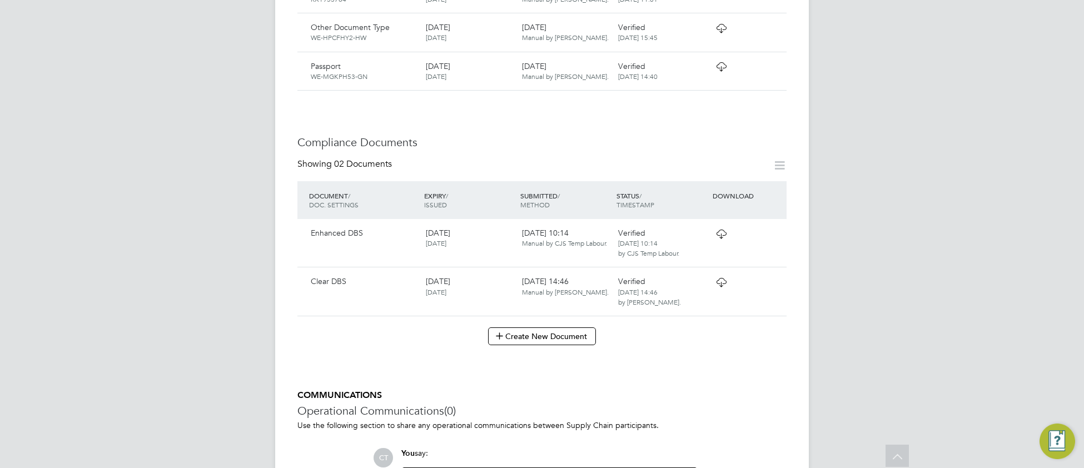
click at [717, 278] on icon at bounding box center [721, 282] width 14 height 9
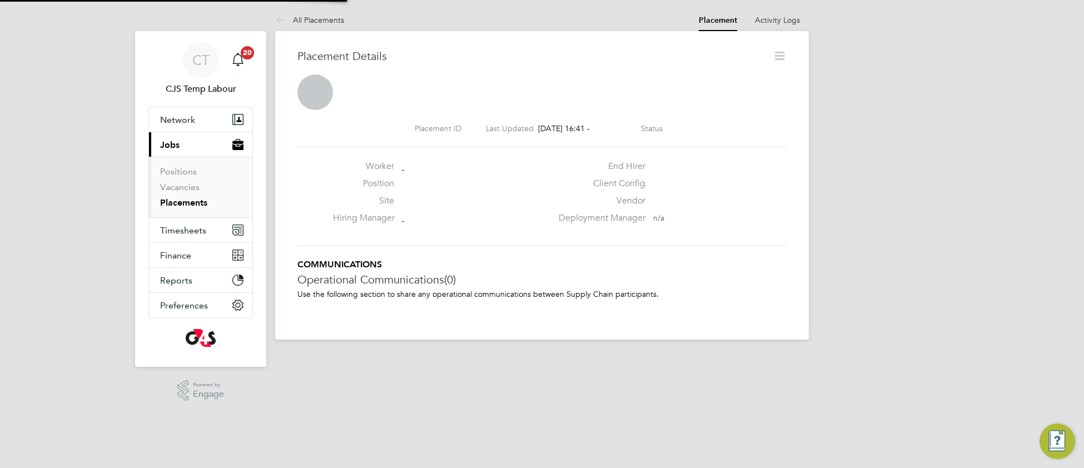
scroll to position [5, 5]
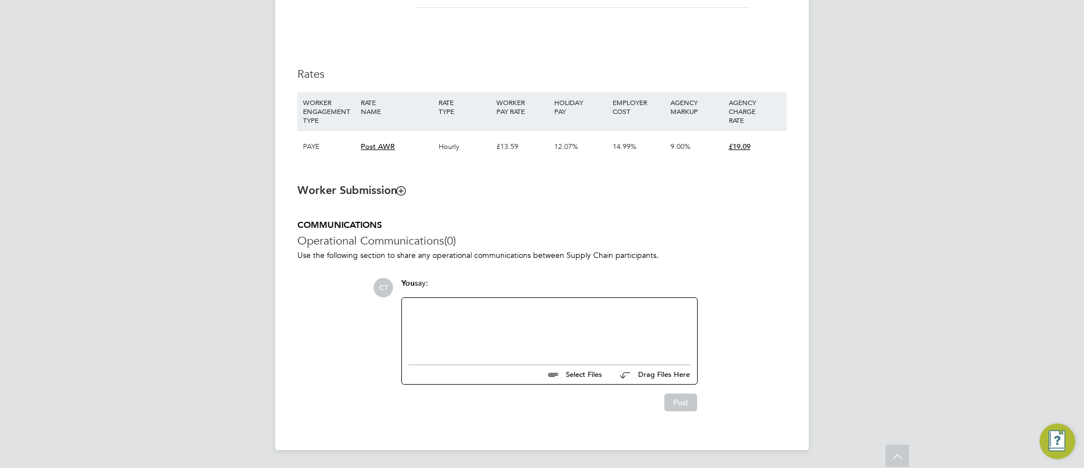
click at [457, 330] on div at bounding box center [549, 329] width 282 height 48
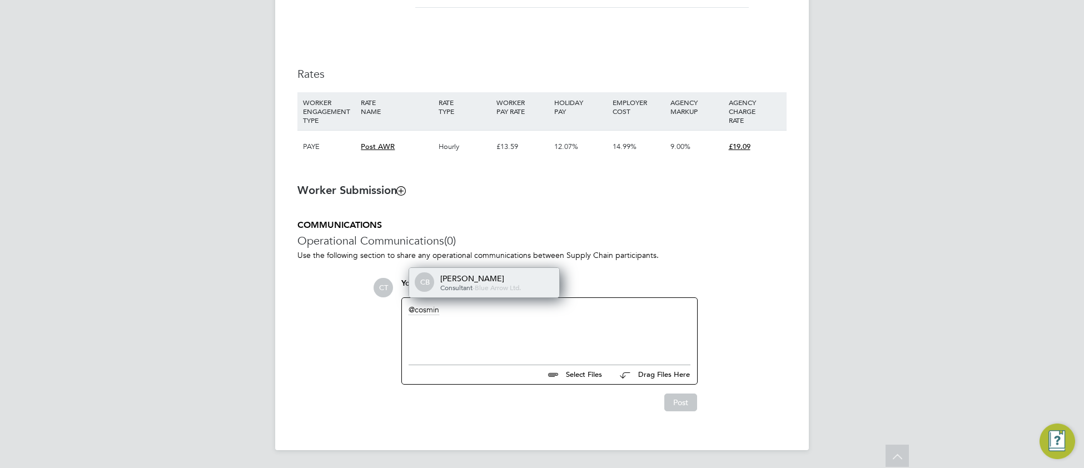
click at [472, 273] on div "[PERSON_NAME]" at bounding box center [495, 278] width 111 height 10
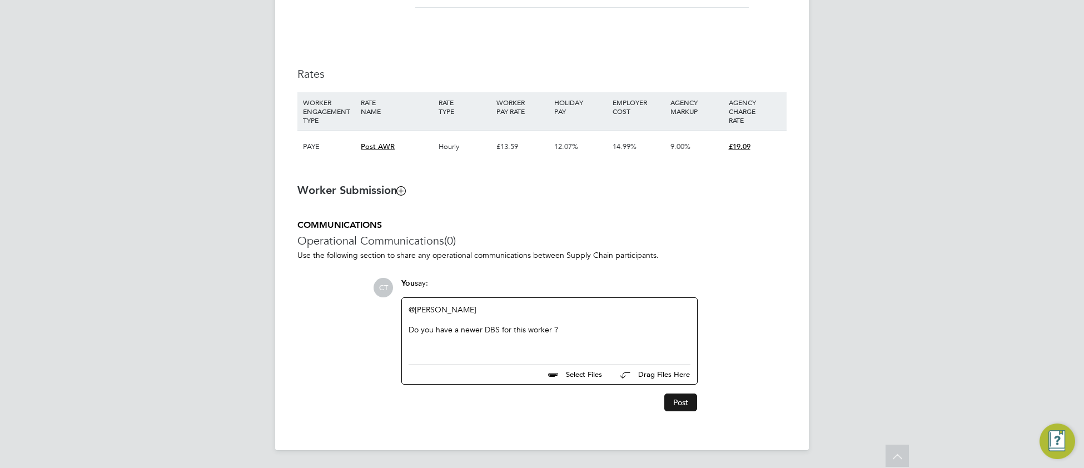
click at [682, 407] on button "Post" at bounding box center [680, 402] width 33 height 18
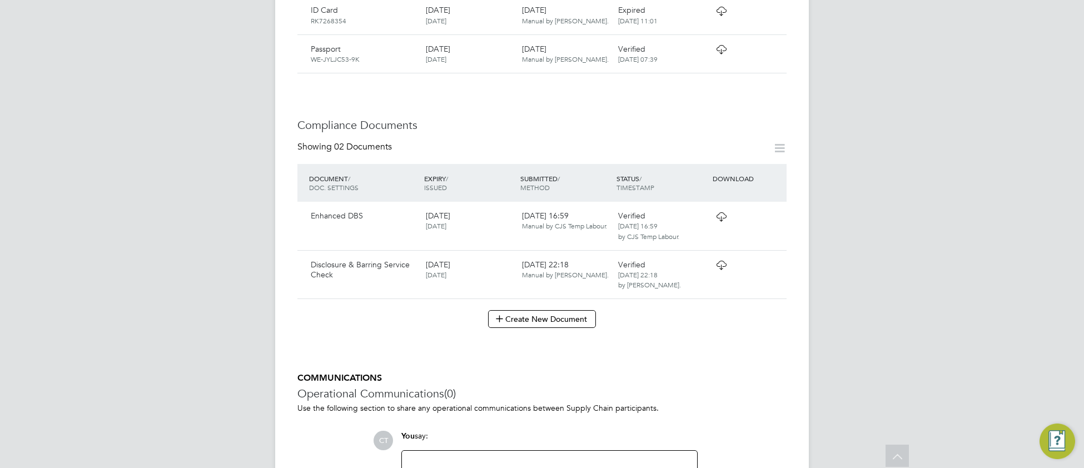
scroll to position [590, 0]
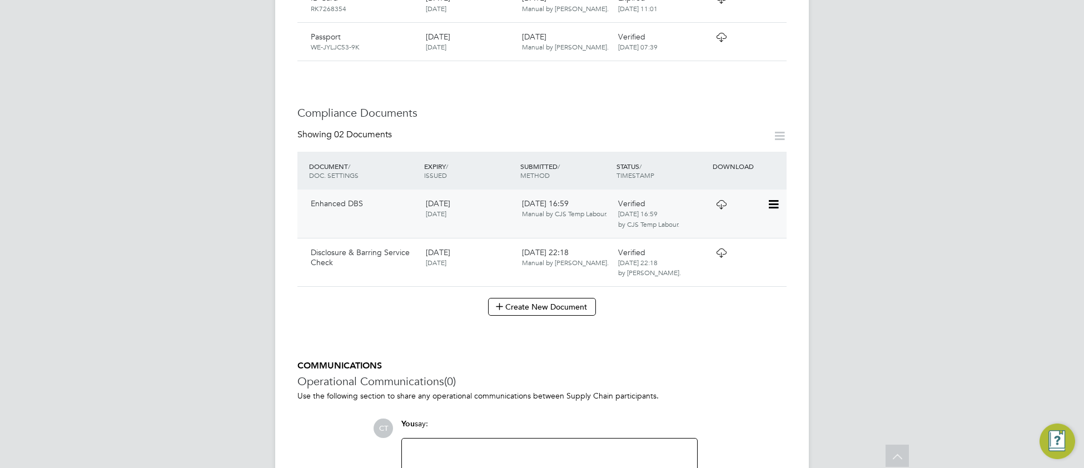
click at [718, 200] on icon at bounding box center [721, 204] width 14 height 9
click at [719, 248] on icon at bounding box center [721, 252] width 14 height 9
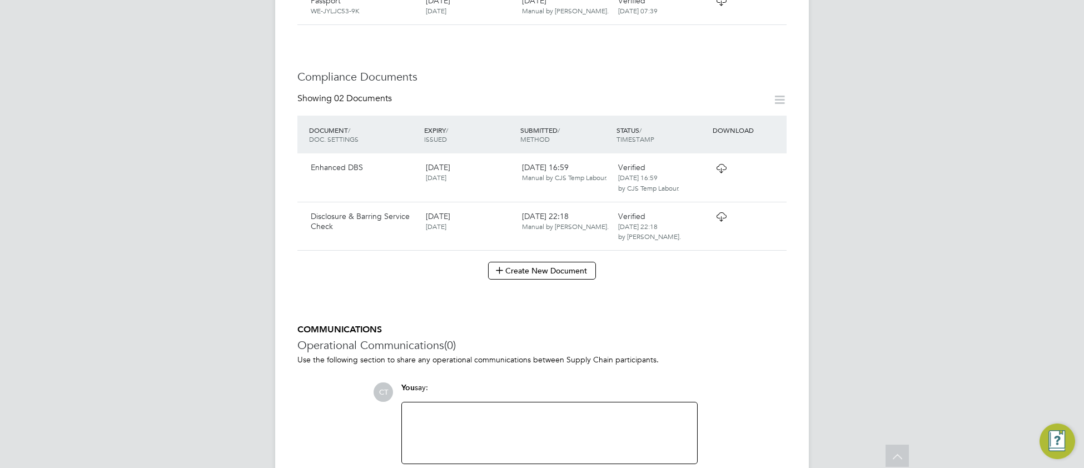
scroll to position [675, 0]
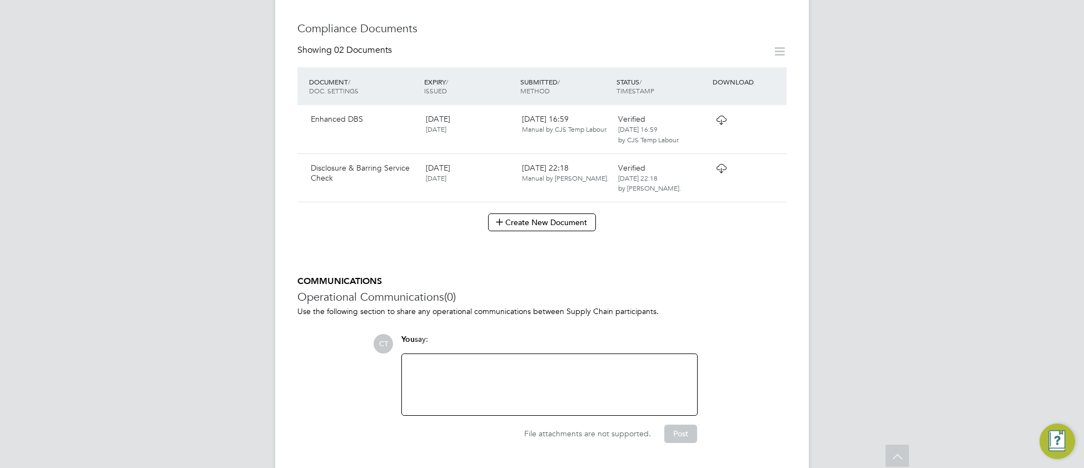
click at [462, 361] on div at bounding box center [549, 385] width 282 height 48
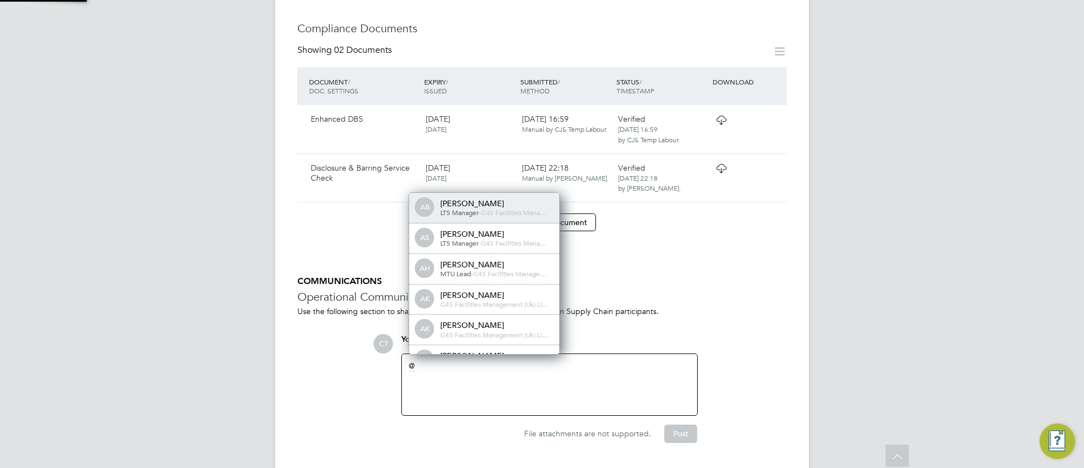
scroll to position [0, 0]
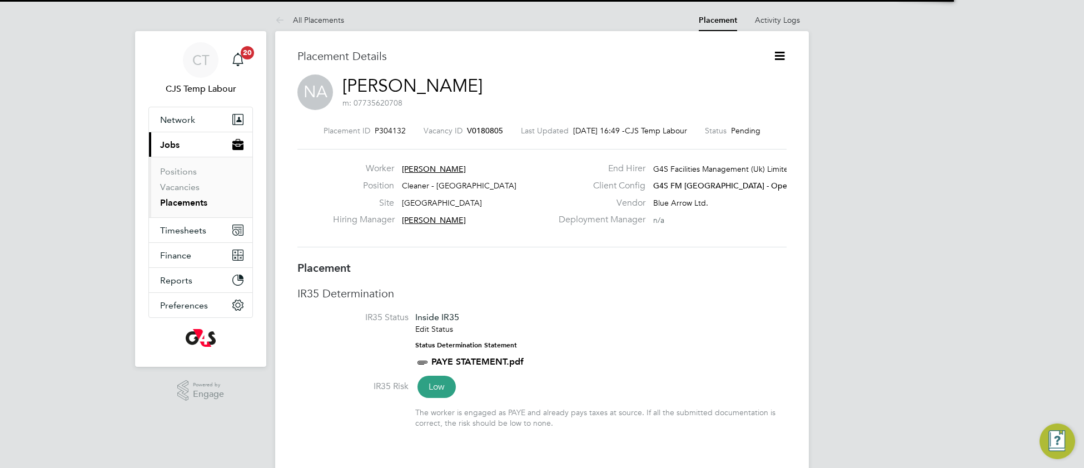
scroll to position [5, 5]
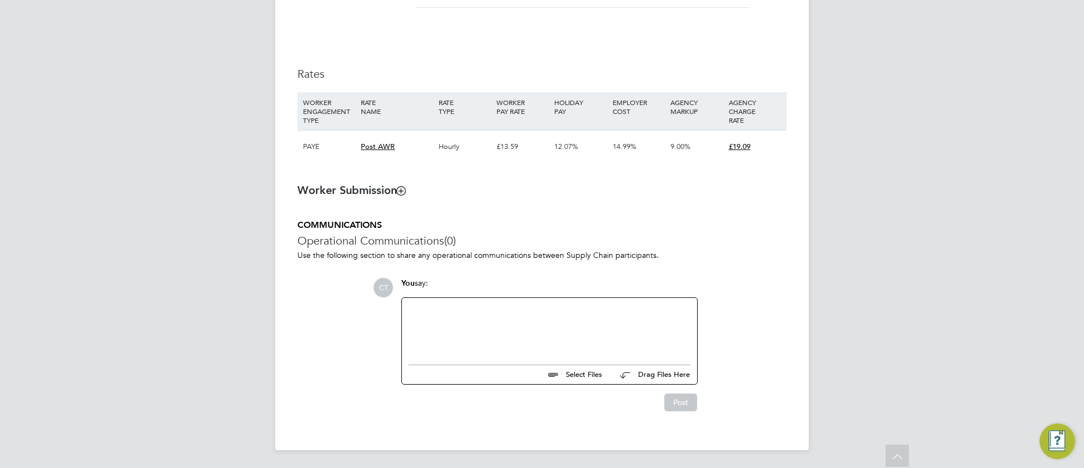
click at [490, 336] on div at bounding box center [549, 329] width 282 height 48
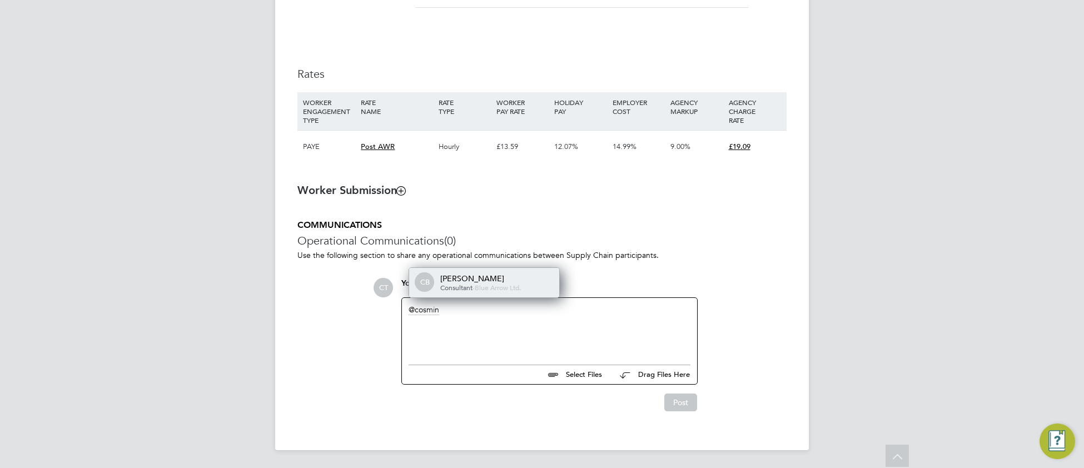
click at [495, 290] on span "Blue Arrow Ltd." at bounding box center [498, 287] width 46 height 9
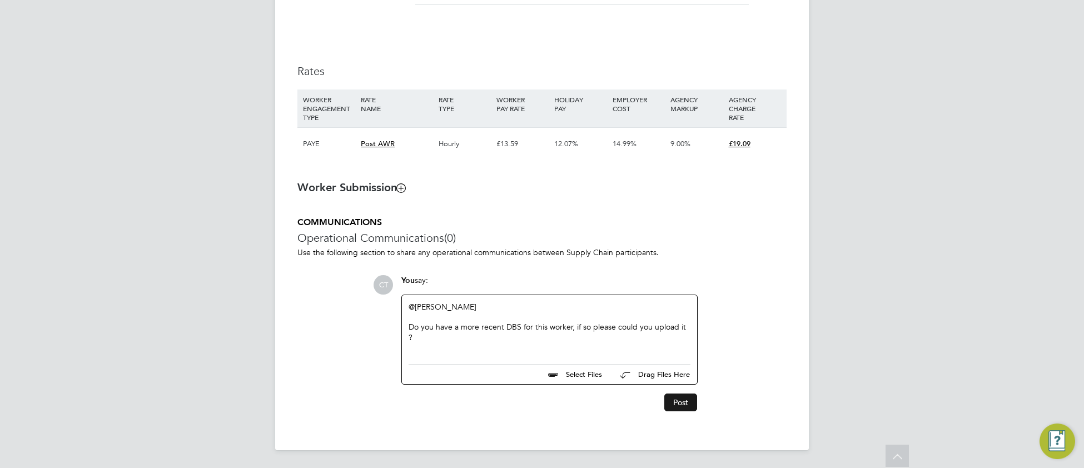
click at [686, 397] on button "Post" at bounding box center [680, 402] width 33 height 18
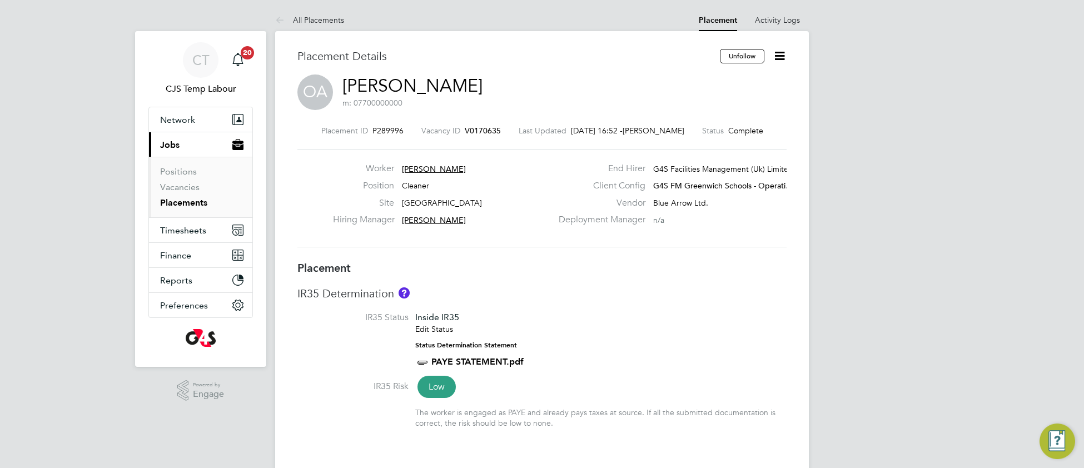
click at [404, 87] on link "Oluwabusayo Abayomi" at bounding box center [412, 86] width 140 height 22
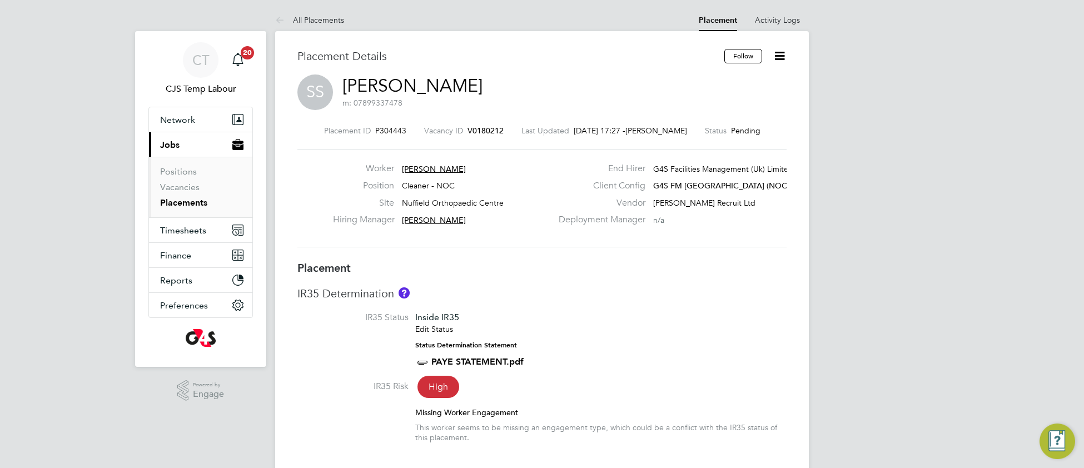
click at [488, 132] on span "V0180212" at bounding box center [485, 131] width 36 height 10
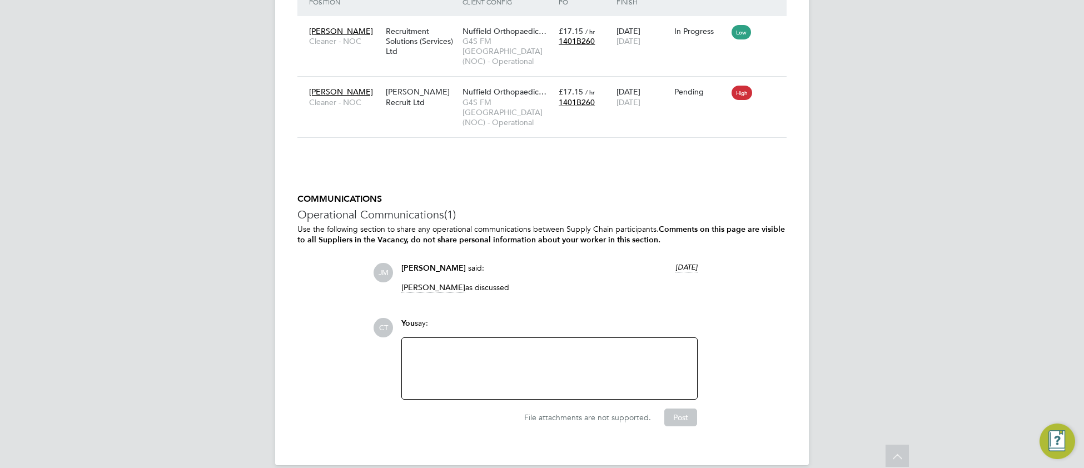
click at [432, 352] on div at bounding box center [549, 369] width 282 height 48
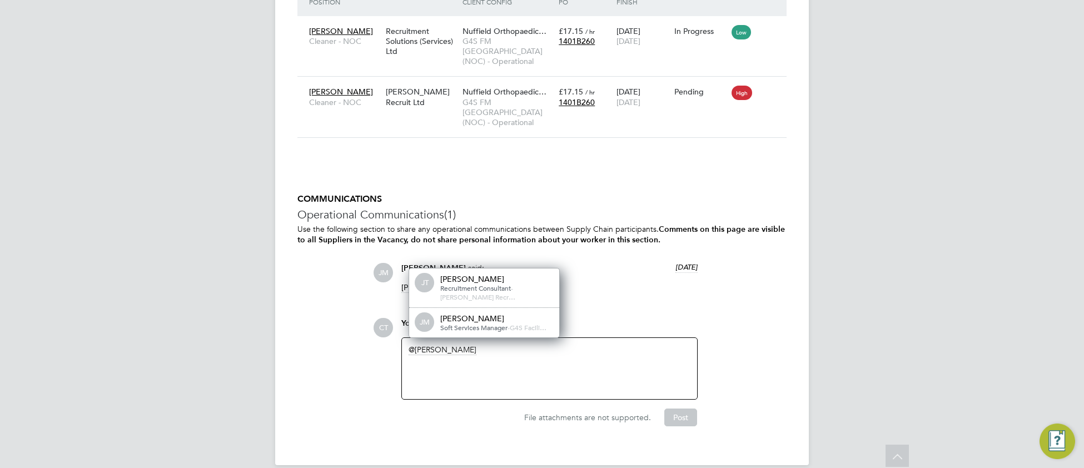
drag, startPoint x: 502, startPoint y: 308, endPoint x: 691, endPoint y: 300, distance: 189.1
click at [503, 323] on span "Soft Services Manager" at bounding box center [473, 327] width 67 height 9
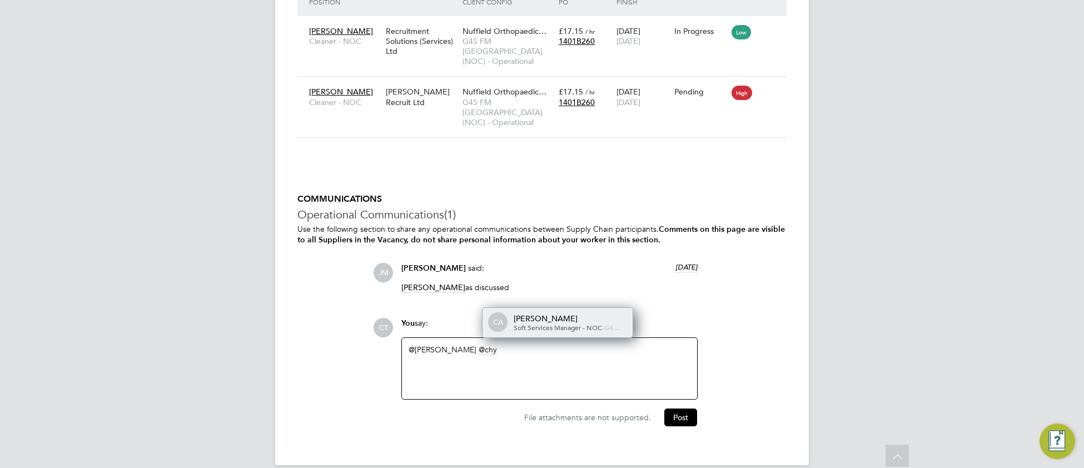
click at [548, 313] on div "[PERSON_NAME]" at bounding box center [568, 318] width 111 height 10
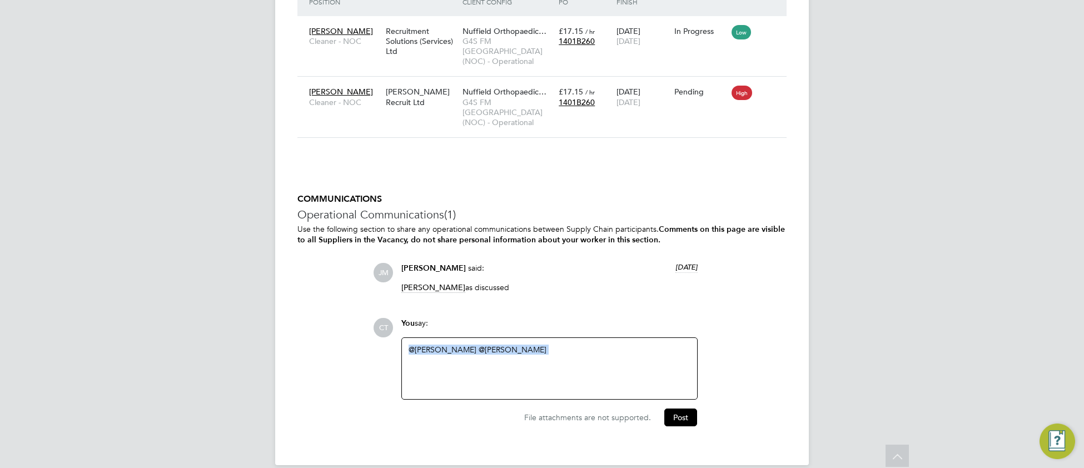
drag, startPoint x: 557, startPoint y: 331, endPoint x: 392, endPoint y: 336, distance: 164.6
click at [392, 336] on div "CT You say: @[PERSON_NAME] ​ @[PERSON_NAME] ​ Attachments are not supported Fil…" at bounding box center [579, 372] width 413 height 108
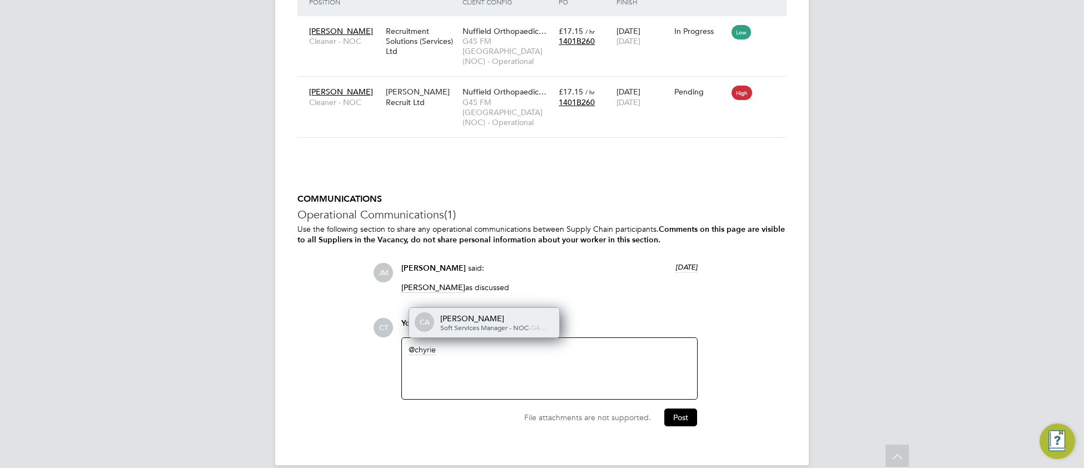
click at [480, 313] on div "[PERSON_NAME]" at bounding box center [495, 318] width 111 height 10
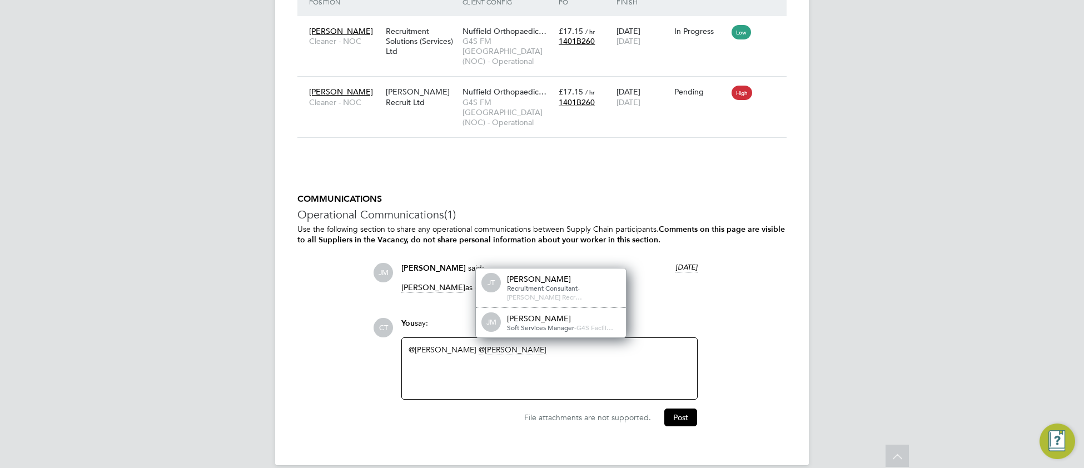
drag, startPoint x: 523, startPoint y: 311, endPoint x: 584, endPoint y: 308, distance: 60.6
click at [525, 323] on span "Soft Services Manager" at bounding box center [540, 327] width 67 height 9
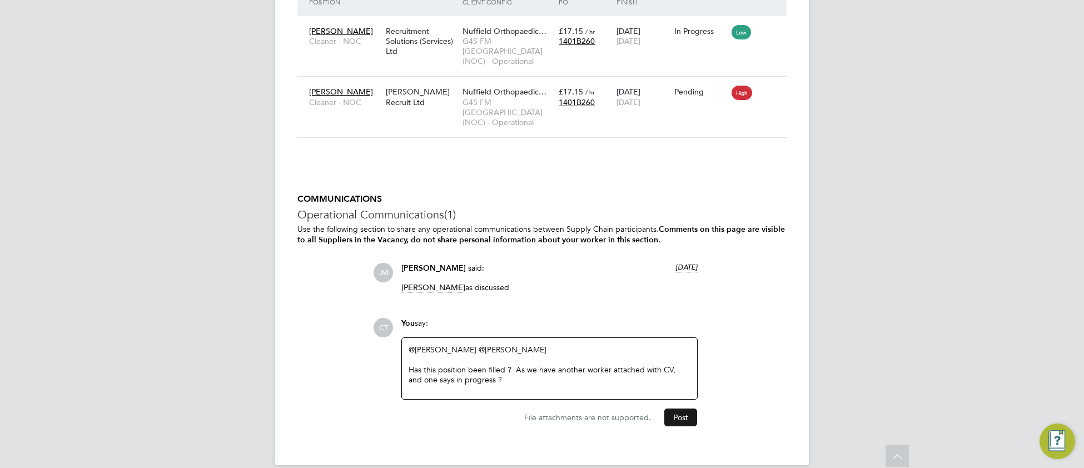
click at [682, 408] on button "Post" at bounding box center [680, 417] width 33 height 18
